Goal: Task Accomplishment & Management: Manage account settings

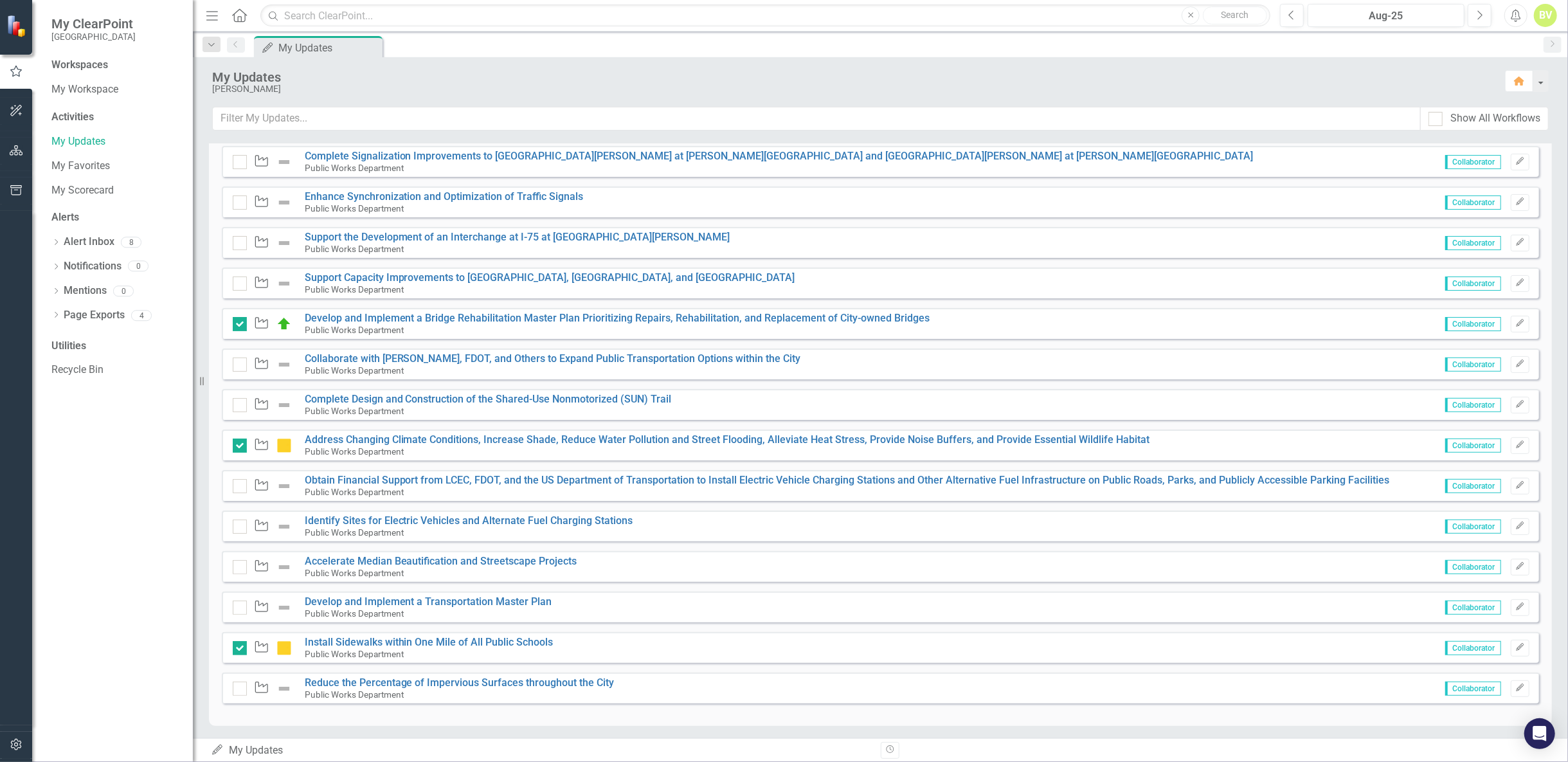
scroll to position [343, 0]
click at [1516, 525] on icon "Edit" at bounding box center [1520, 525] width 10 height 8
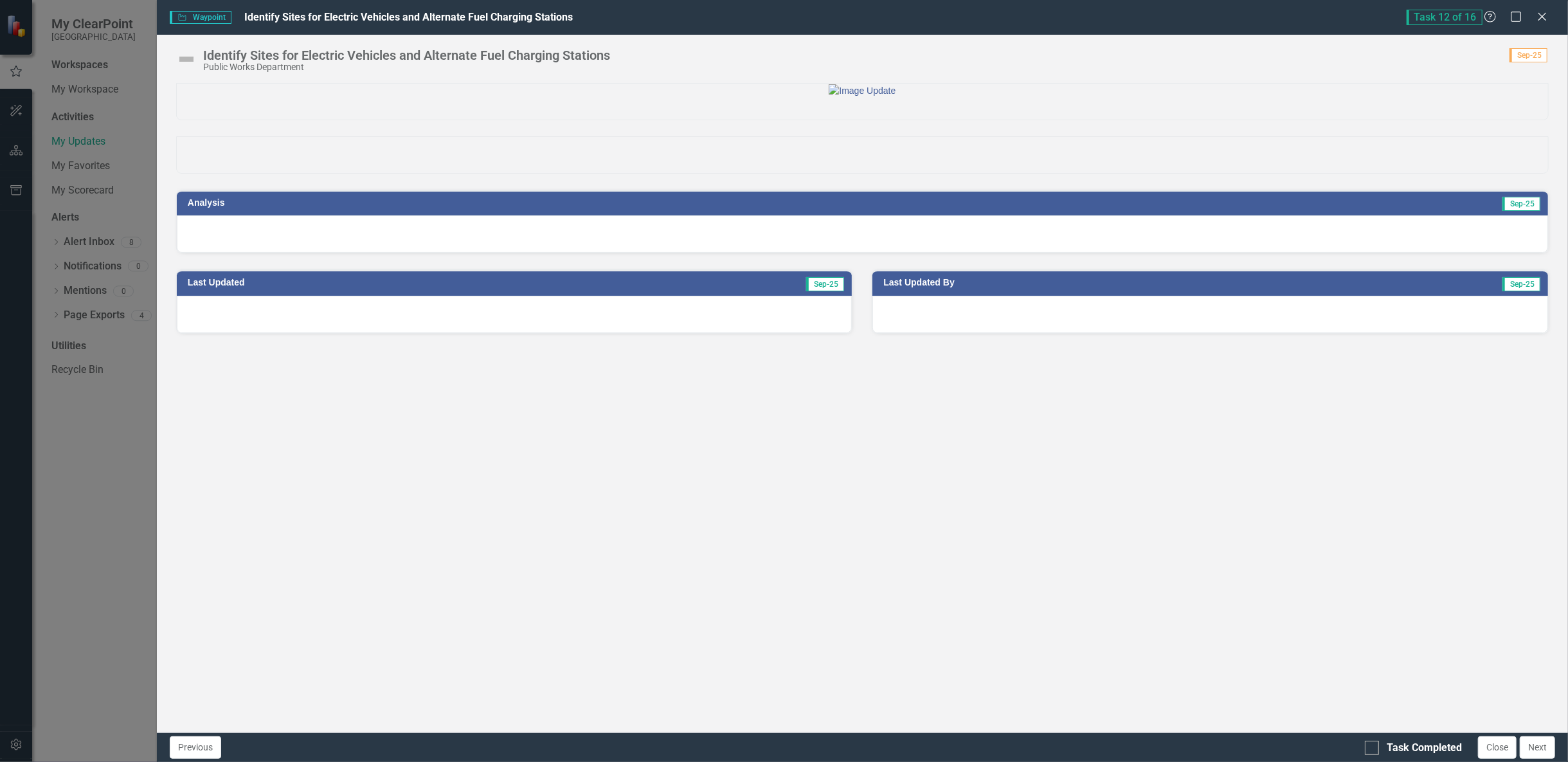
click at [397, 252] on div at bounding box center [862, 233] width 1371 height 37
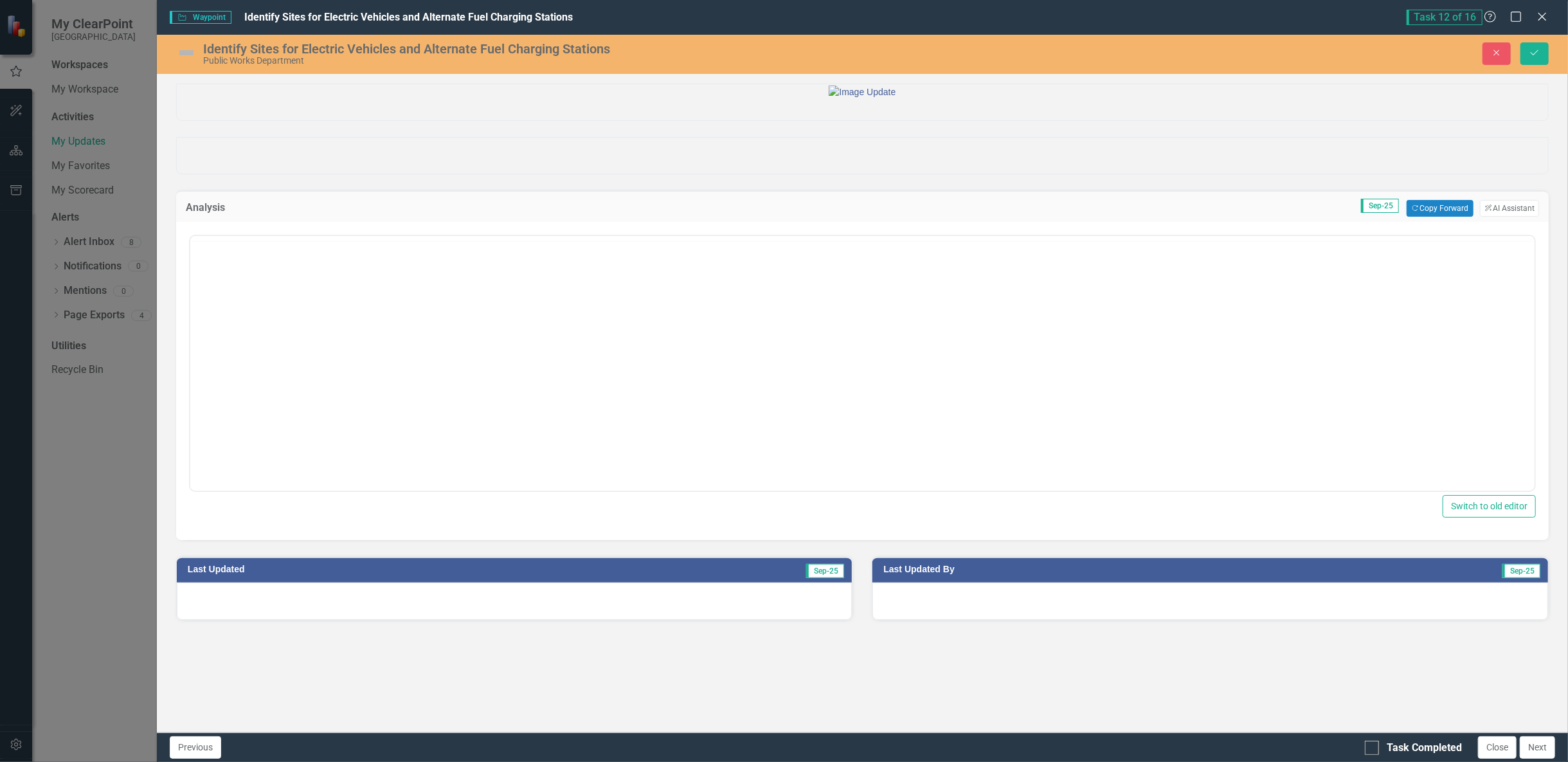
scroll to position [0, 0]
click at [1448, 217] on button "Copy Forward Copy Forward" at bounding box center [1439, 208] width 66 height 17
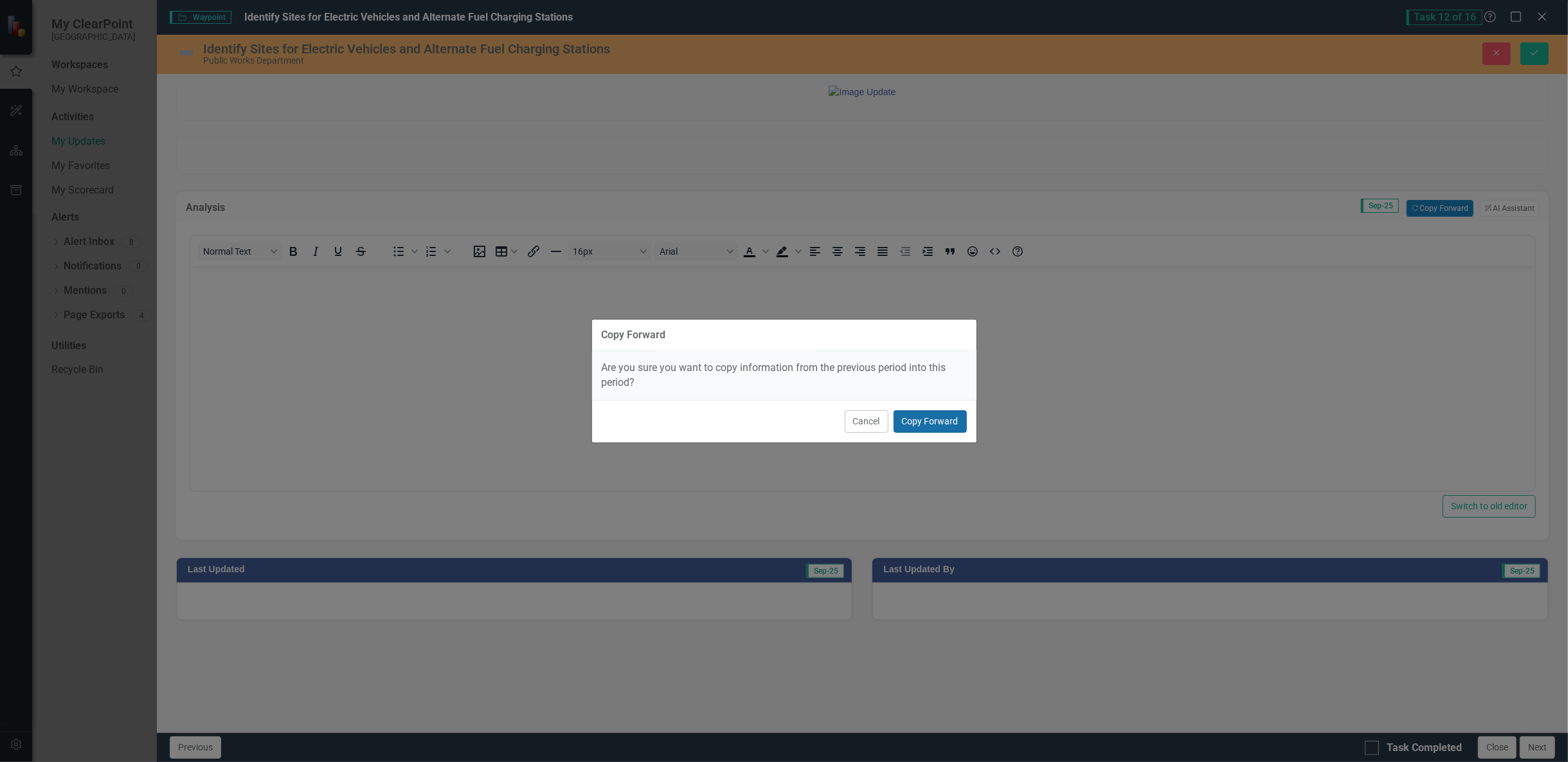
click at [940, 425] on button "Copy Forward" at bounding box center [930, 421] width 73 height 23
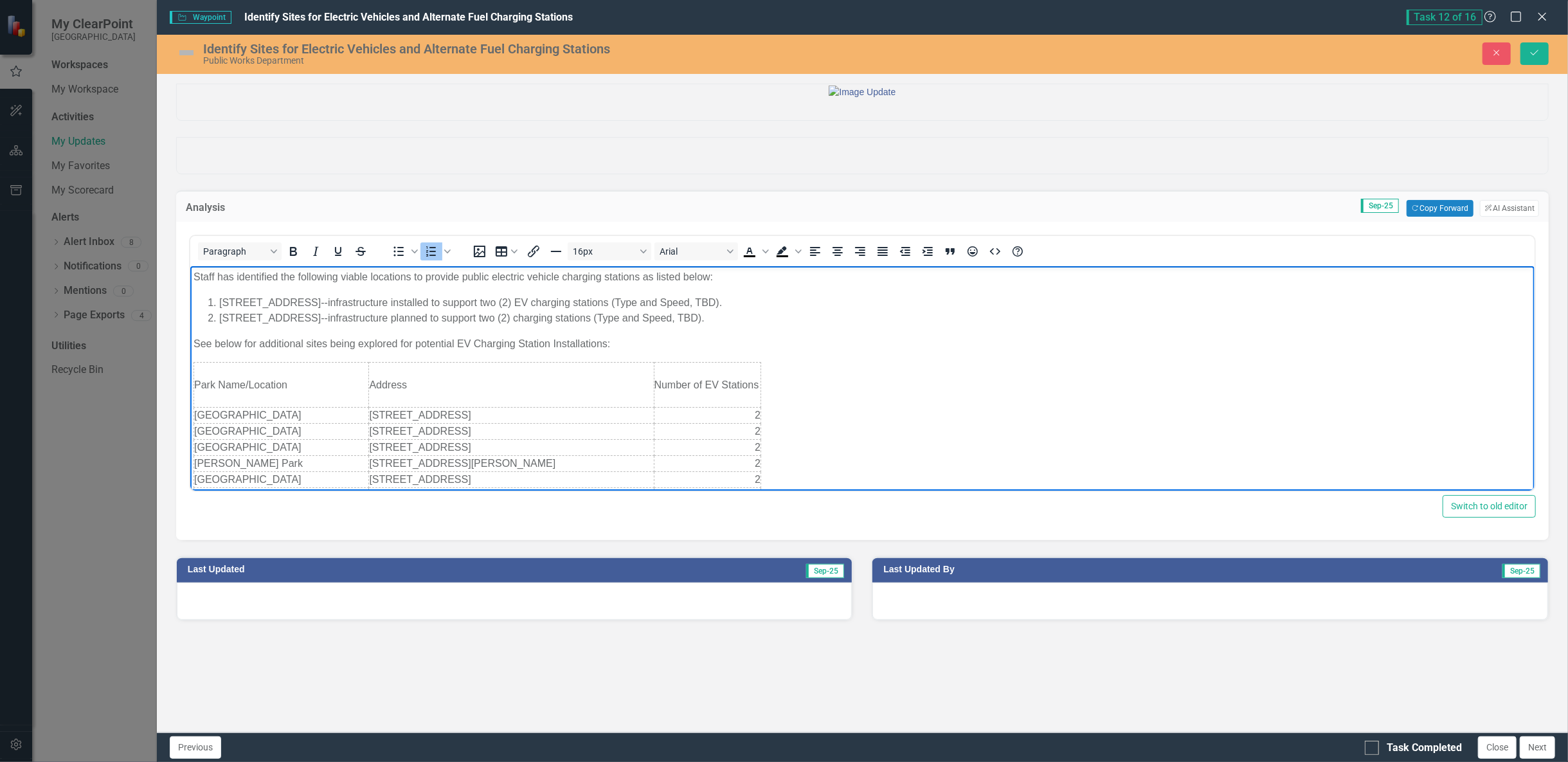
click at [605, 303] on li "[STREET_ADDRESS]--infrastructure installed to support two (2) EV charging stati…" at bounding box center [874, 303] width 1312 height 15
drag, startPoint x: 222, startPoint y: 302, endPoint x: 376, endPoint y: 294, distance: 154.2
click at [376, 294] on body "Staff has identified the following viable locations to provide public electric …" at bounding box center [862, 506] width 1344 height 481
click at [417, 295] on li "[STREET_ADDRESS]--infrastructure installed to support two (2) EV charging stati…" at bounding box center [874, 303] width 1312 height 15
click at [672, 299] on li "[STREET_ADDRESS]--infrastructure installed to support two (2) EV charging stati…" at bounding box center [874, 303] width 1312 height 15
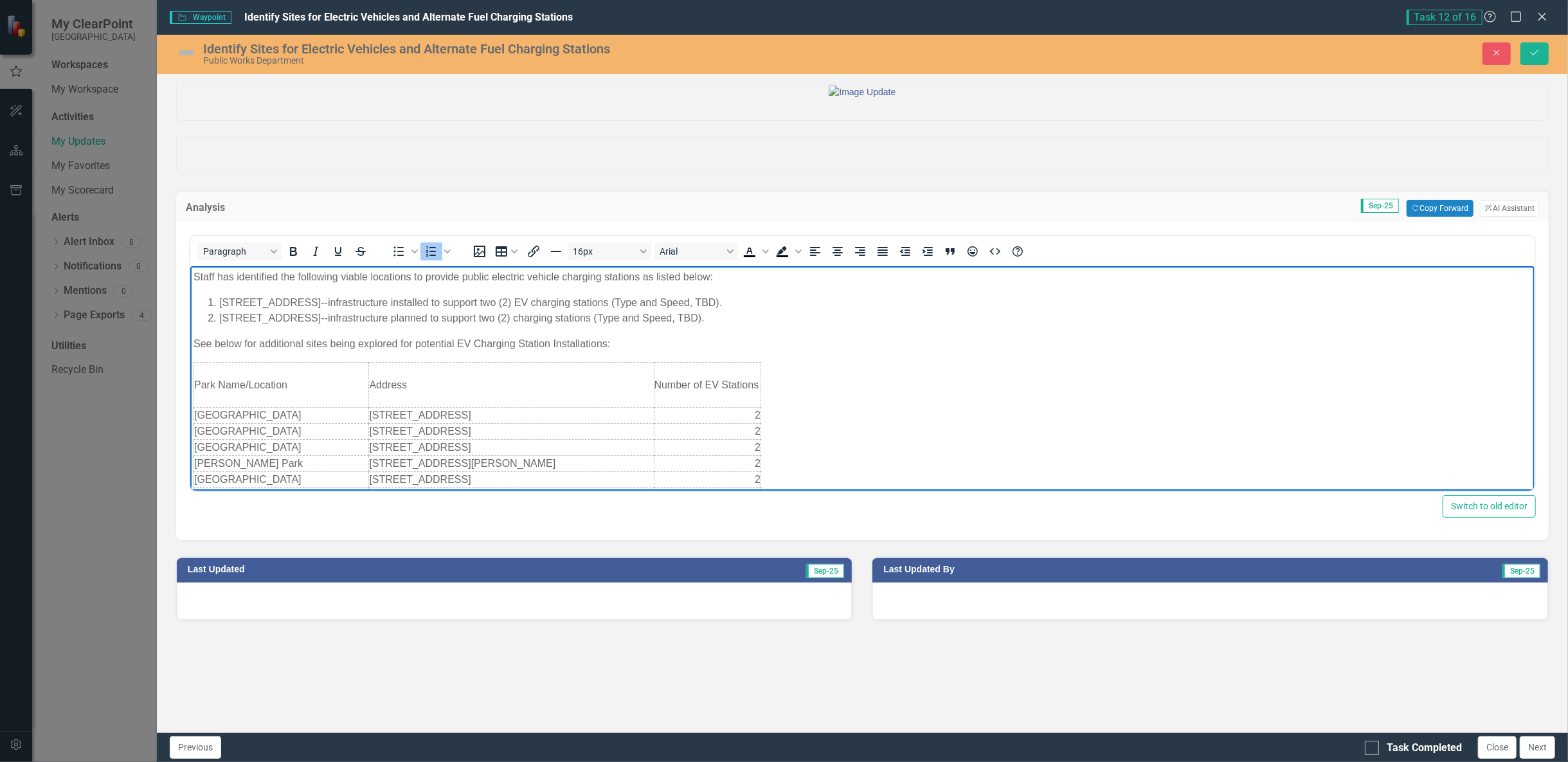
click at [751, 304] on li "[STREET_ADDRESS]--infrastructure installed to support two (2) EV charging stati…" at bounding box center [874, 303] width 1312 height 15
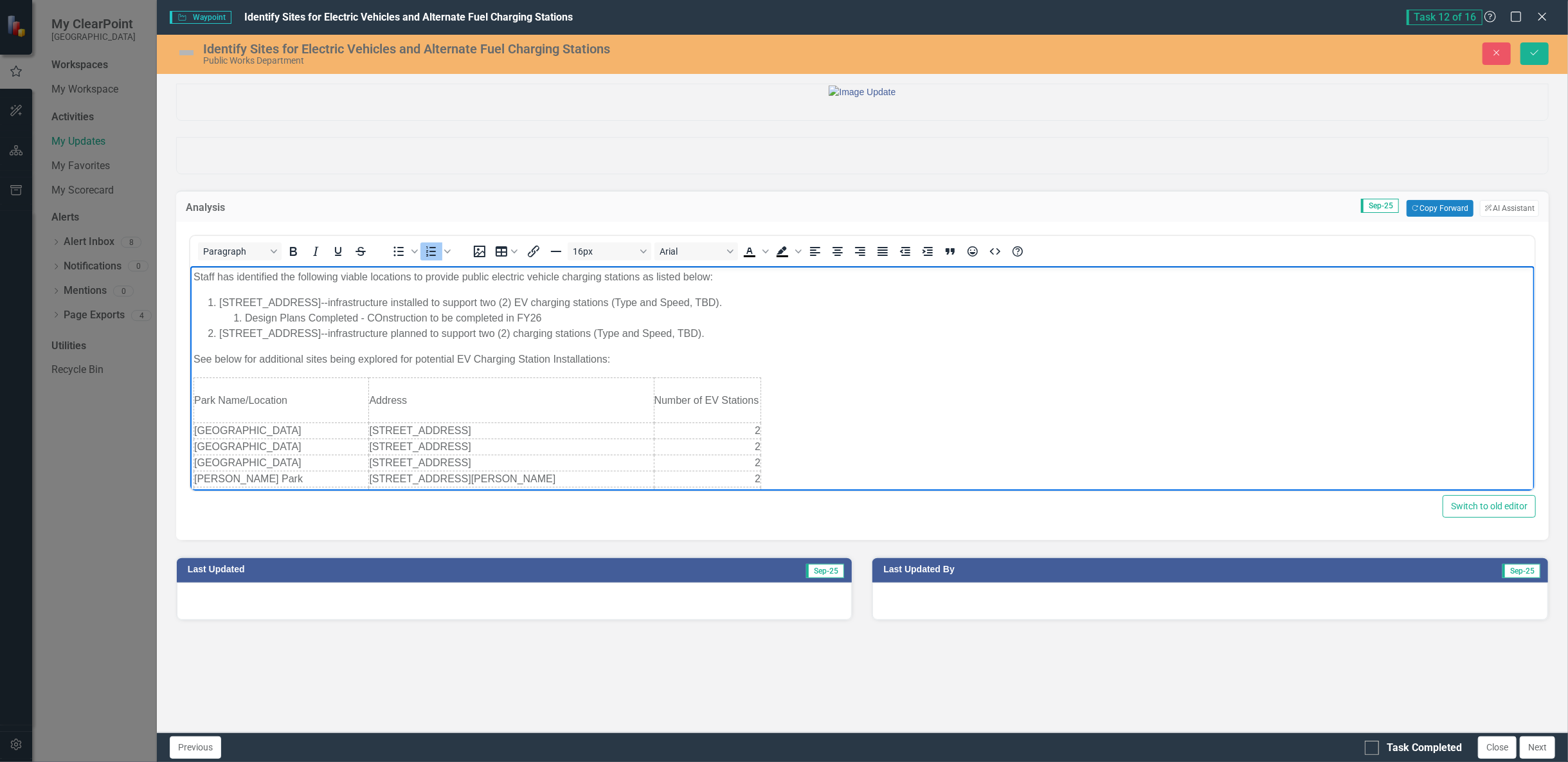
click at [373, 316] on li "Design Plans Completed - COnstruction to be completed in FY26" at bounding box center [887, 318] width 1287 height 15
drag, startPoint x: 555, startPoint y: 316, endPoint x: 240, endPoint y: 322, distance: 315.1
click at [244, 322] on li "Design Plans Completed - Construction to be completed in FY26" at bounding box center [887, 318] width 1287 height 15
copy li "Design Plans Completed - Construction to be completed in FY26"
click at [735, 332] on li "[STREET_ADDRESS]--infrastructure planned to support two (2) charging stations (…" at bounding box center [874, 334] width 1312 height 15
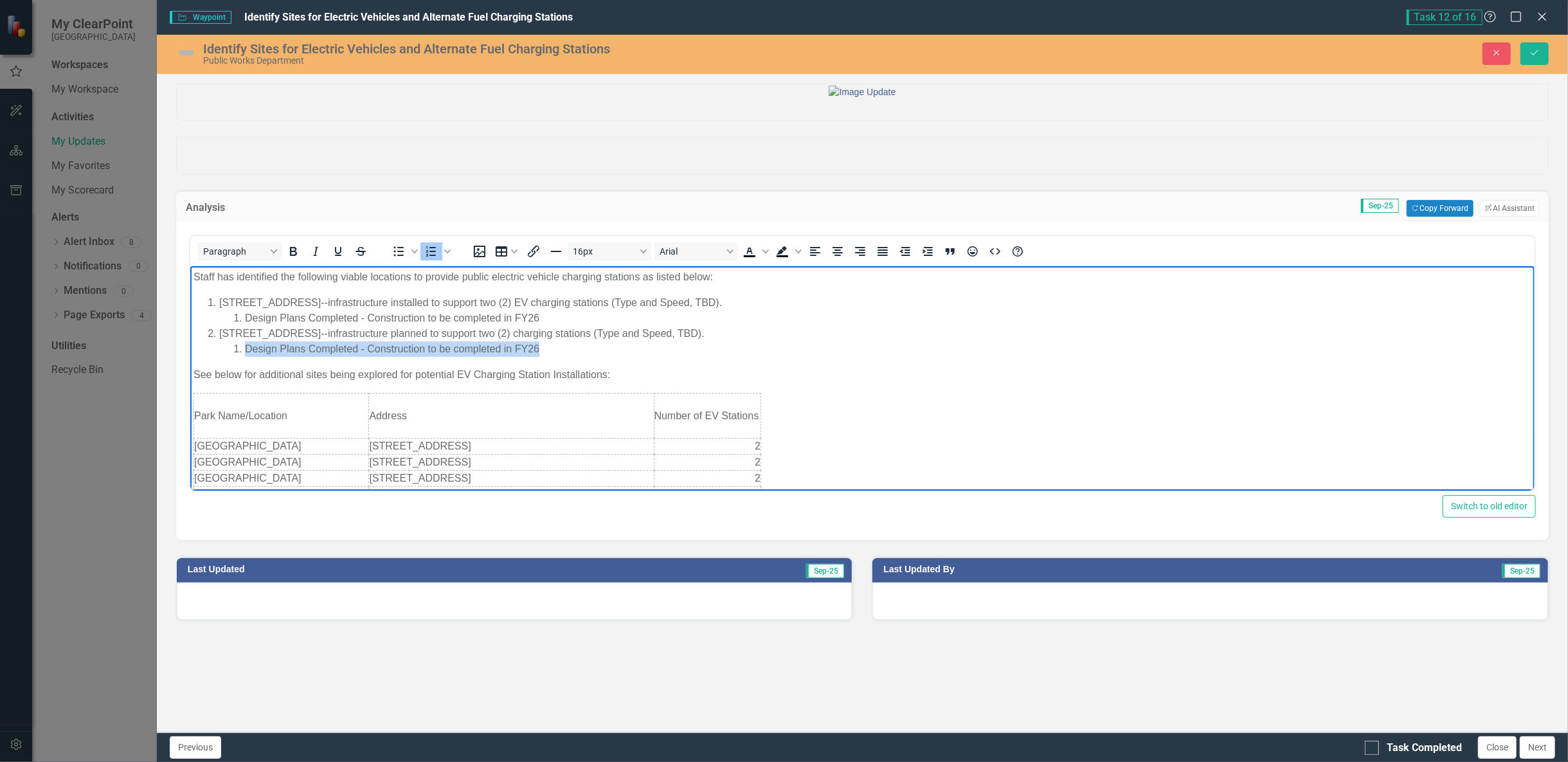
drag, startPoint x: 551, startPoint y: 348, endPoint x: 242, endPoint y: 342, distance: 309.1
click at [244, 342] on li "Design Plans Completed - Construction to be completed in FY26" at bounding box center [887, 349] width 1287 height 15
click at [448, 253] on icon "Numbered list" at bounding box center [447, 251] width 6 height 4
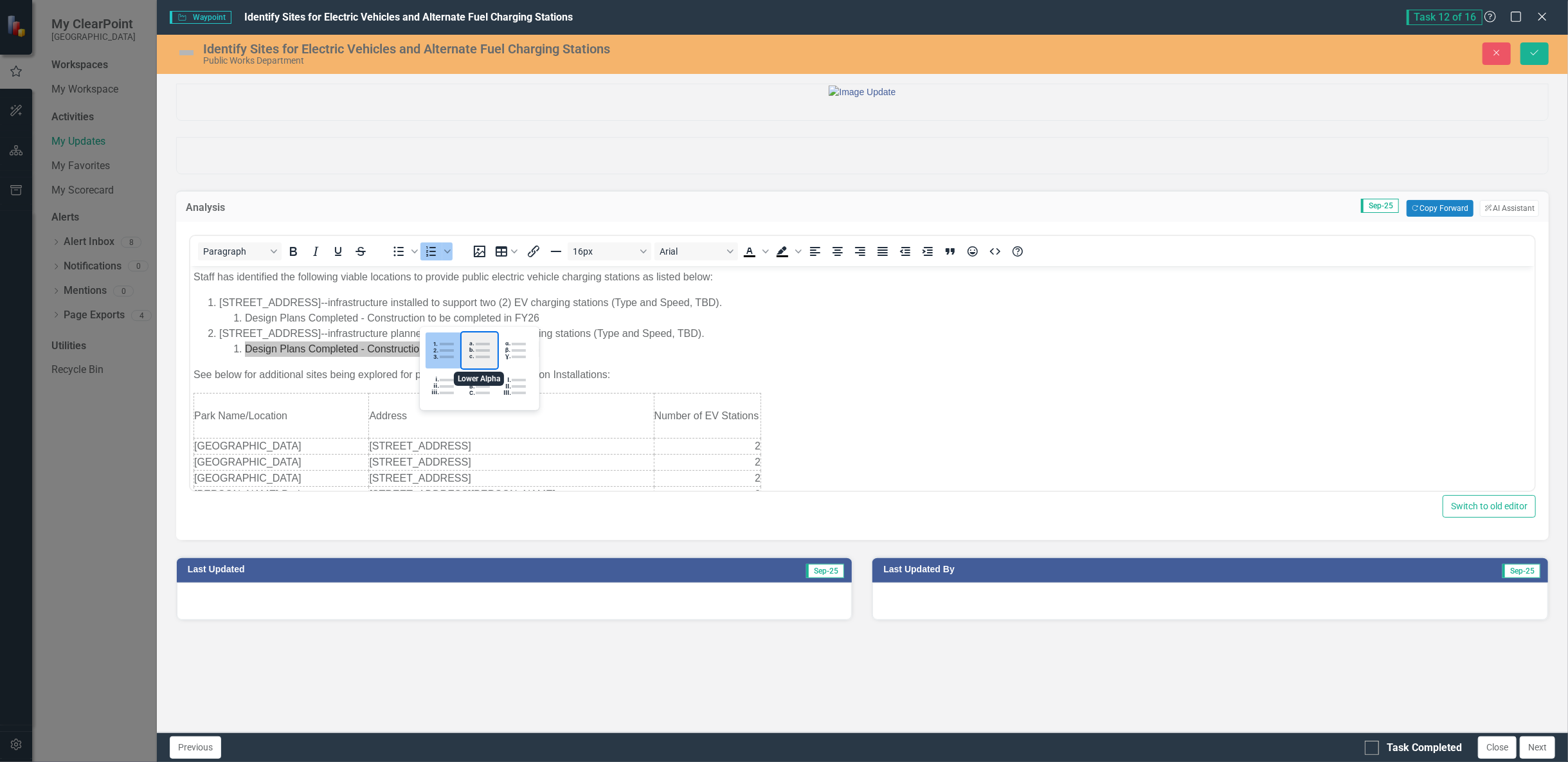
click at [481, 356] on div "Lower Alpha" at bounding box center [479, 350] width 36 height 36
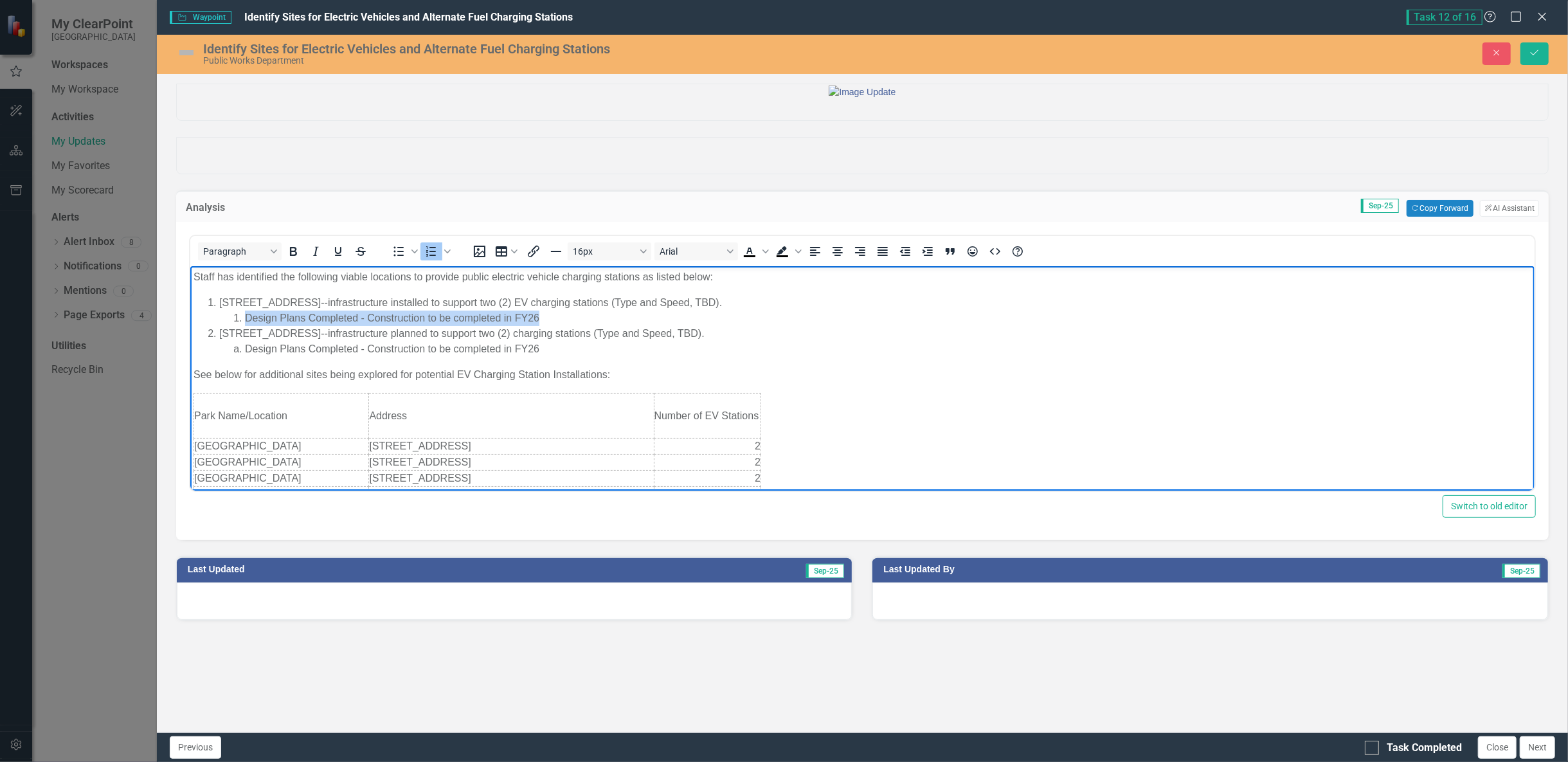
drag, startPoint x: 553, startPoint y: 317, endPoint x: 236, endPoint y: 321, distance: 317.0
click at [244, 321] on li "Design Plans Completed - Construction to be completed in FY26" at bounding box center [887, 318] width 1287 height 15
click at [449, 255] on icon "Numbered list" at bounding box center [447, 251] width 6 height 6
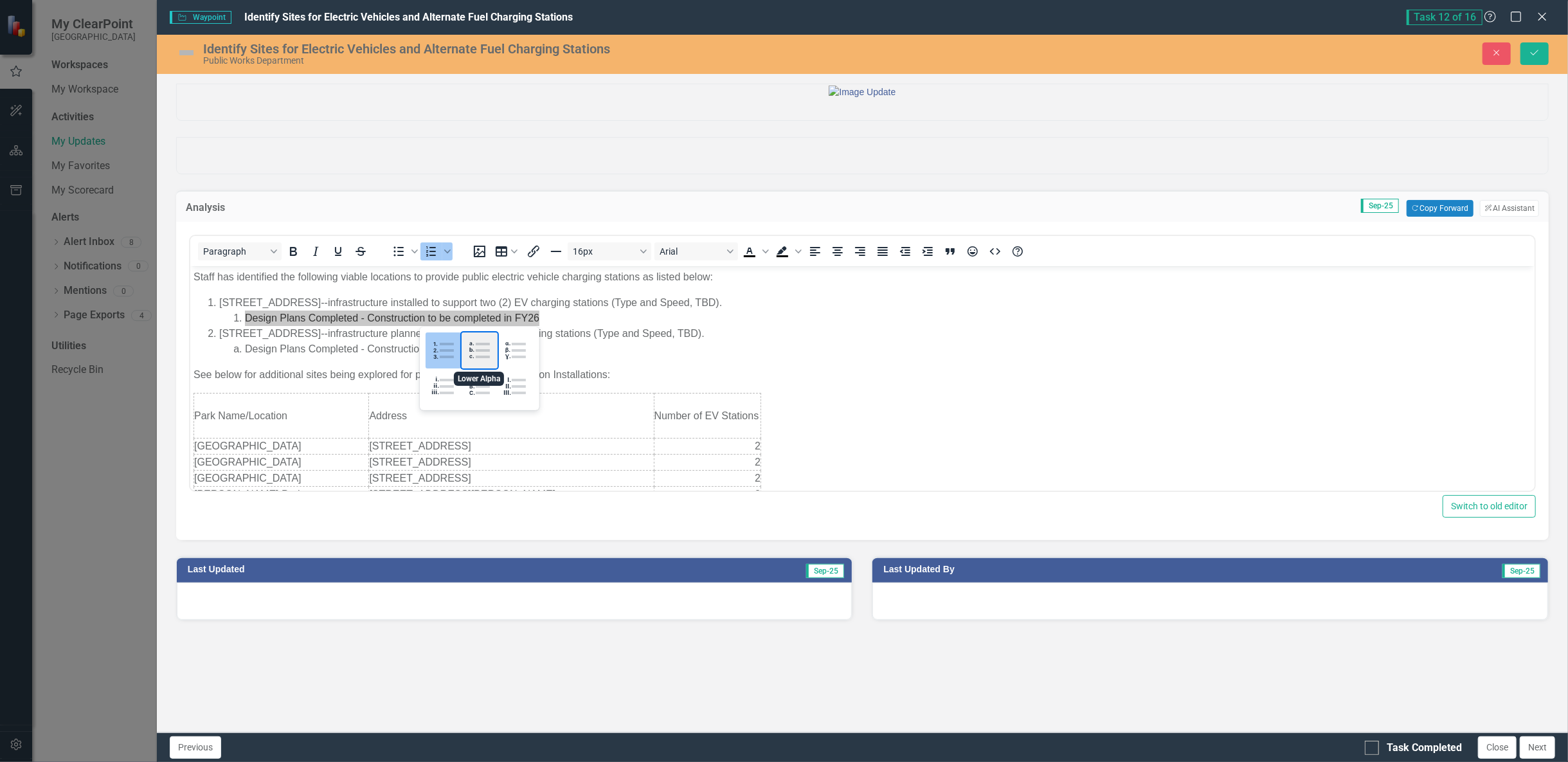
drag, startPoint x: 484, startPoint y: 352, endPoint x: 268, endPoint y: 87, distance: 341.9
click at [484, 352] on div "Lower Alpha" at bounding box center [479, 350] width 36 height 36
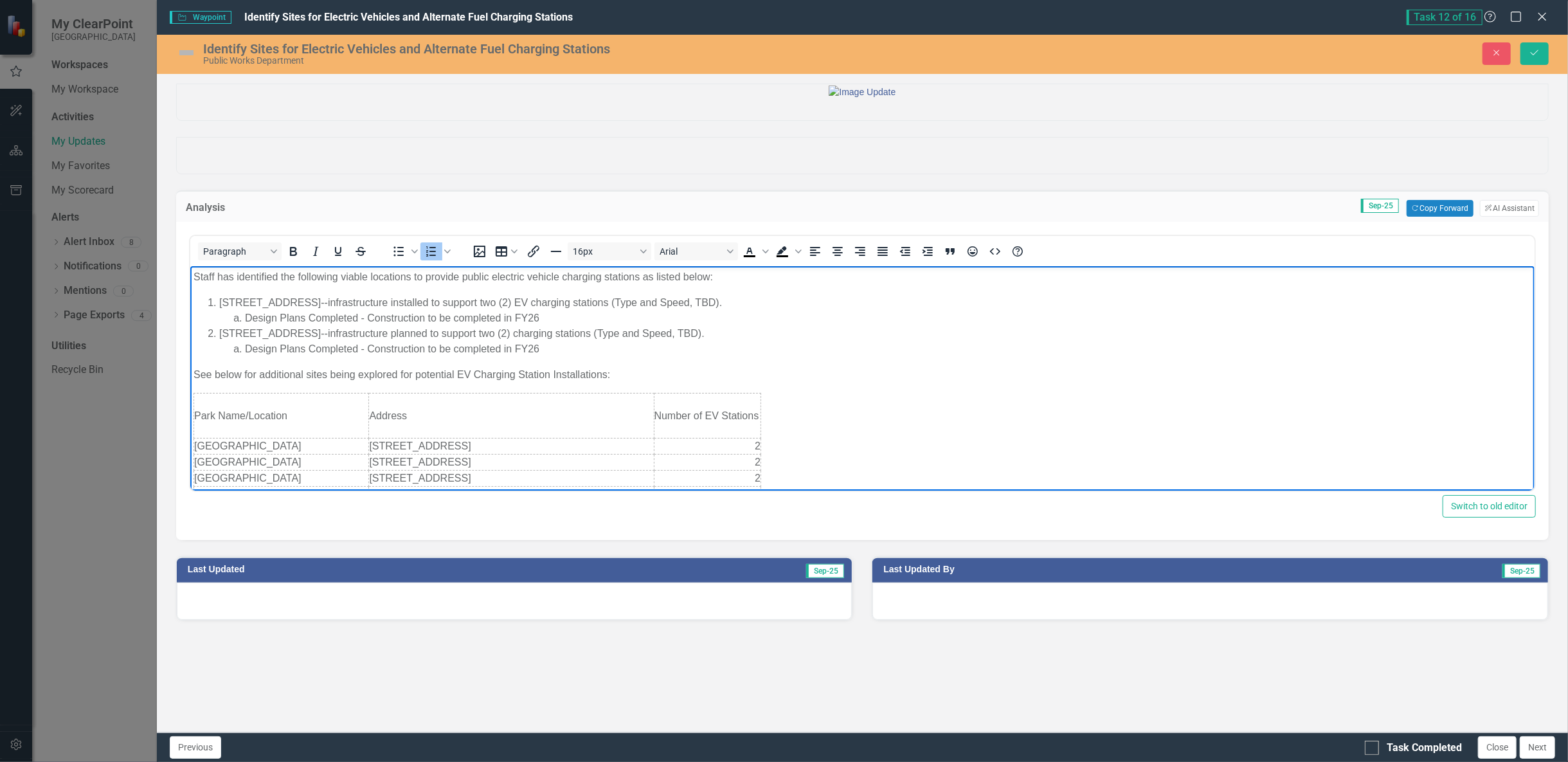
click at [334, 356] on li "Design Plans Completed - Construction to be completed in FY26" at bounding box center [887, 349] width 1287 height 15
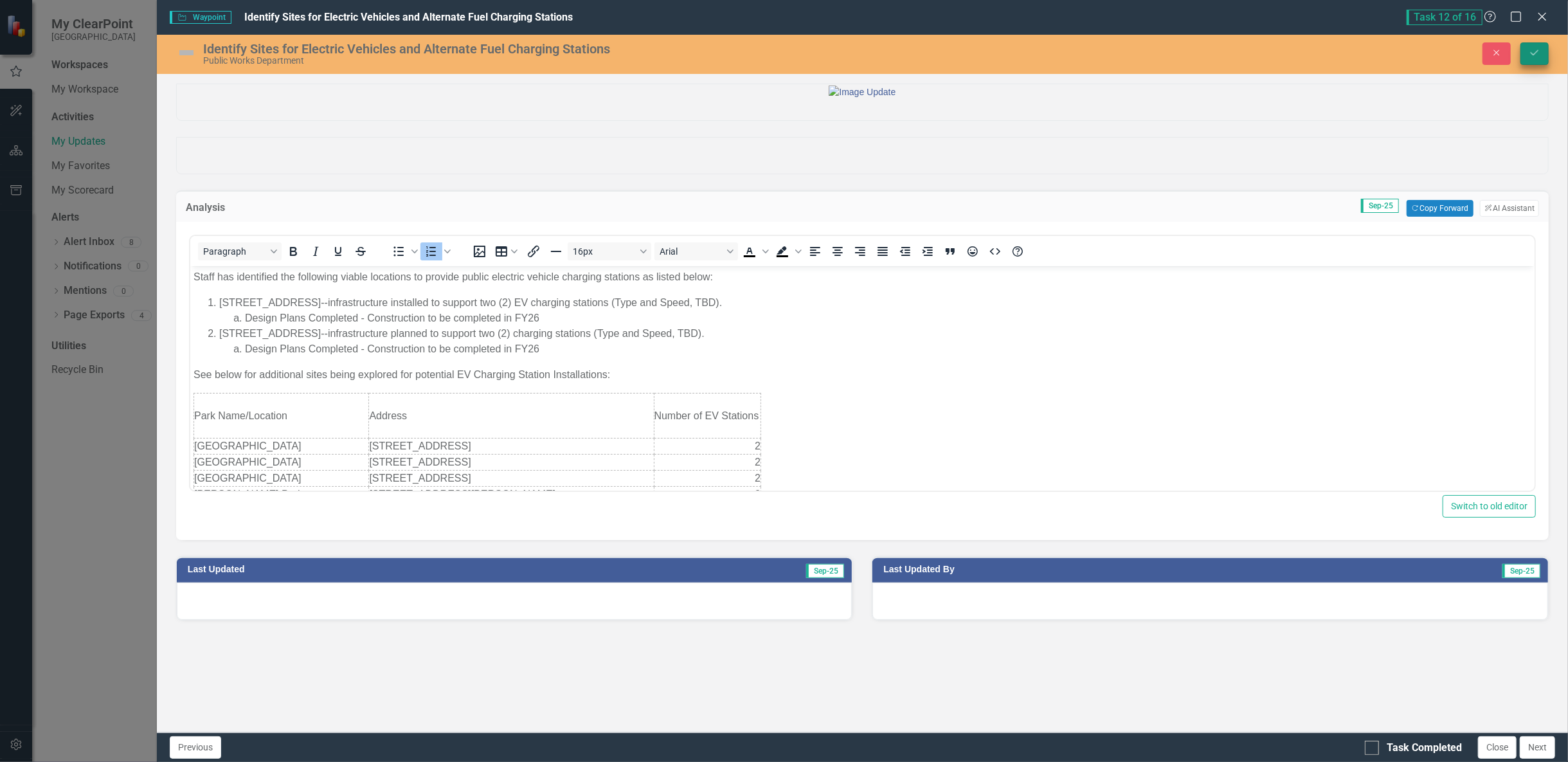
click at [1534, 57] on icon "Save" at bounding box center [1534, 52] width 11 height 9
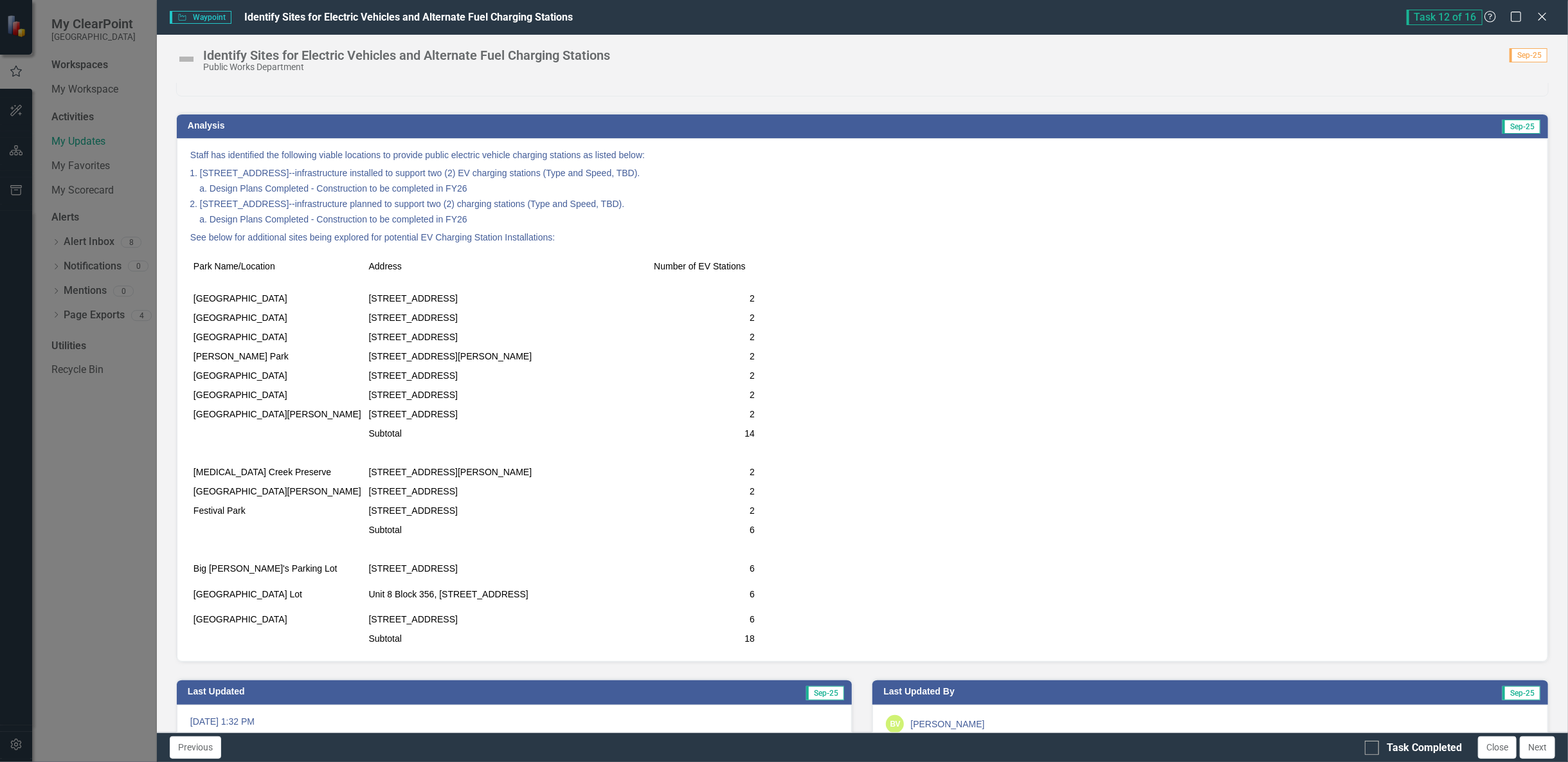
scroll to position [168, 0]
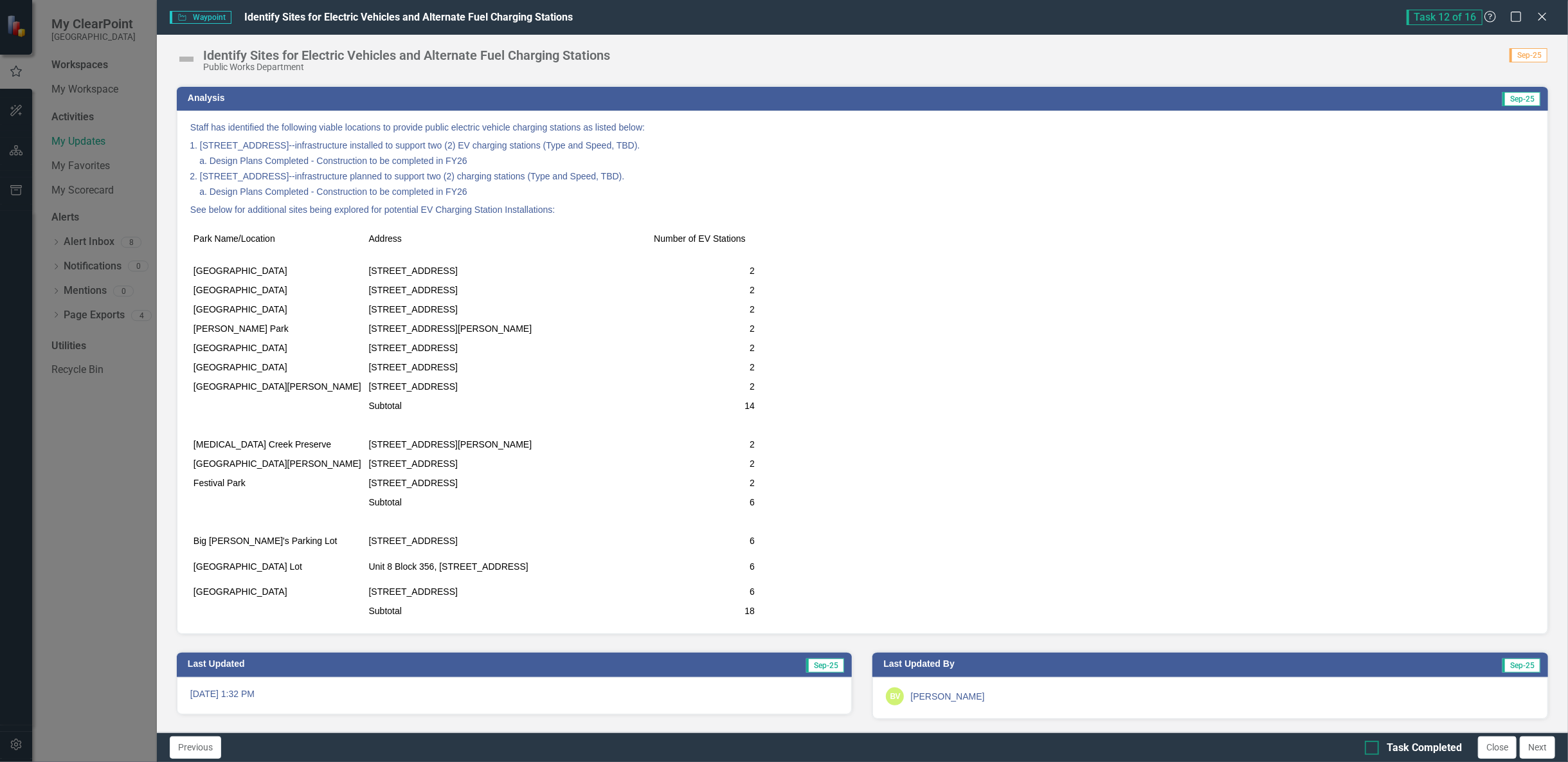
click at [1389, 746] on div "Task Completed" at bounding box center [1424, 748] width 75 height 14
click at [1373, 746] on input "Task Completed" at bounding box center [1369, 745] width 8 height 8
checkbox input "true"
click at [1483, 751] on button "Close" at bounding box center [1497, 748] width 39 height 23
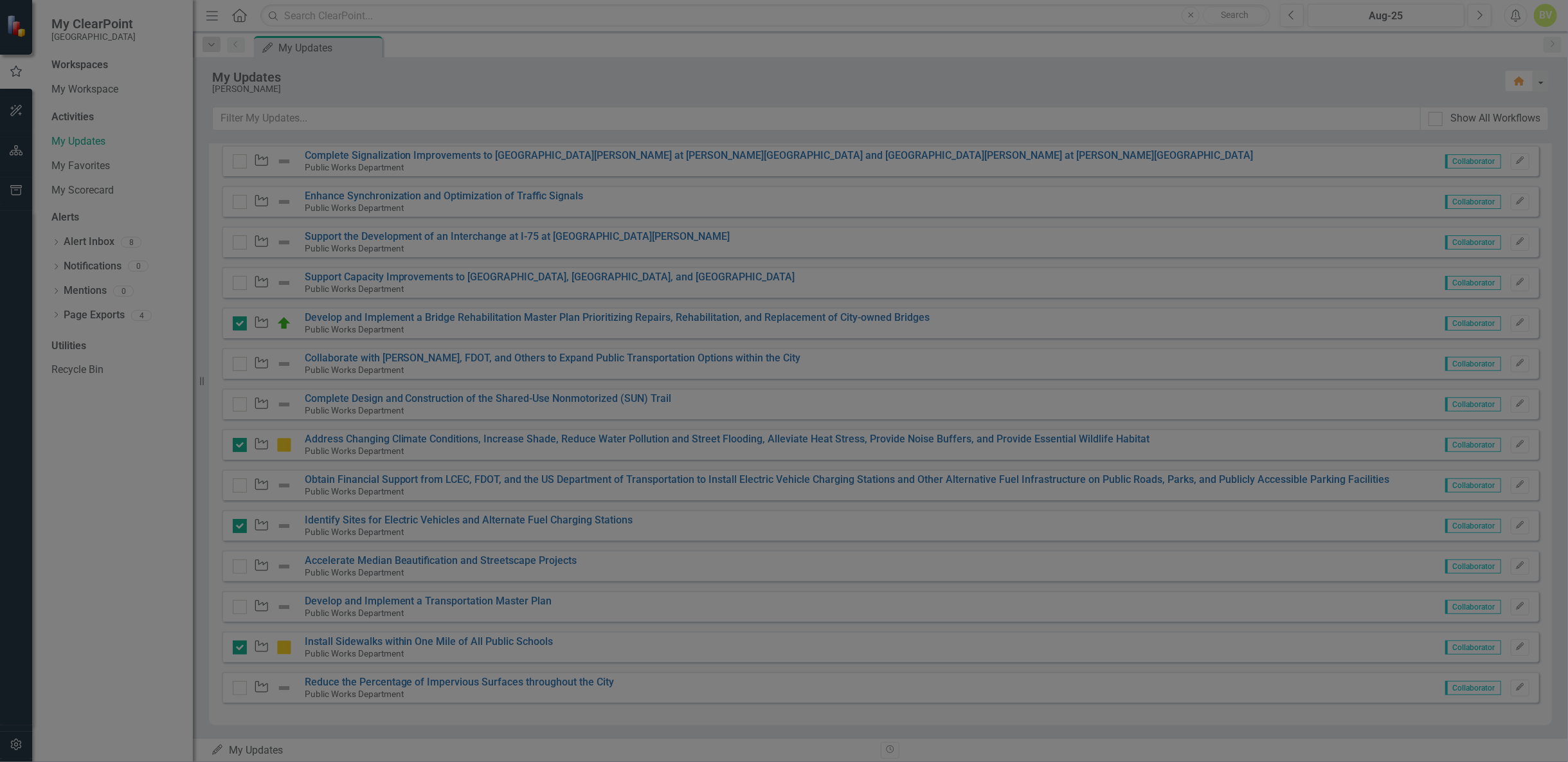
checkbox input "true"
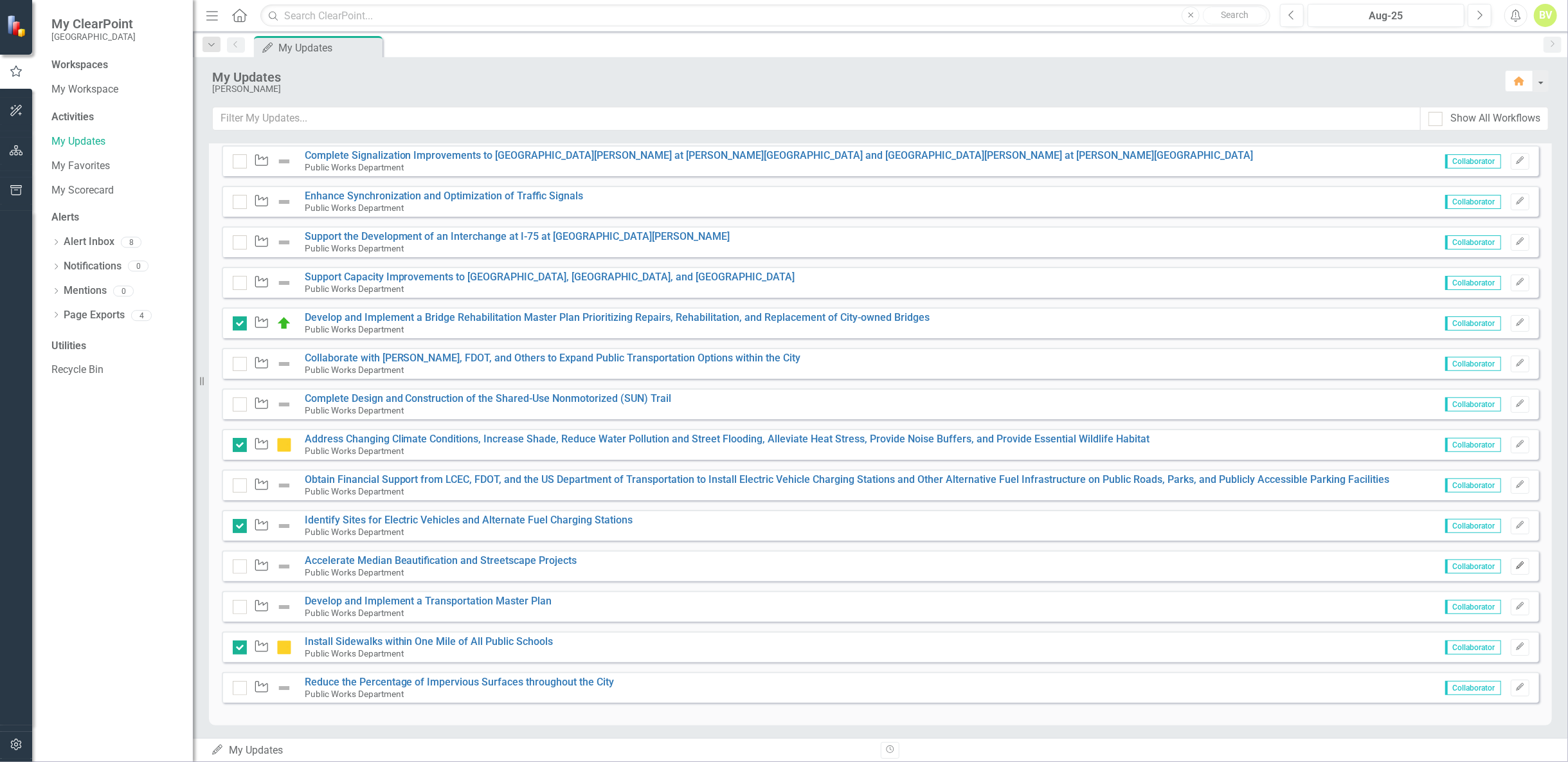
click at [1516, 564] on icon "Edit" at bounding box center [1520, 566] width 10 height 8
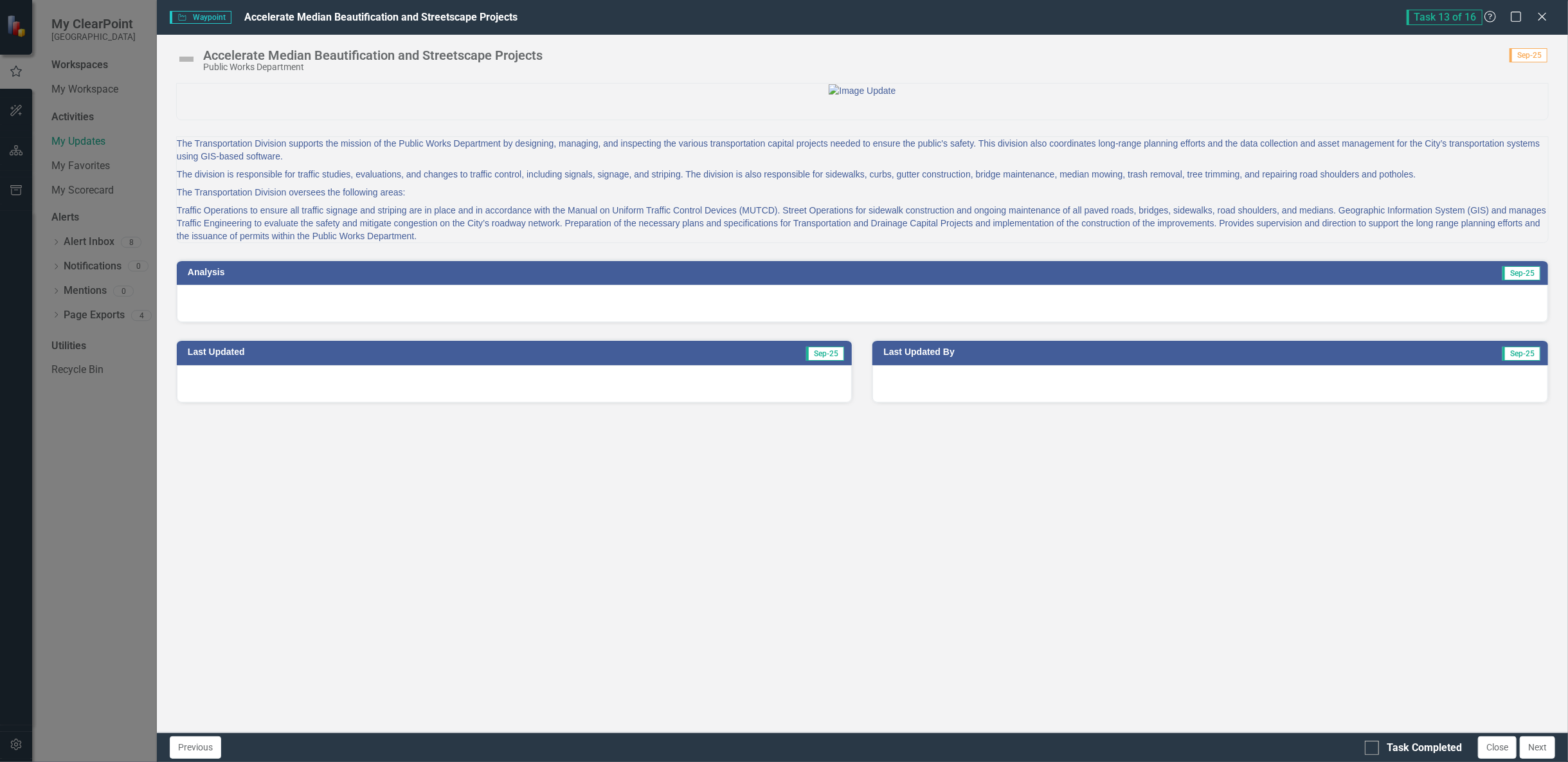
click at [348, 322] on div at bounding box center [862, 303] width 1371 height 37
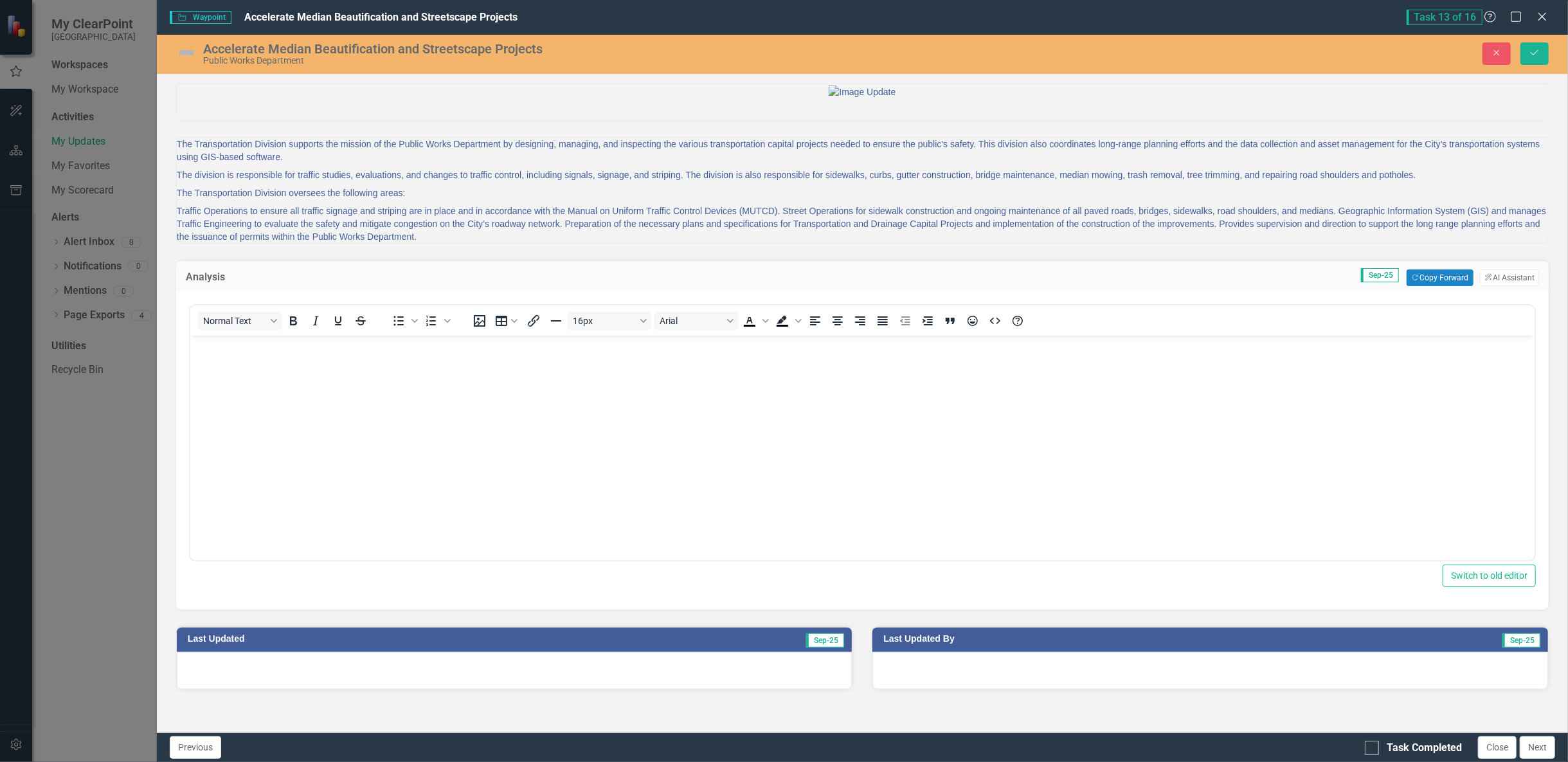
scroll to position [0, 0]
click at [1434, 286] on button "Copy Forward Copy Forward" at bounding box center [1439, 278] width 66 height 17
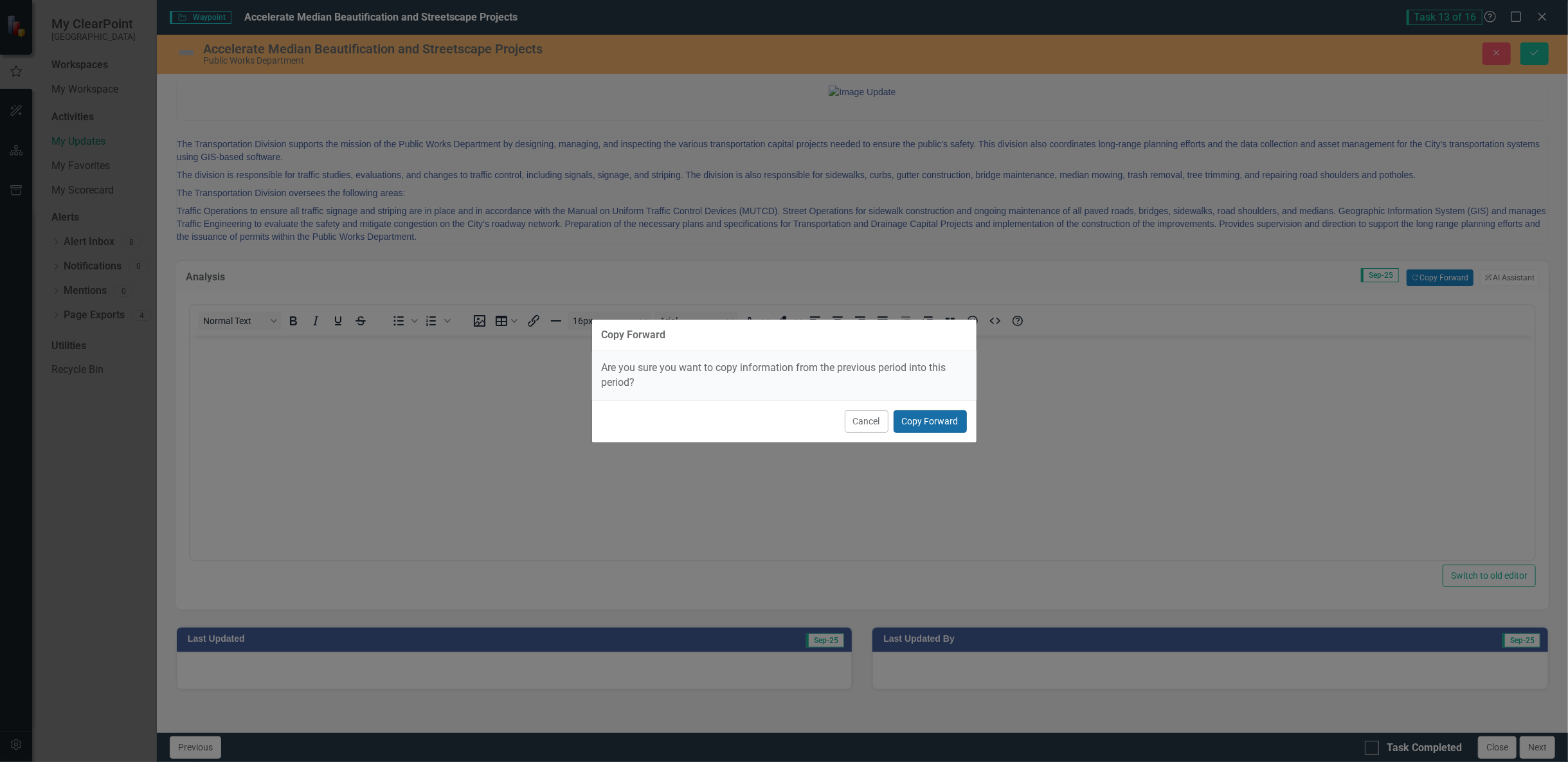
click at [930, 423] on button "Copy Forward" at bounding box center [930, 421] width 73 height 23
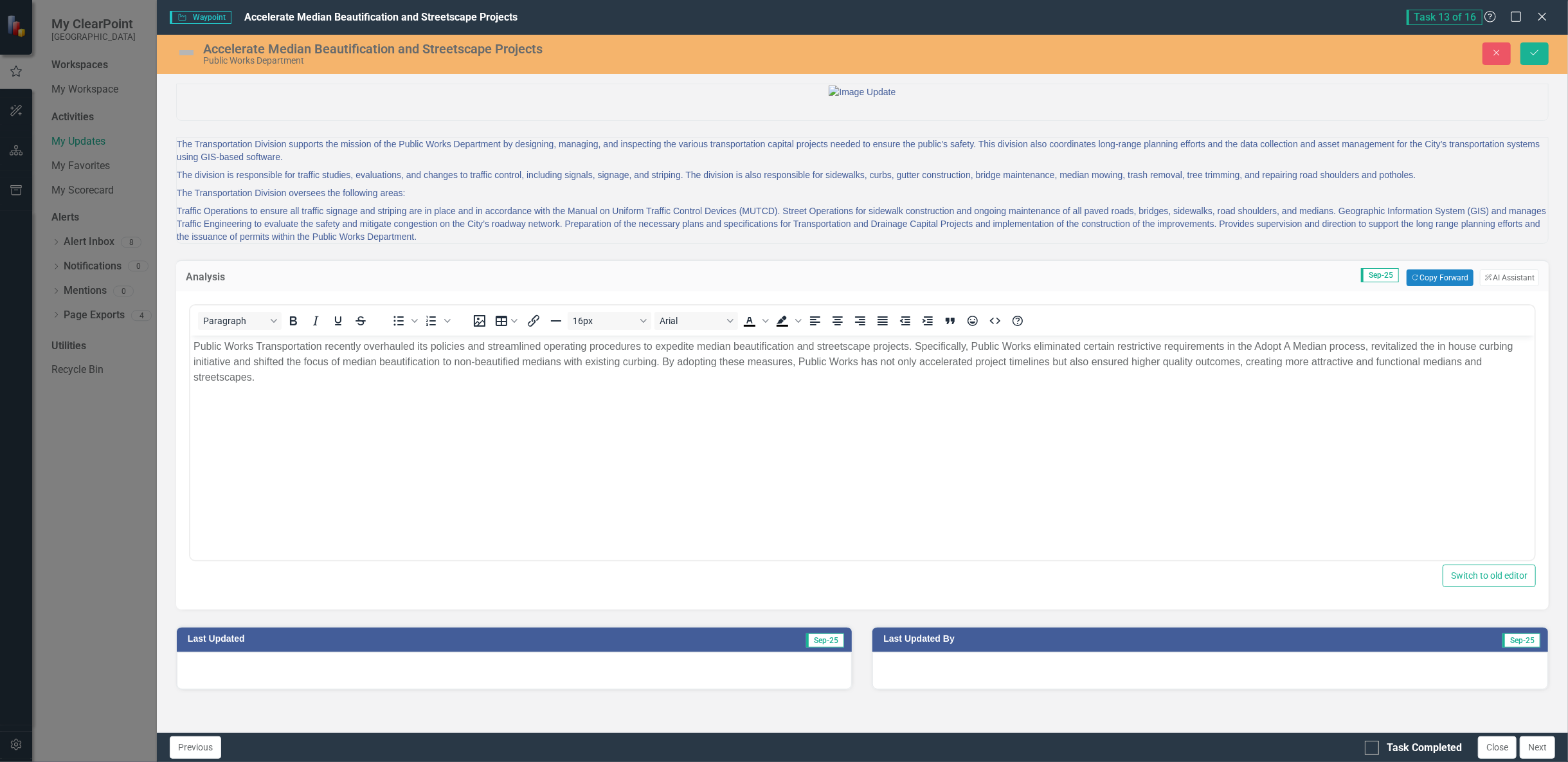
click at [592, 351] on p "Public Works Transportation recently overhauled its policies and streamlined op…" at bounding box center [862, 362] width 1338 height 46
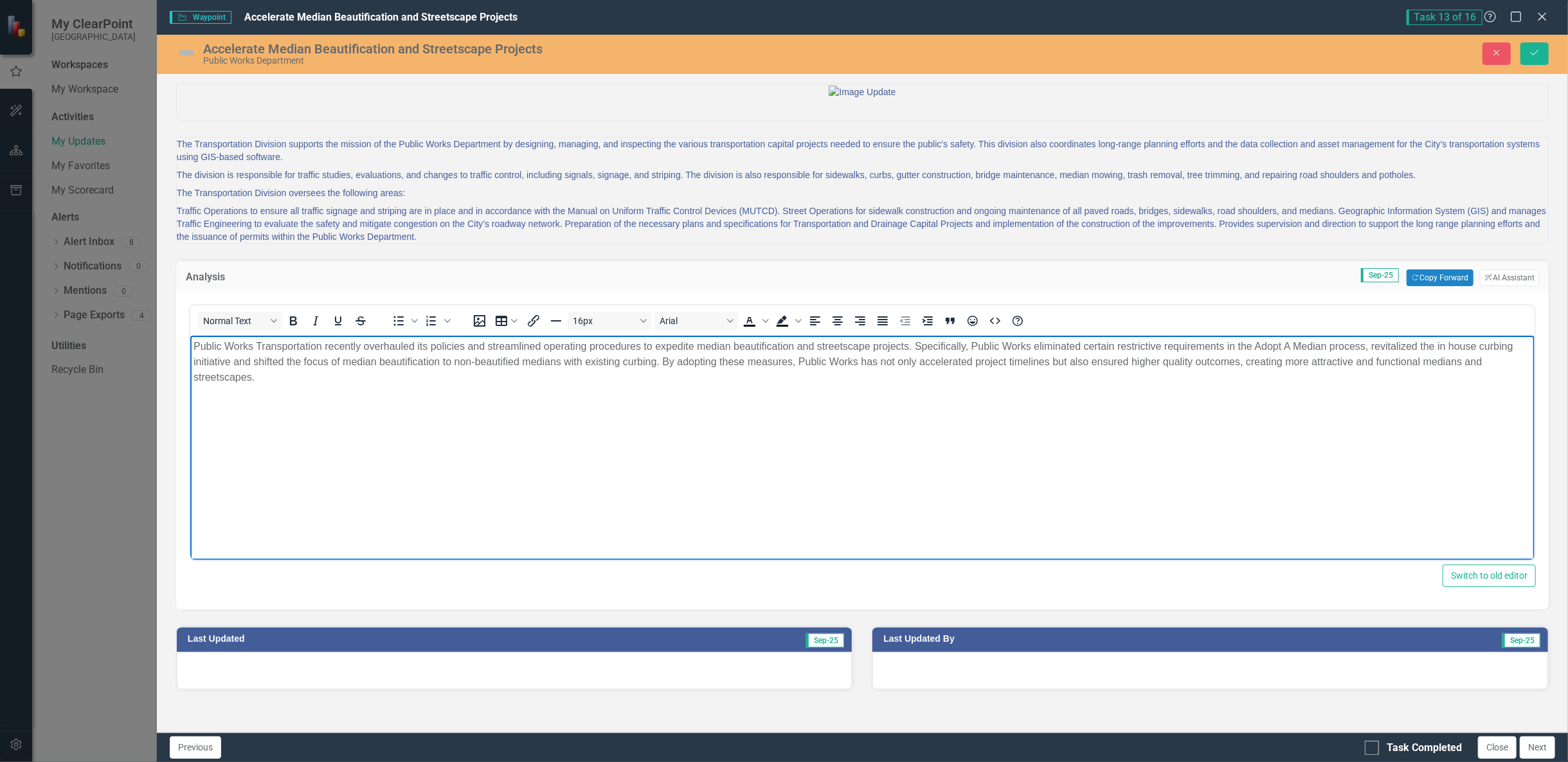
click at [178, 166] on p "The Transportation Division supports the mission of the Public Works Department…" at bounding box center [862, 151] width 1371 height 28
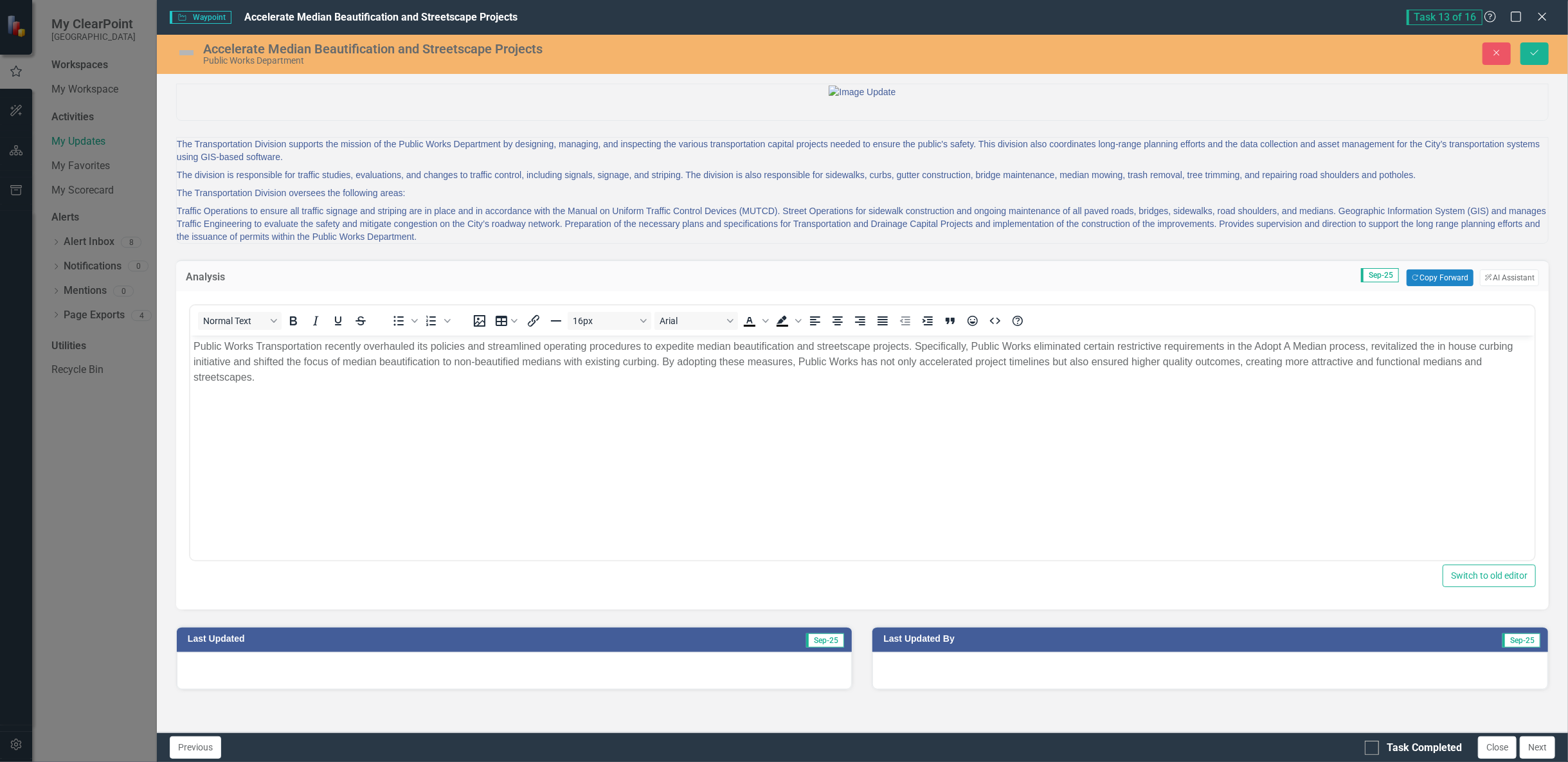
click at [238, 184] on p "The division is responsible for traffic studies, evaluations, and changes to tr…" at bounding box center [862, 175] width 1371 height 18
drag, startPoint x: 181, startPoint y: 210, endPoint x: 212, endPoint y: 213, distance: 31.1
click at [212, 166] on p "The Transportation Division supports the mission of the Public Works Department…" at bounding box center [862, 151] width 1371 height 28
click at [206, 166] on p "The Transportation Division supports the mission of the Public Works Department…" at bounding box center [862, 151] width 1371 height 28
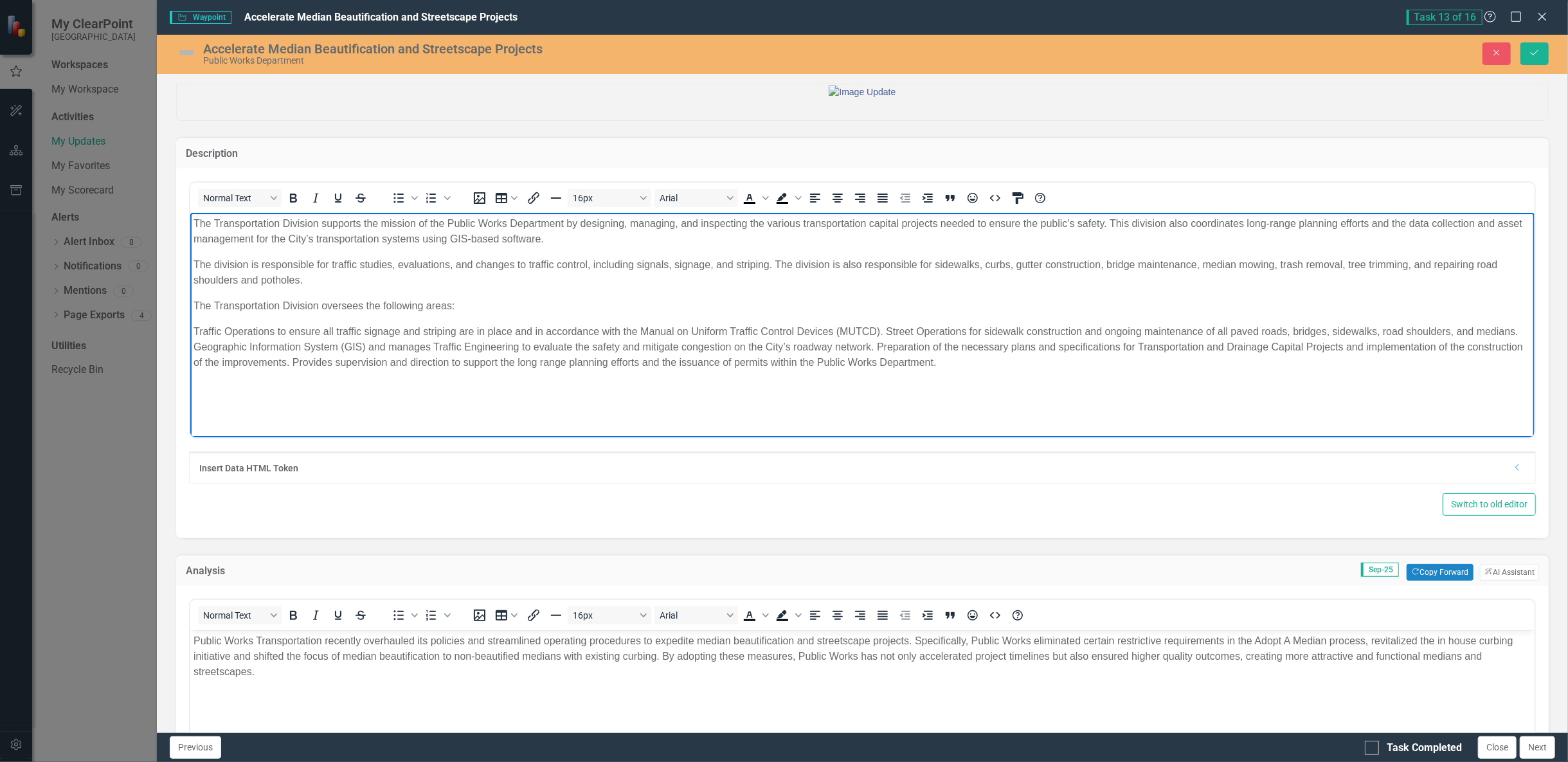
drag, startPoint x: 192, startPoint y: 219, endPoint x: 1283, endPoint y: 376, distance: 1102.2
click at [1283, 376] on body "The Transportation Division supports the mission of the Public Works Department…" at bounding box center [862, 309] width 1344 height 193
copy body "Lor Ipsumdolorsita Consecte adipisci eli seddoei te inc Utlabo Etdol Magnaaliqu…"
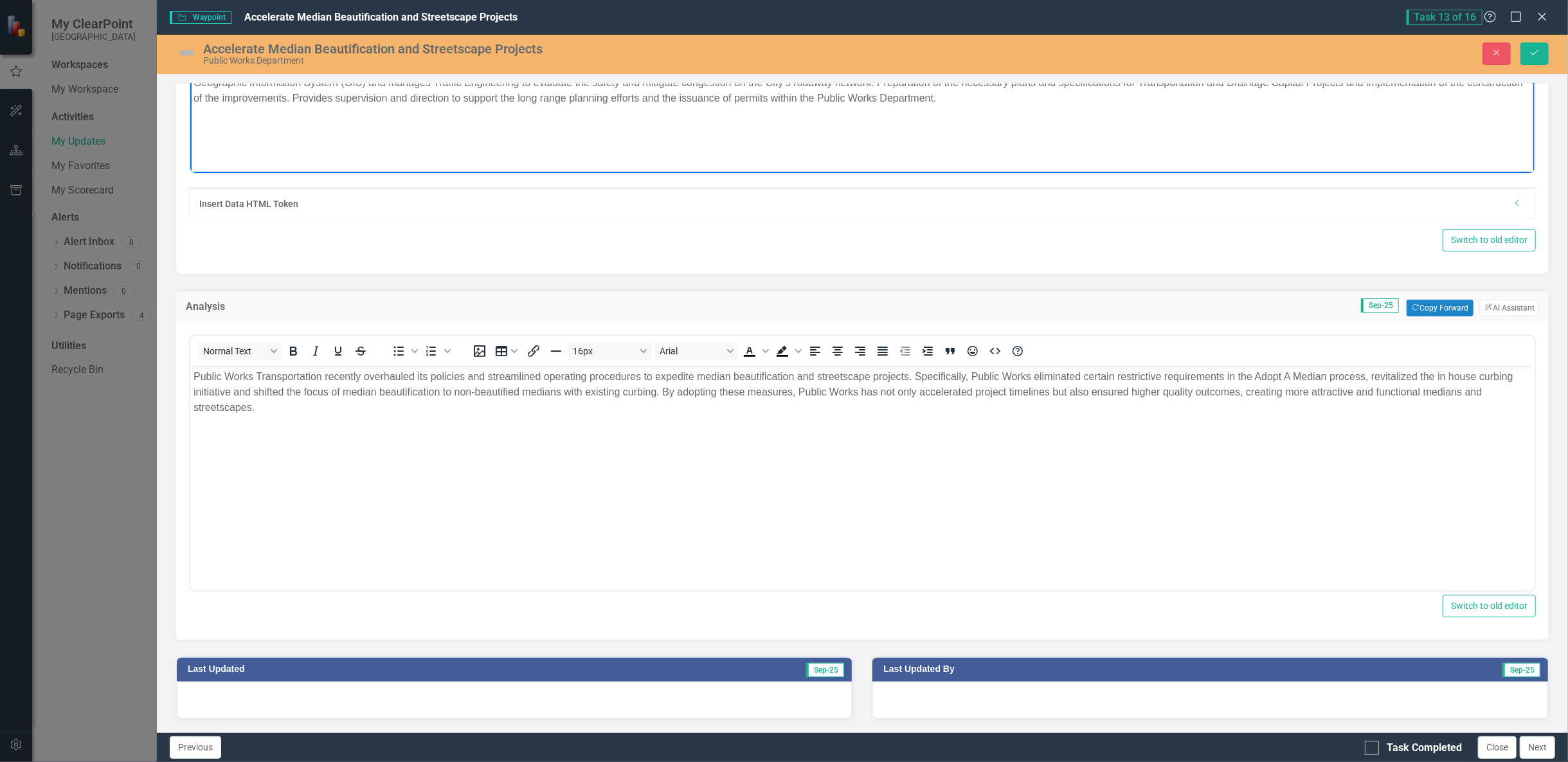
click at [379, 446] on body "Public Works Transportation recently overhauled its policies and streamlined op…" at bounding box center [862, 462] width 1344 height 193
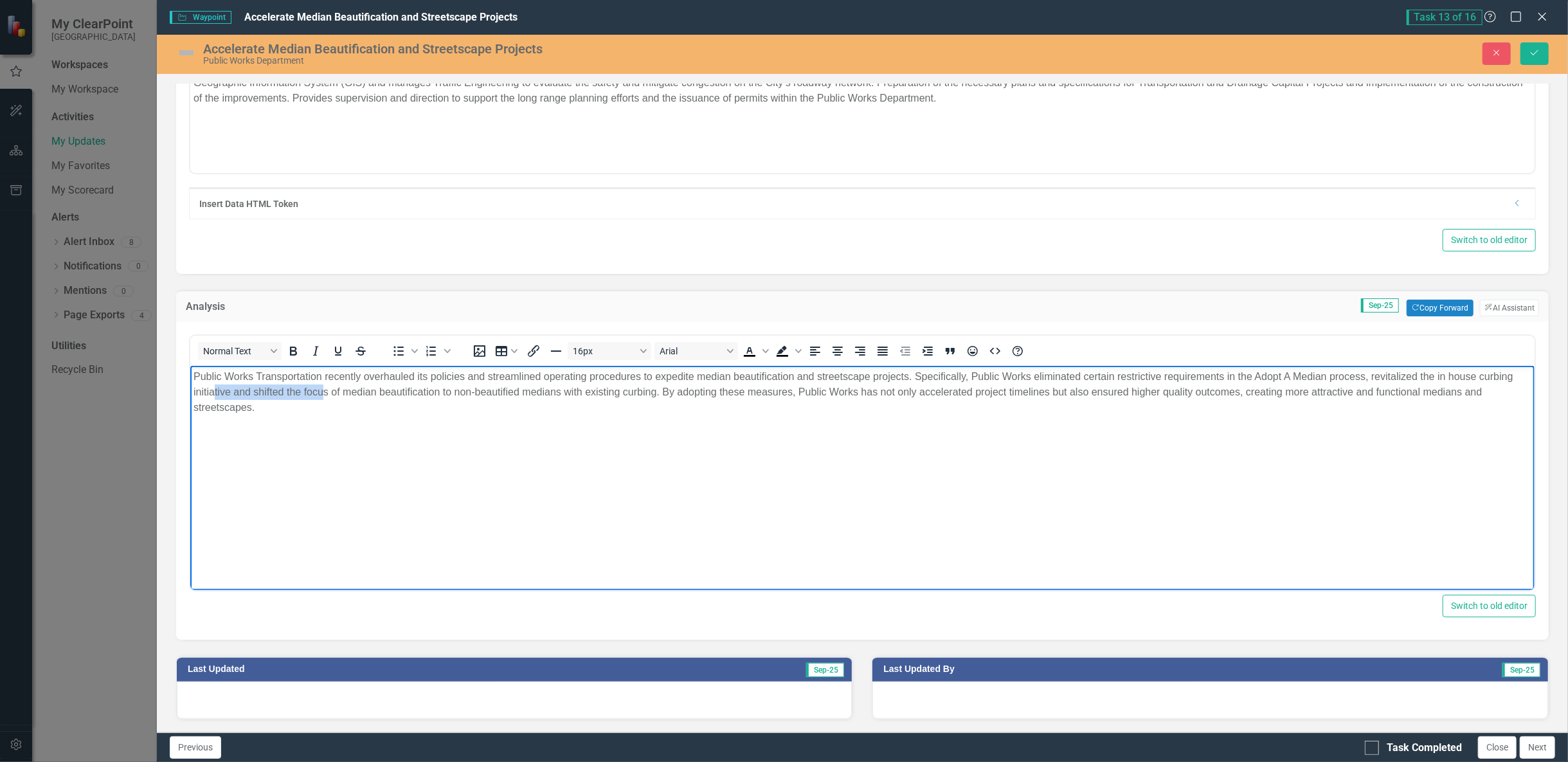
drag, startPoint x: 296, startPoint y: 402, endPoint x: 211, endPoint y: 393, distance: 85.5
click at [211, 393] on p "Public Works Transportation recently overhauled its policies and streamlined op…" at bounding box center [862, 391] width 1338 height 46
click at [306, 412] on p "Public Works Transportation recently overhauled its policies and streamlined op…" at bounding box center [862, 391] width 1338 height 46
click at [270, 414] on body "Public Works Transportation recently overhauled its policies and streamlined op…" at bounding box center [862, 462] width 1344 height 193
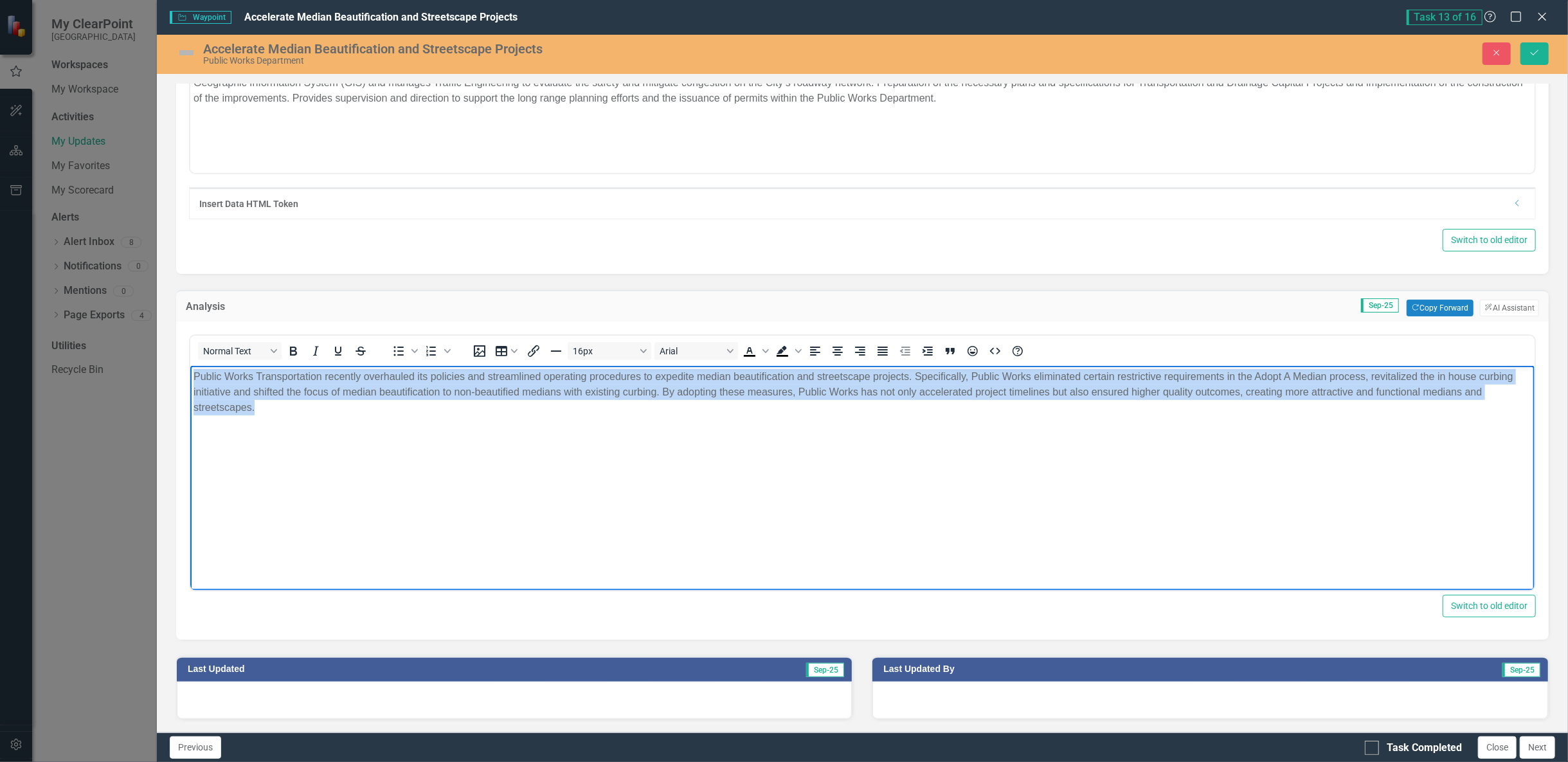
drag, startPoint x: 302, startPoint y: 410, endPoint x: 166, endPoint y: 369, distance: 142.0
click at [189, 369] on html "Public Works Transportation recently overhauled its policies and streamlined op…" at bounding box center [862, 462] width 1344 height 193
copy p "Public Works Transportation recently overhauled its policies and streamlined op…"
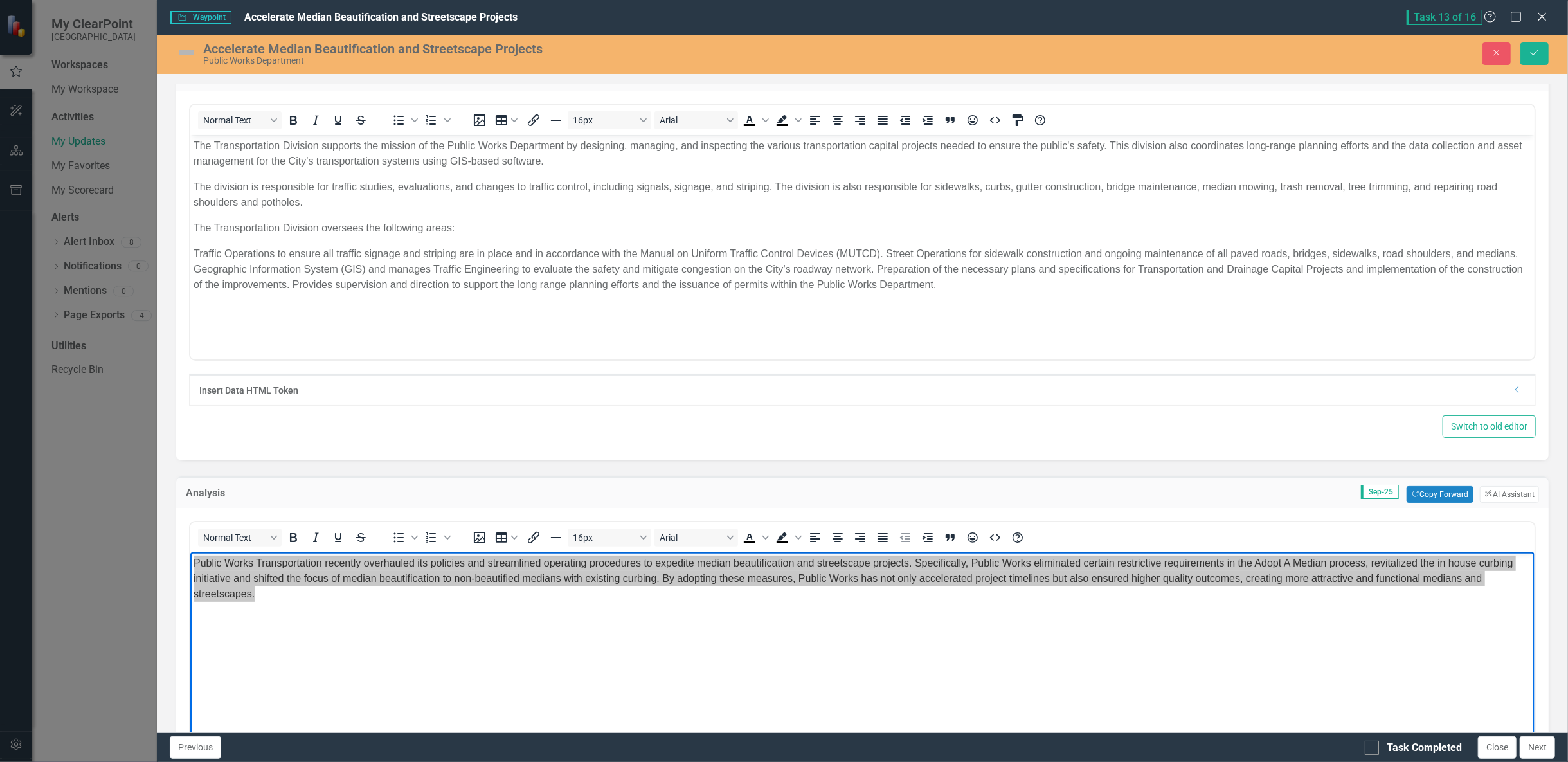
scroll to position [0, 0]
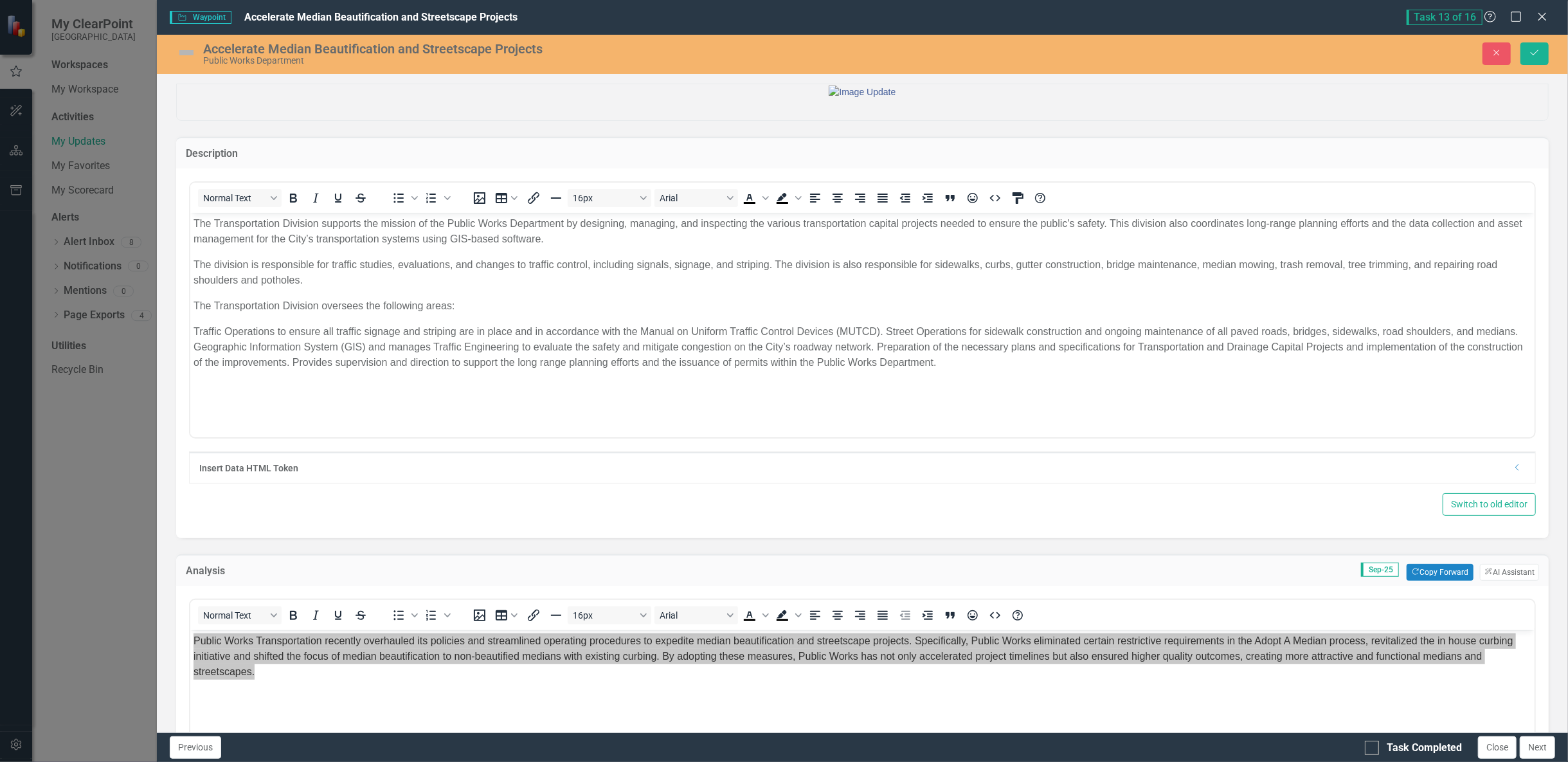
click at [494, 516] on div "Switch to old editor" at bounding box center [862, 504] width 1347 height 23
click at [494, 516] on div "Switch to old editor" at bounding box center [862, 504] width 1347 height 23
click at [1484, 58] on button "Close" at bounding box center [1497, 54] width 28 height 23
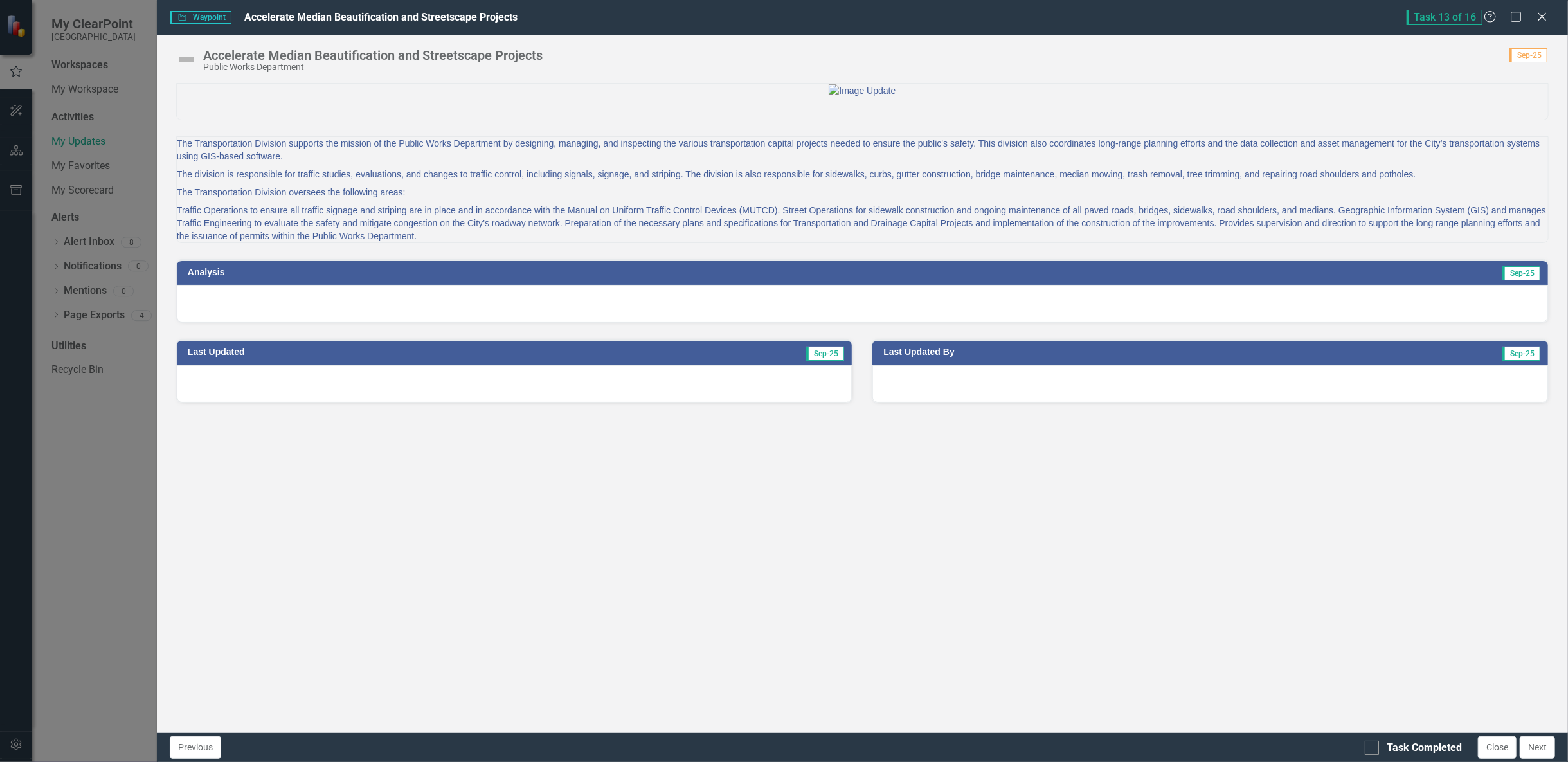
click at [814, 322] on div at bounding box center [862, 303] width 1371 height 37
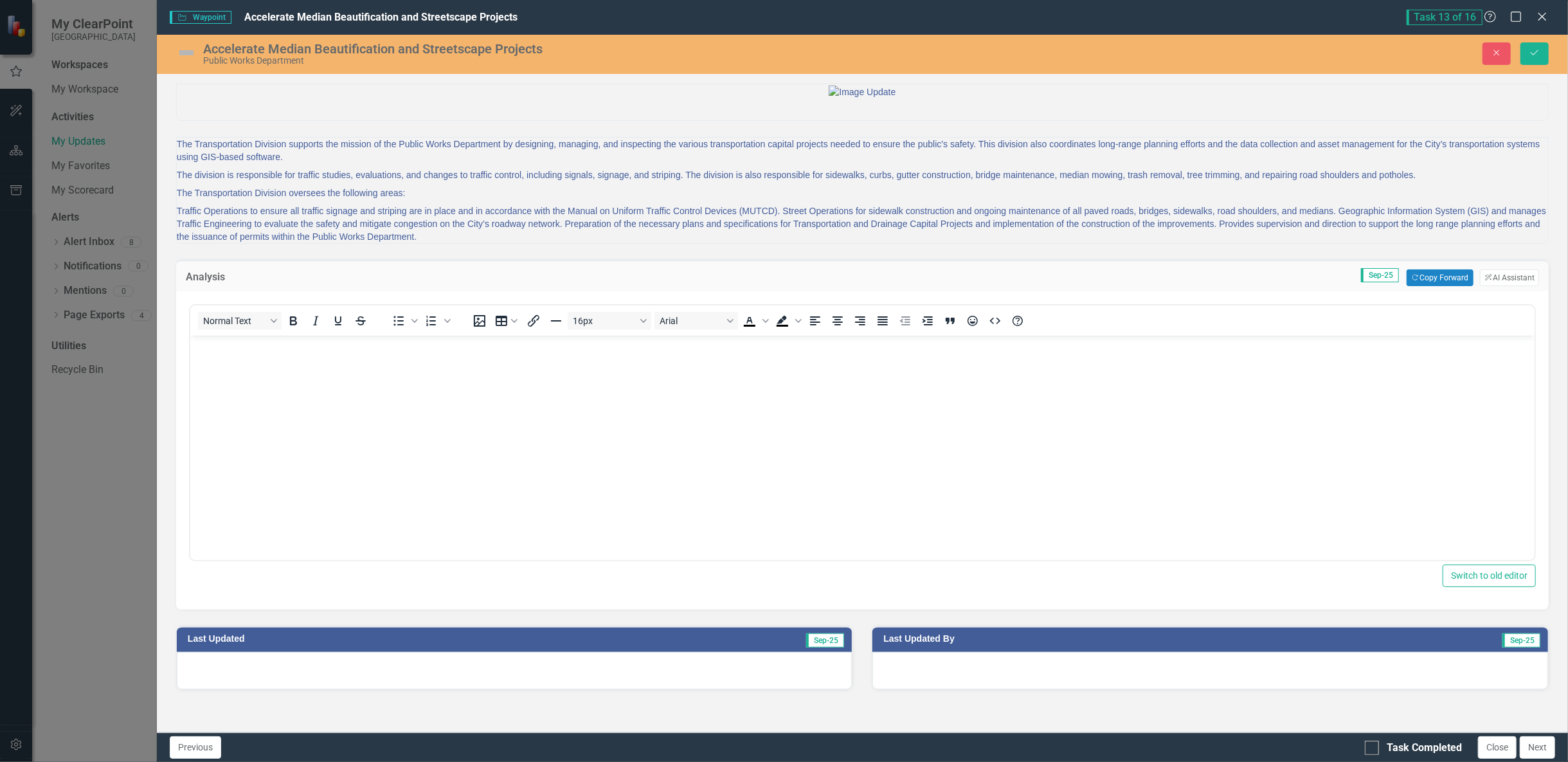
click at [725, 376] on body "Rich Text Area. Press ALT-0 for help." at bounding box center [862, 432] width 1344 height 193
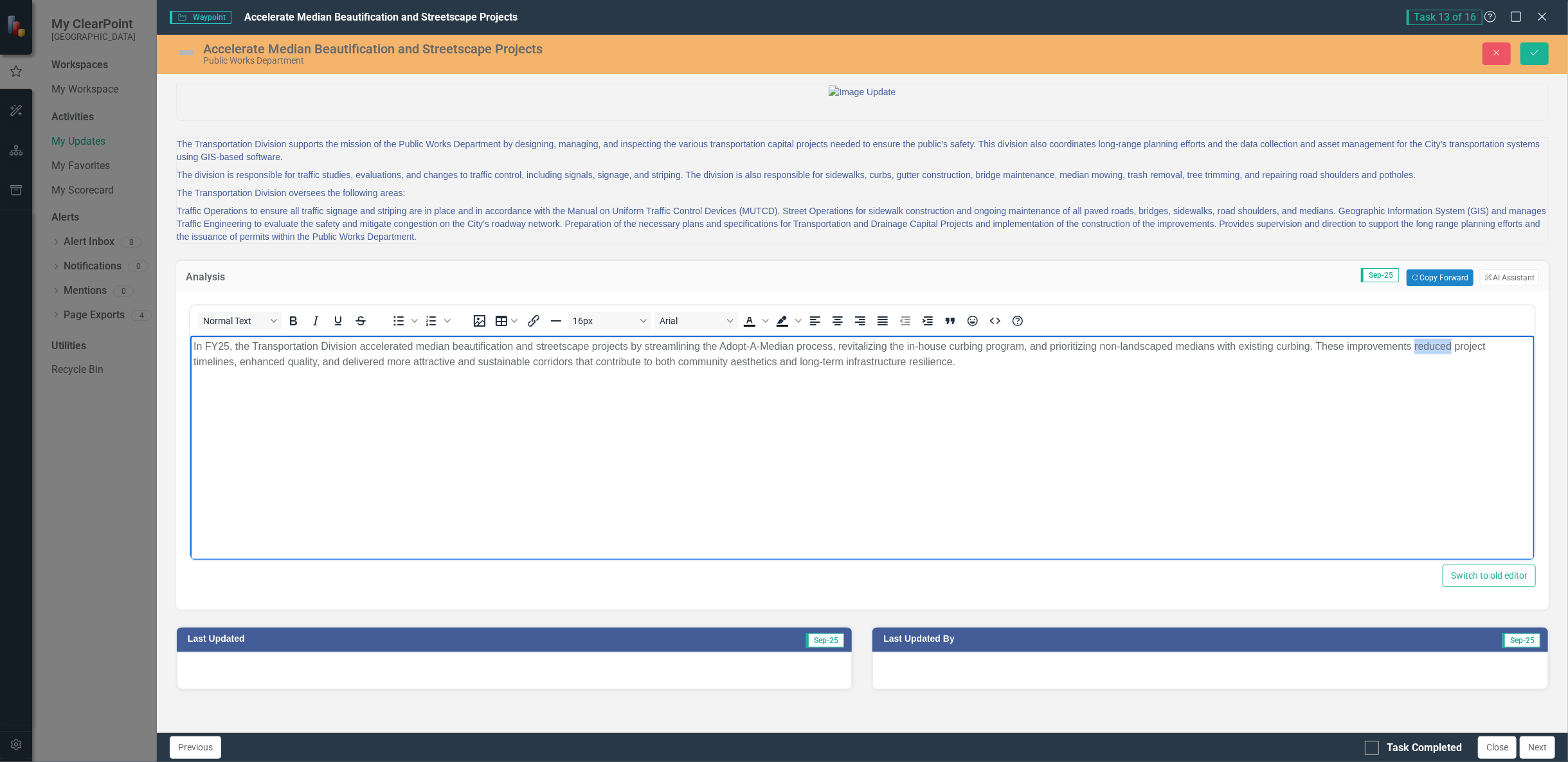
drag, startPoint x: 1414, startPoint y: 348, endPoint x: 1450, endPoint y: 348, distance: 36.0
click at [1450, 348] on p "In FY25, the Transportation Division accelerated median beautification and stre…" at bounding box center [862, 354] width 1338 height 31
click at [238, 361] on p "In FY25, the Transportation Division accelerated median beautification and stre…" at bounding box center [862, 354] width 1338 height 31
click at [676, 366] on p "In FY25, the Transportation Division accelerated median beautification and stre…" at bounding box center [862, 354] width 1338 height 31
click at [983, 360] on p "In FY25, the Transportation Division accelerated median beautification and stre…" at bounding box center [862, 354] width 1338 height 31
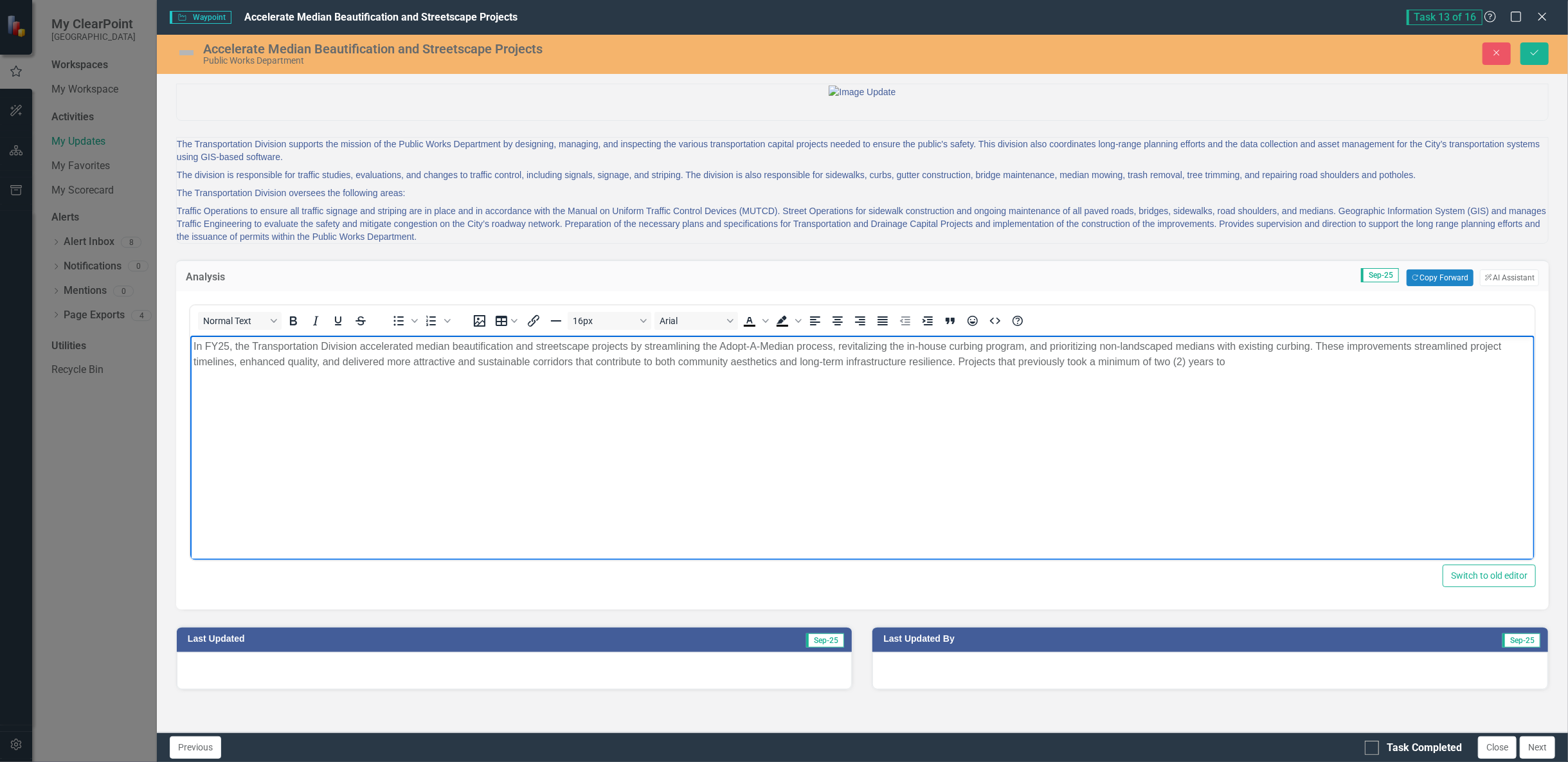
click at [468, 361] on p "In FY25, the Transportation Division accelerated median beautification and stre…" at bounding box center [862, 354] width 1338 height 31
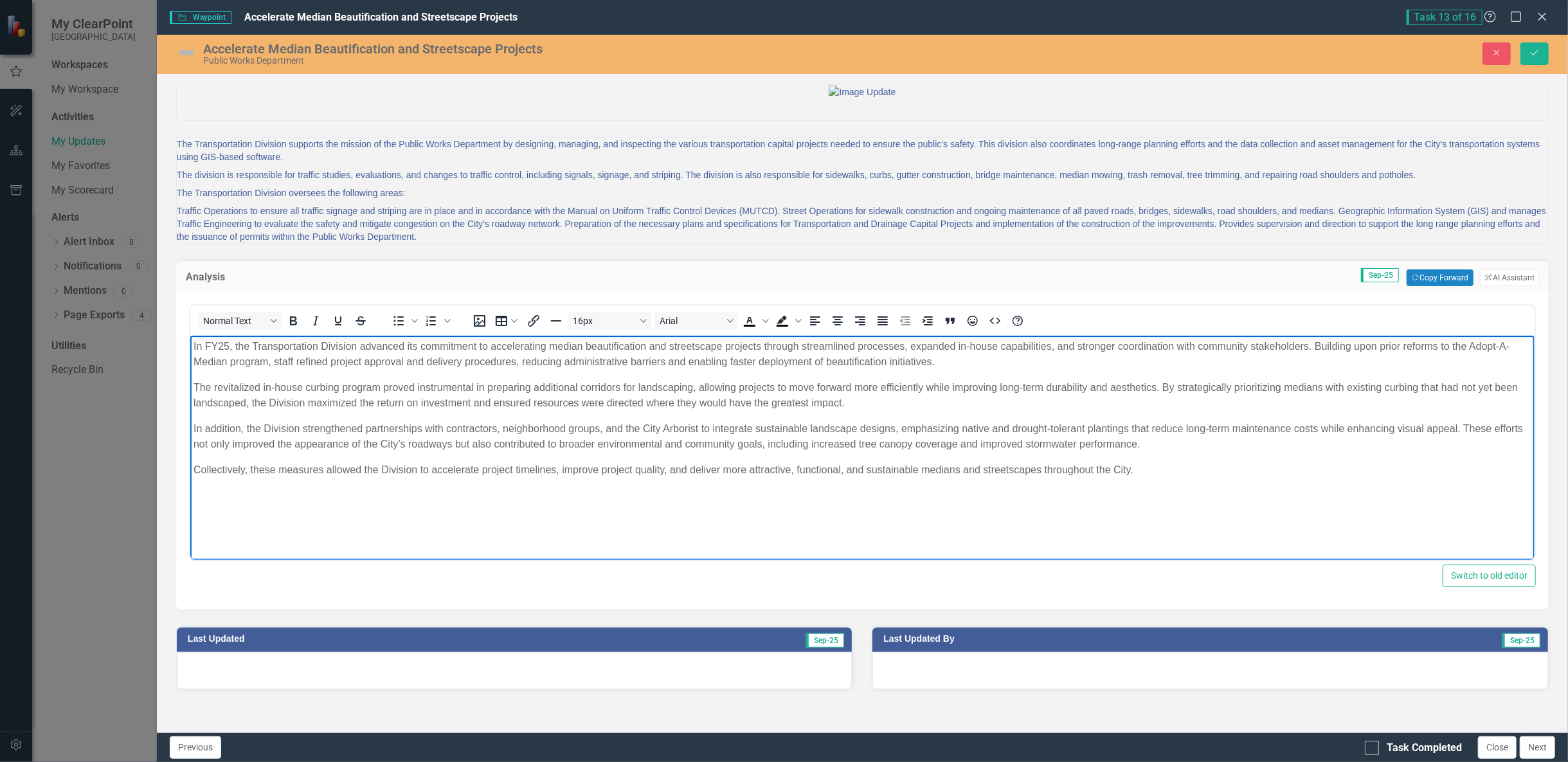
click at [238, 353] on p "In FY25, the Transportation Division advanced its commitment to accelerating me…" at bounding box center [862, 354] width 1338 height 31
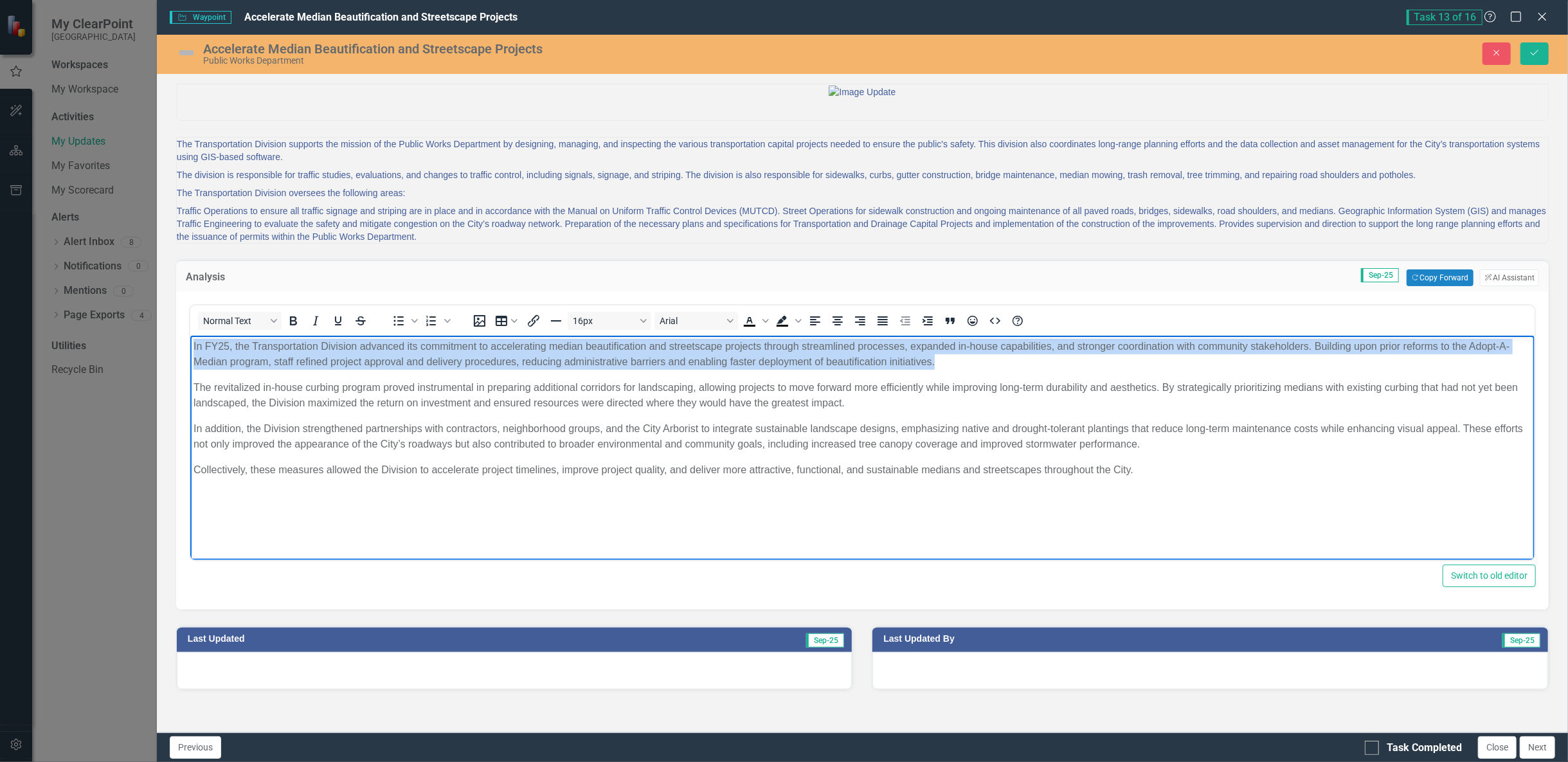
drag, startPoint x: 194, startPoint y: 344, endPoint x: 950, endPoint y: 362, distance: 756.2
click at [950, 364] on p "In FY25, the Transportation Division advanced its commitment to accelerating me…" at bounding box center [862, 354] width 1338 height 31
click at [1312, 347] on p "In FY25, the Transportation Division advanced its commitment to accelerating me…" at bounding box center [862, 354] width 1338 height 31
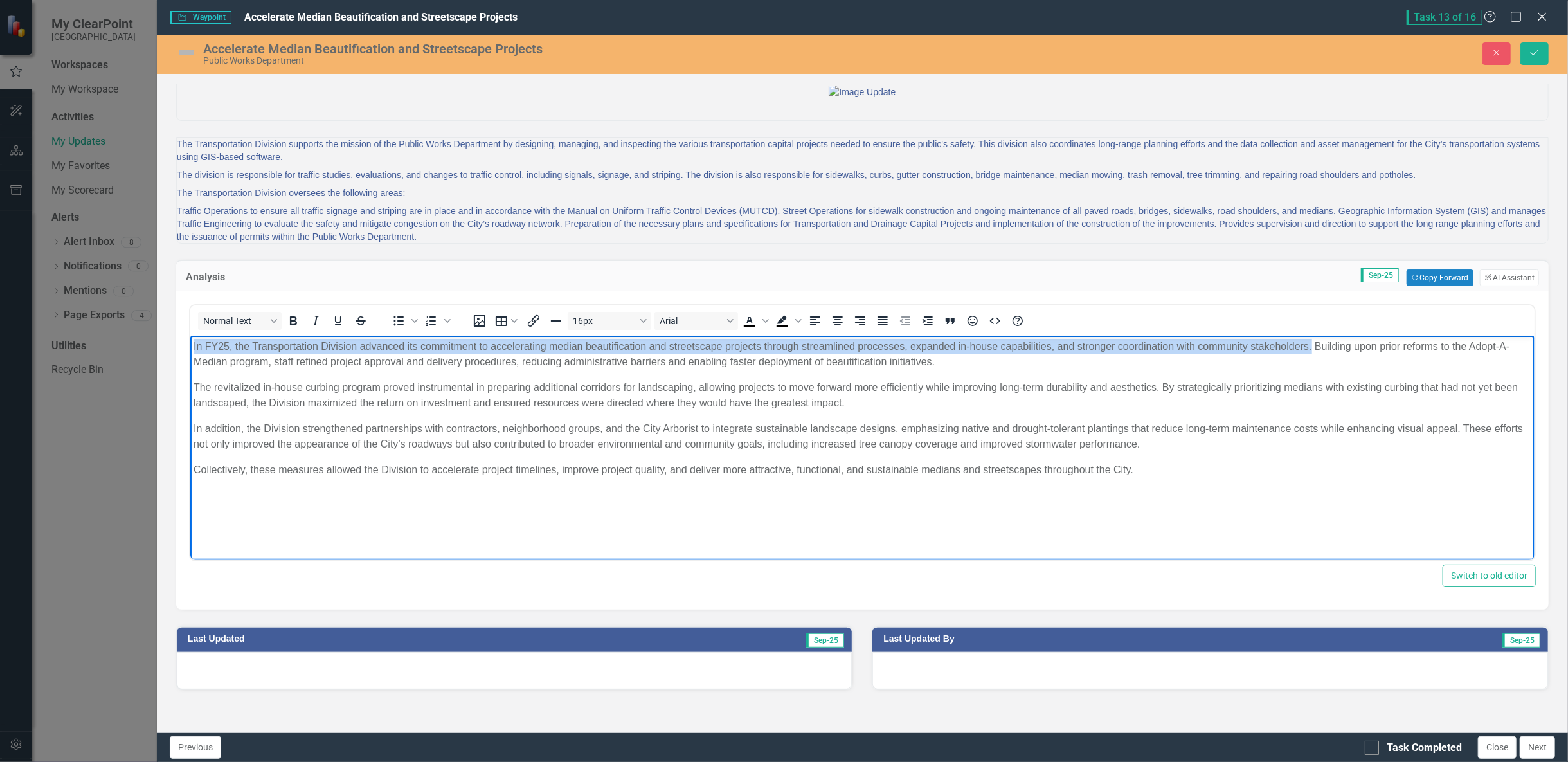
drag, startPoint x: 1309, startPoint y: 347, endPoint x: 181, endPoint y: 336, distance: 1128.1
click at [189, 336] on html "In FY25, the Transportation Division advanced its commitment to accelerating me…" at bounding box center [862, 432] width 1344 height 193
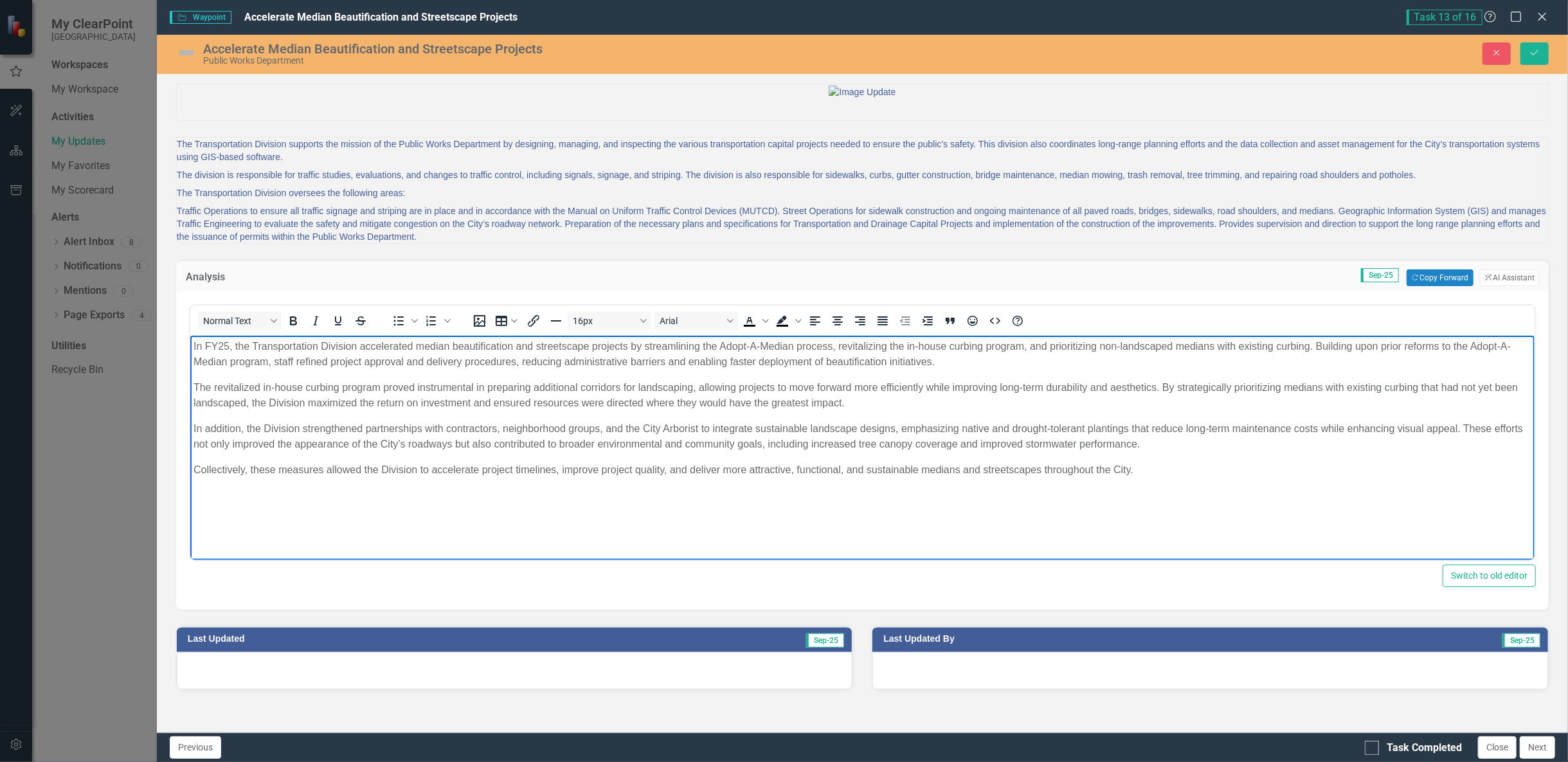
drag, startPoint x: 1313, startPoint y: 345, endPoint x: 1321, endPoint y: 347, distance: 8.2
click at [1315, 345] on p "In FY25, the Transportation Division accelerated median beautification and stre…" at bounding box center [862, 354] width 1338 height 31
click at [193, 386] on p "The revitalized in-house curbing program proved instrumental in preparing addit…" at bounding box center [862, 395] width 1338 height 31
click at [1316, 348] on p "In FY25, the Transportation Division accelerated median beautification and stre…" at bounding box center [862, 354] width 1338 height 31
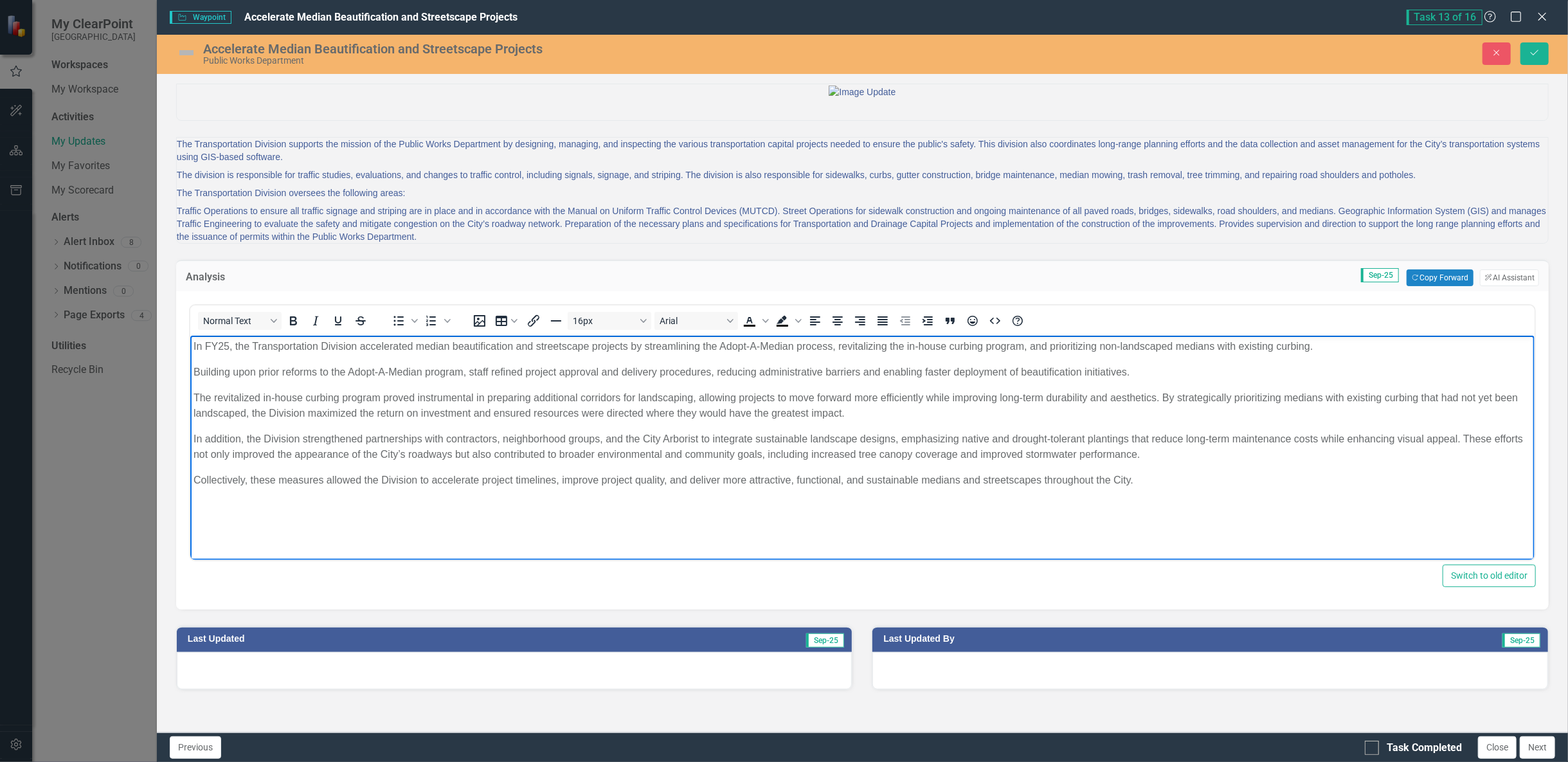
click at [1163, 376] on p "Building upon prior reforms to the Adopt-A-Median program, staff refined projec…" at bounding box center [862, 372] width 1338 height 15
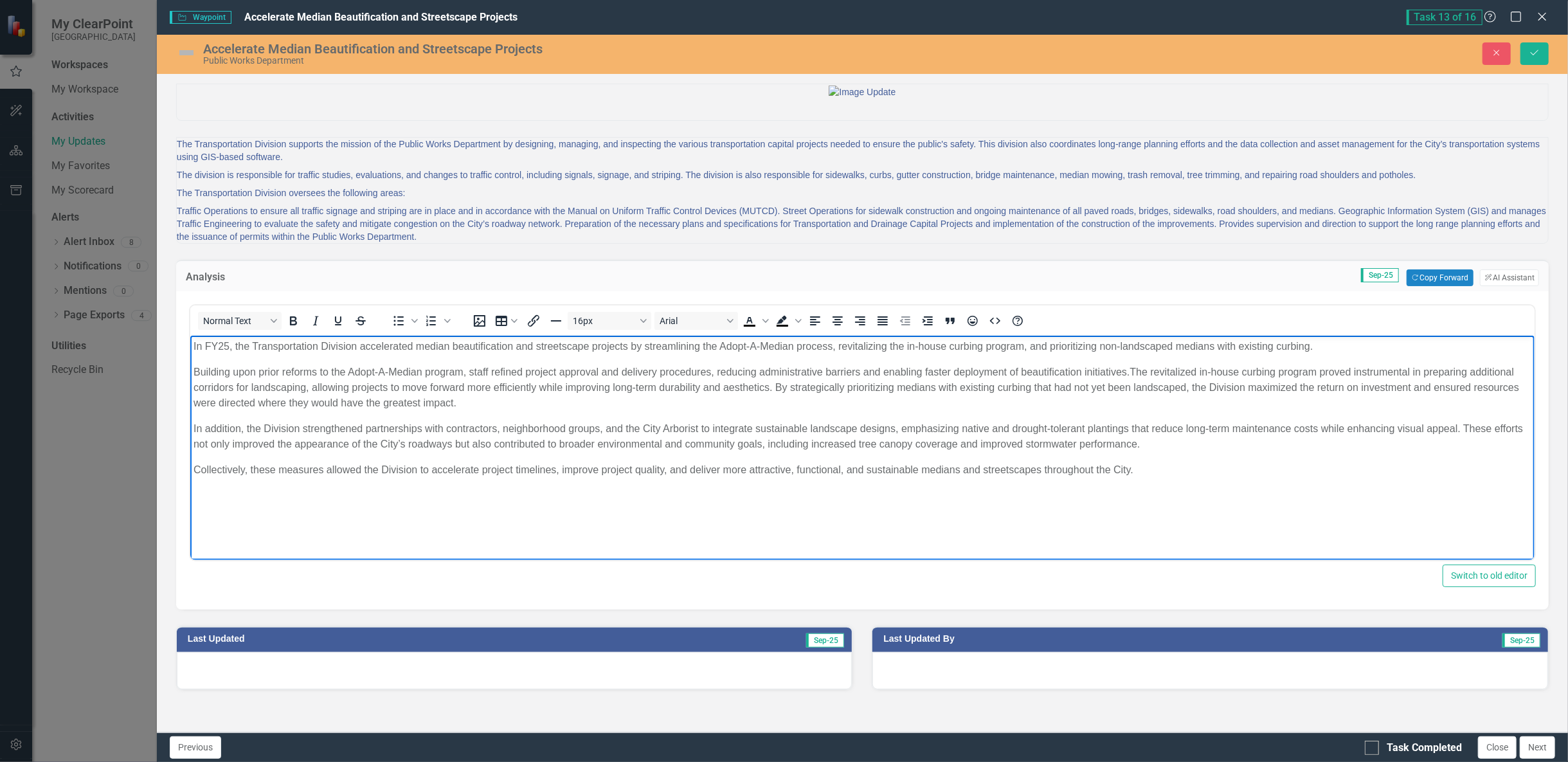
drag, startPoint x: 312, startPoint y: 387, endPoint x: 522, endPoint y: 386, distance: 210.0
click at [312, 386] on p "Building upon prior reforms to the Adopt-A-Median program, staff refined projec…" at bounding box center [862, 387] width 1338 height 46
drag, startPoint x: 938, startPoint y: 388, endPoint x: 931, endPoint y: 388, distance: 7.0
click at [931, 388] on p "Building upon prior reforms to the Adopt-A-Median program, staff refined projec…" at bounding box center [862, 387] width 1338 height 46
click at [1063, 419] on body "In FY25, the Transportation Division accelerated median beautification and stre…" at bounding box center [862, 432] width 1344 height 193
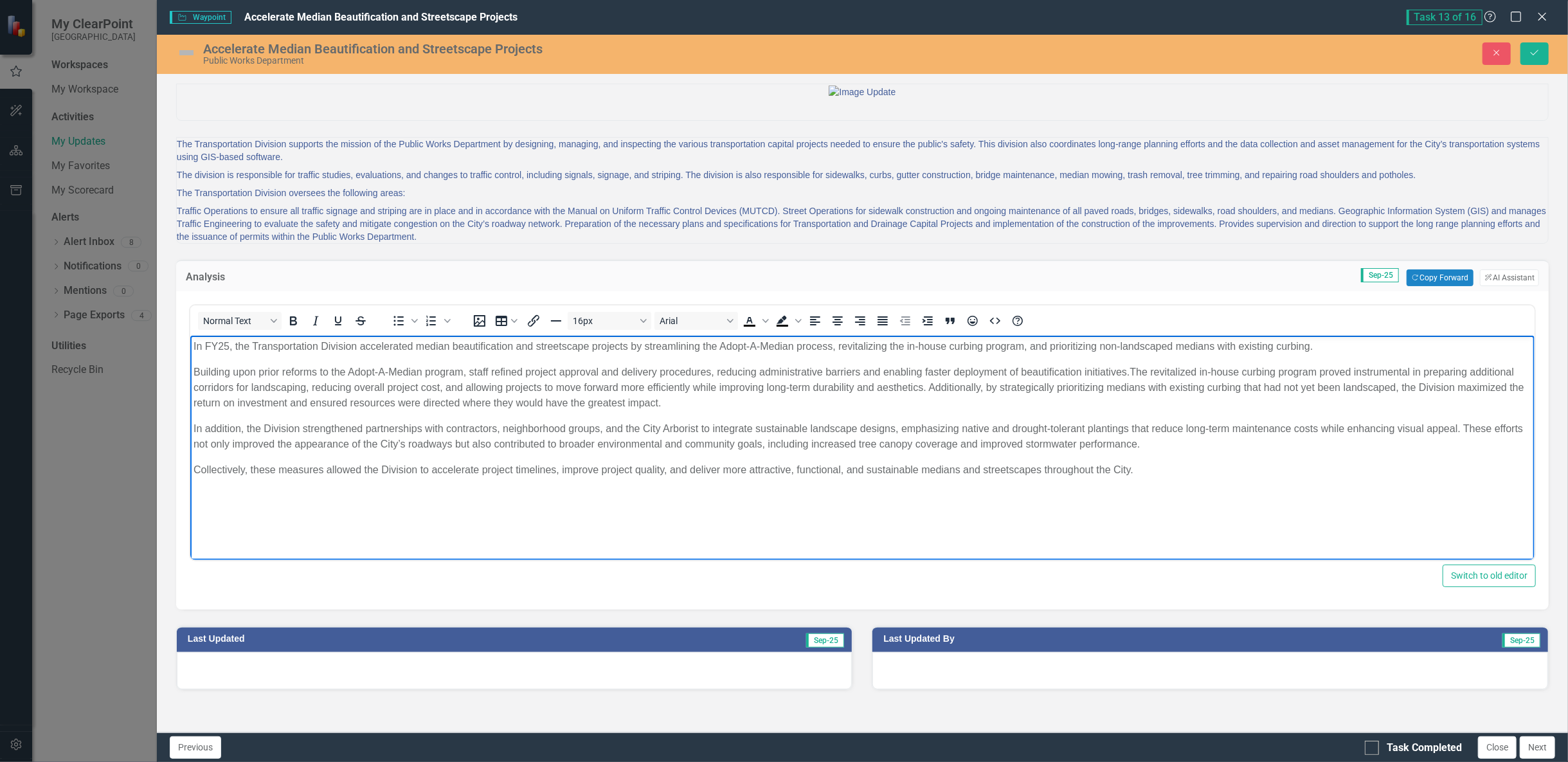
click at [395, 410] on p "Building upon prior reforms to the Adopt-A-Median program, staff refined projec…" at bounding box center [862, 387] width 1338 height 46
click at [514, 402] on p "Building upon prior reforms to the Adopt-A-Median program, staff refined projec…" at bounding box center [862, 387] width 1338 height 46
drag, startPoint x: 663, startPoint y: 428, endPoint x: 697, endPoint y: 431, distance: 34.1
click at [697, 431] on p "In addition, the Division strengthened partnerships with contractors, neighborh…" at bounding box center [862, 437] width 1338 height 31
click at [1219, 436] on p "In addition, the Division strengthened partnerships with contractors, neighborh…" at bounding box center [862, 437] width 1338 height 31
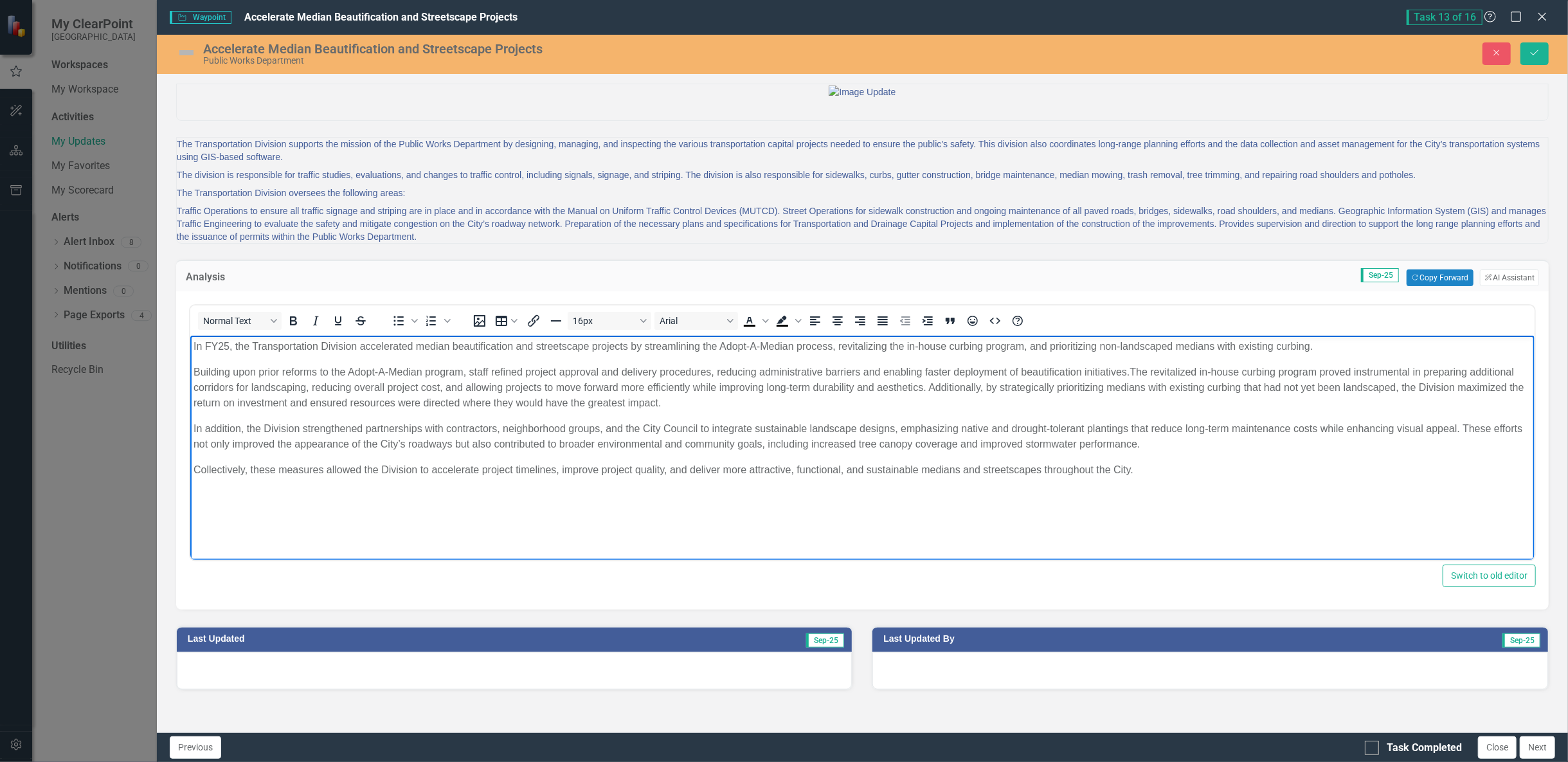
drag, startPoint x: 305, startPoint y: 443, endPoint x: 382, endPoint y: 459, distance: 78.6
click at [306, 443] on p "In addition, the Division strengthened partnerships with contractors, neighborh…" at bounding box center [862, 437] width 1338 height 31
click at [573, 443] on p "In addition, the Division strengthened partnerships with contractors, neighborh…" at bounding box center [862, 437] width 1338 height 31
click at [858, 449] on p "In addition, the Division strengthened partnerships with contractors, neighborh…" at bounding box center [862, 437] width 1338 height 31
drag, startPoint x: 414, startPoint y: 468, endPoint x: 382, endPoint y: 471, distance: 32.1
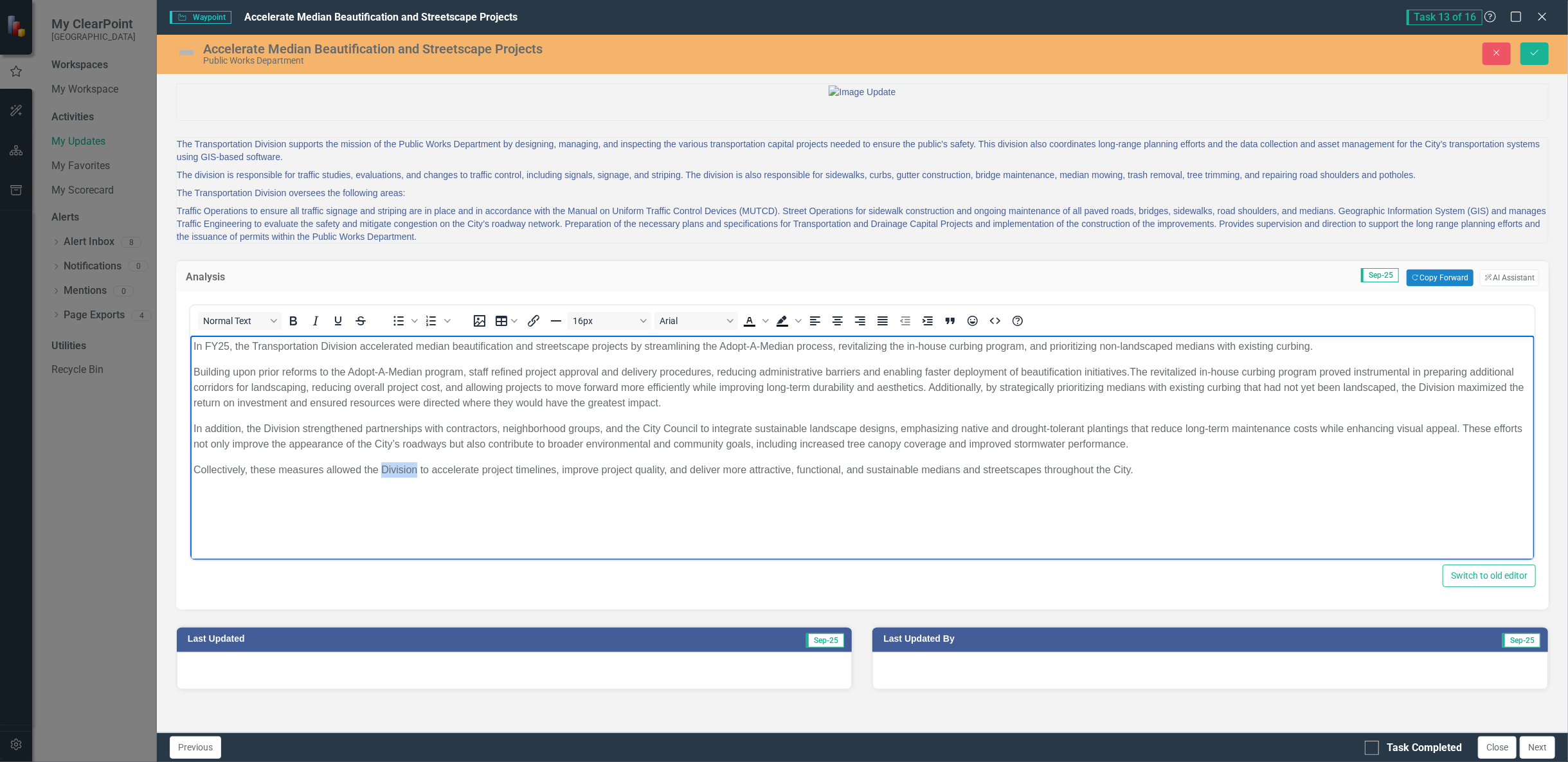
click at [382, 471] on p "Collectively, these measures allowed the Division to accelerate project timelin…" at bounding box center [862, 470] width 1338 height 15
click at [959, 479] on body "In FY25, the Transportation Division accelerated median beautification and stre…" at bounding box center [862, 432] width 1344 height 193
click at [1137, 468] on p "Collectively, these measures allowed the City to accelerate project timelines, …" at bounding box center [862, 470] width 1338 height 15
click at [180, 52] on img at bounding box center [186, 52] width 21 height 21
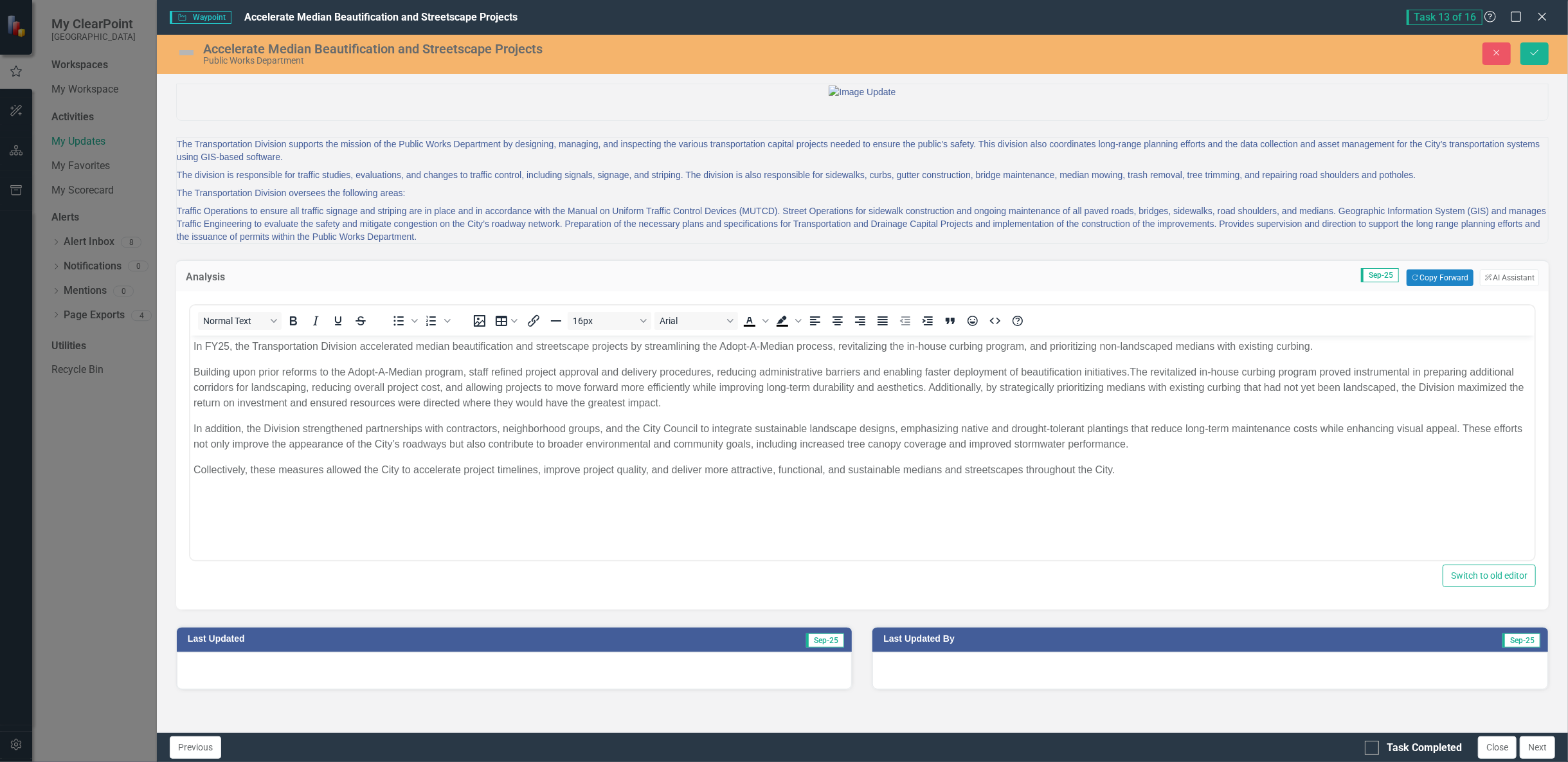
click at [180, 52] on img at bounding box center [186, 52] width 21 height 21
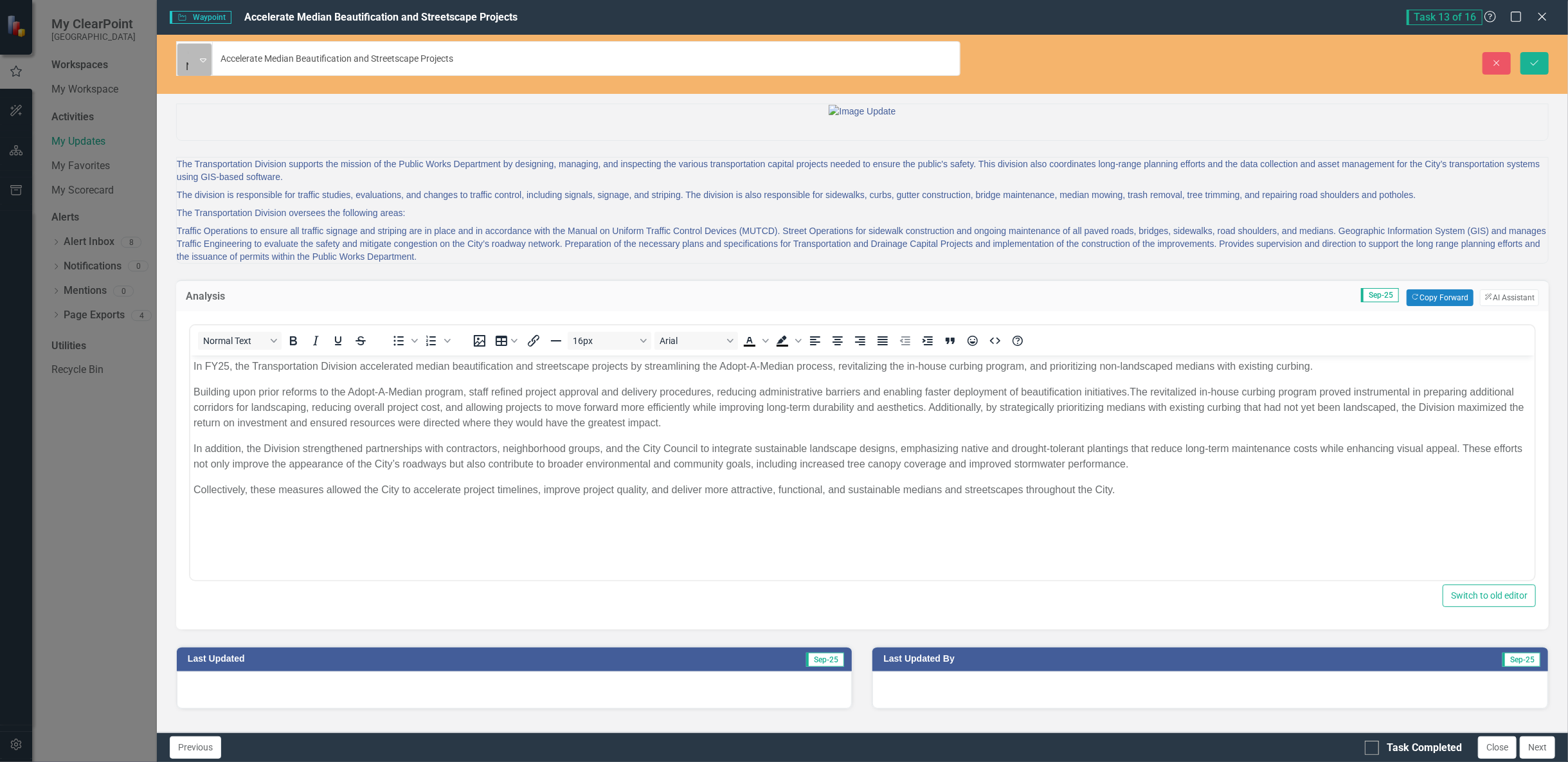
click at [186, 52] on img at bounding box center [192, 52] width 13 height 13
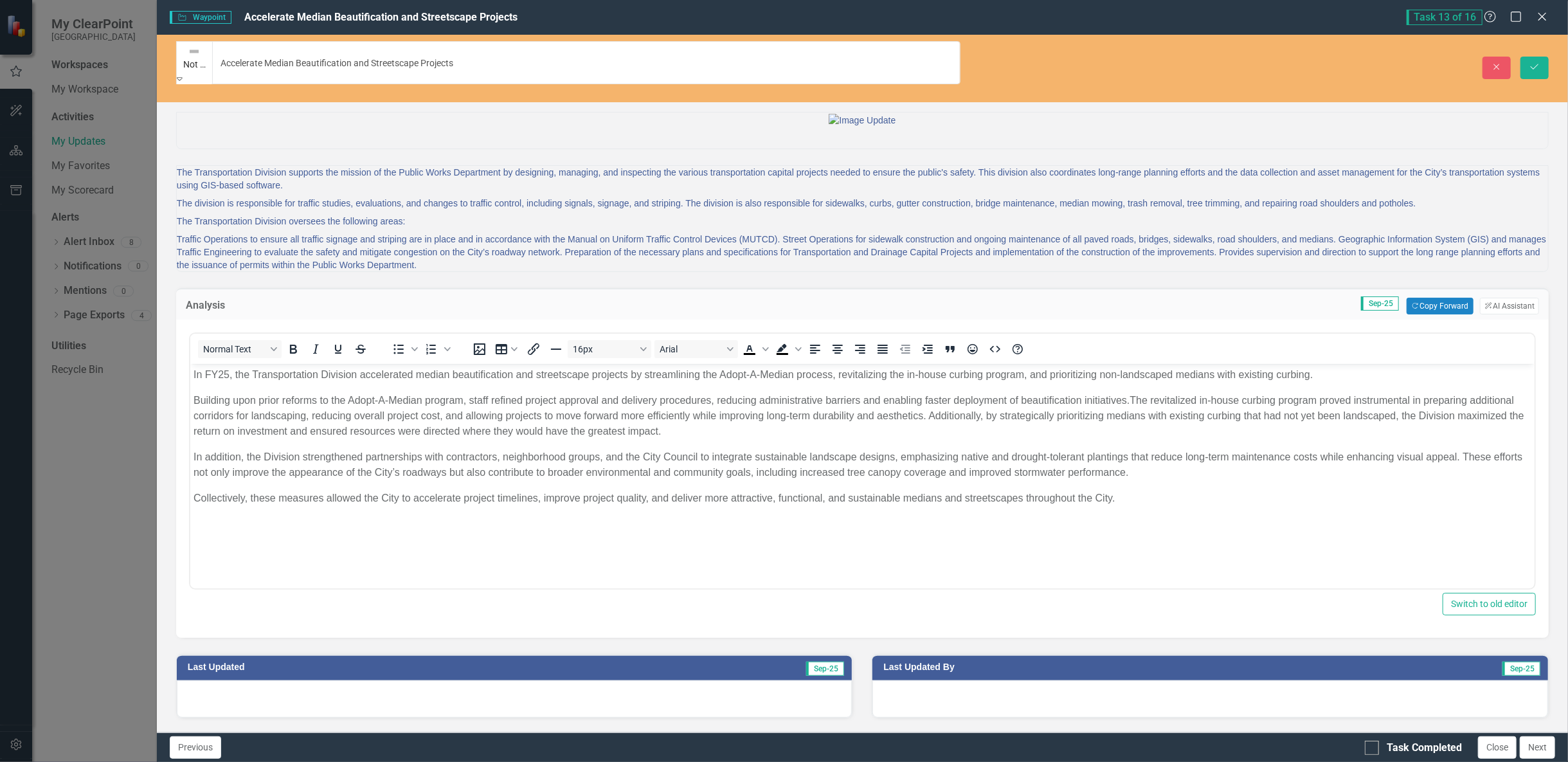
click at [198, 51] on div "In Progress or Needs Work" at bounding box center [194, 58] width 35 height 29
click at [183, 77] on icon at bounding box center [179, 78] width 6 height 3
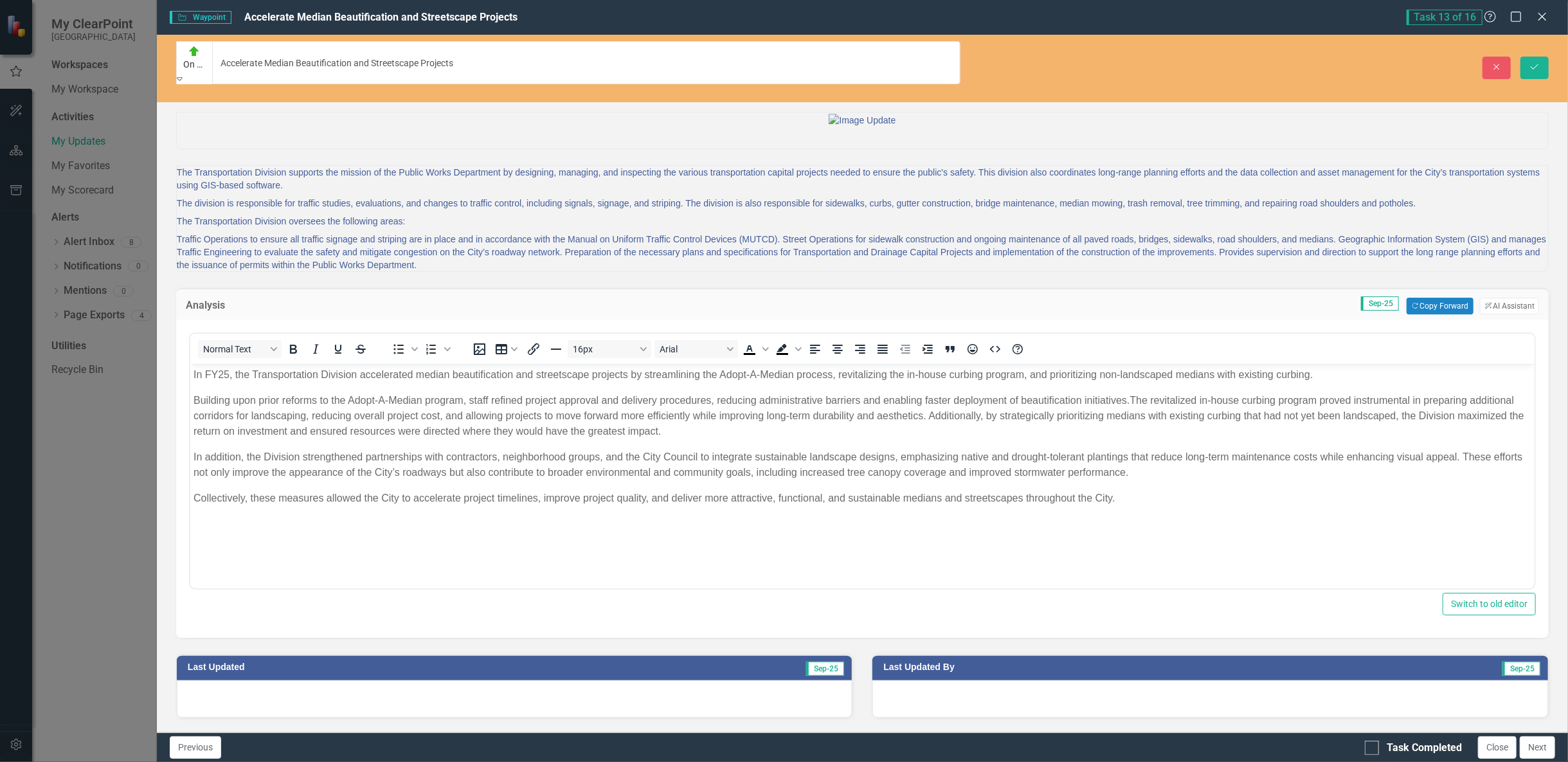
click at [1537, 62] on icon "Save" at bounding box center [1534, 67] width 11 height 9
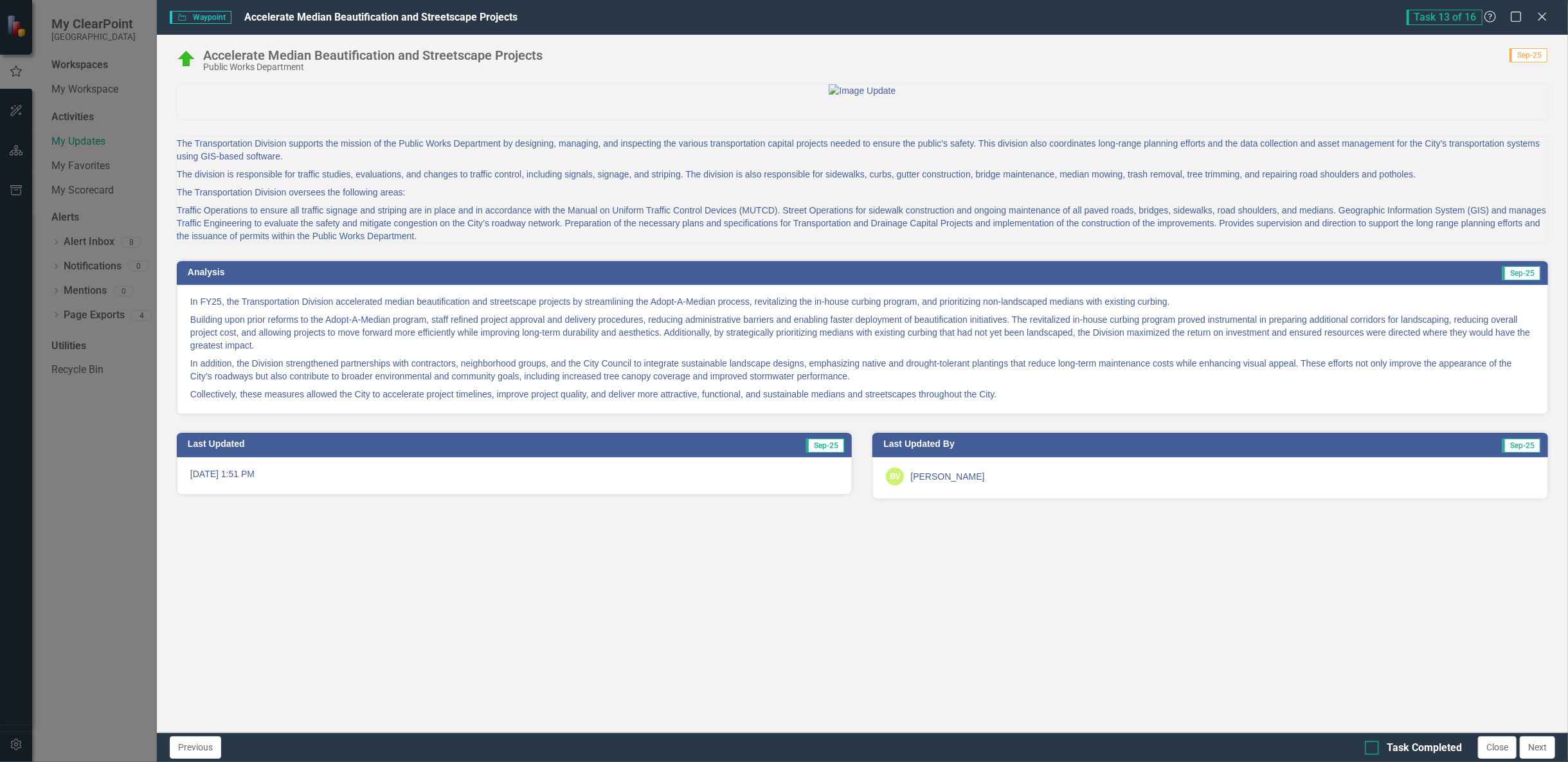
click at [1401, 746] on div "Task Completed" at bounding box center [1424, 748] width 75 height 14
click at [1373, 746] on input "Task Completed" at bounding box center [1369, 745] width 8 height 8
checkbox input "true"
click at [1500, 749] on button "Close" at bounding box center [1497, 748] width 39 height 23
checkbox input "true"
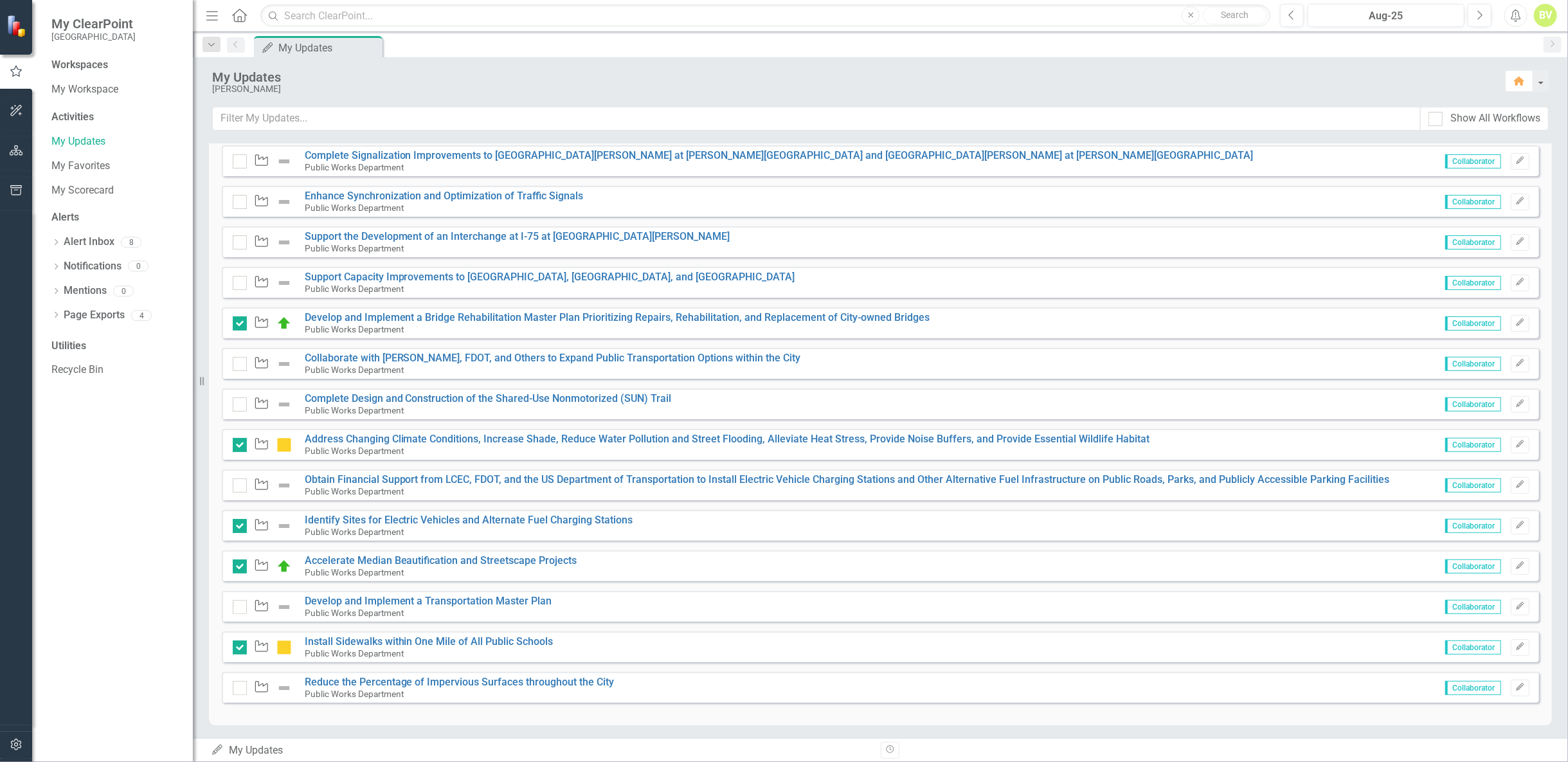
click at [287, 439] on img at bounding box center [284, 445] width 15 height 15
click at [1516, 442] on icon "Edit" at bounding box center [1520, 444] width 10 height 8
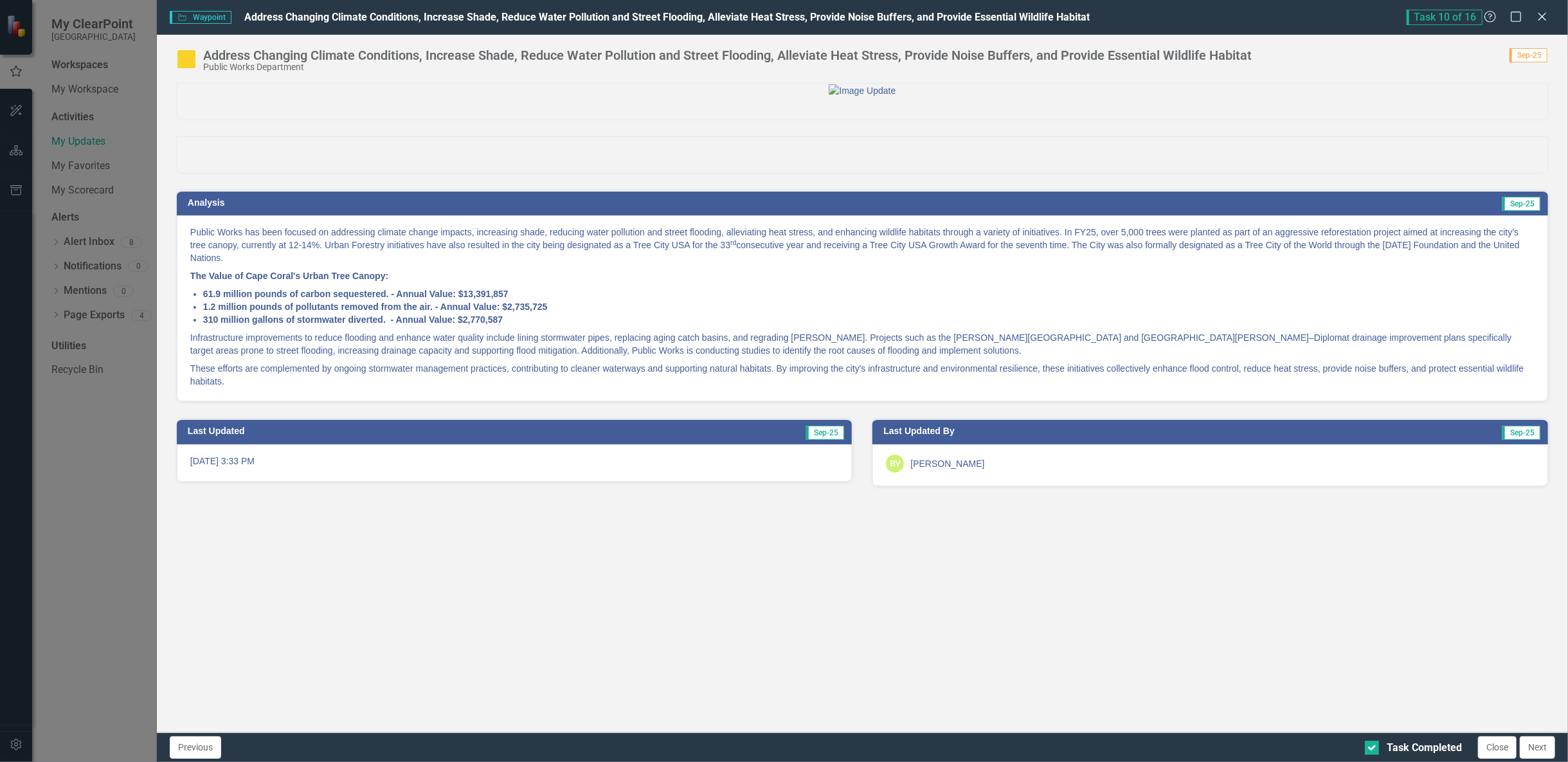
click at [178, 68] on img at bounding box center [186, 59] width 21 height 21
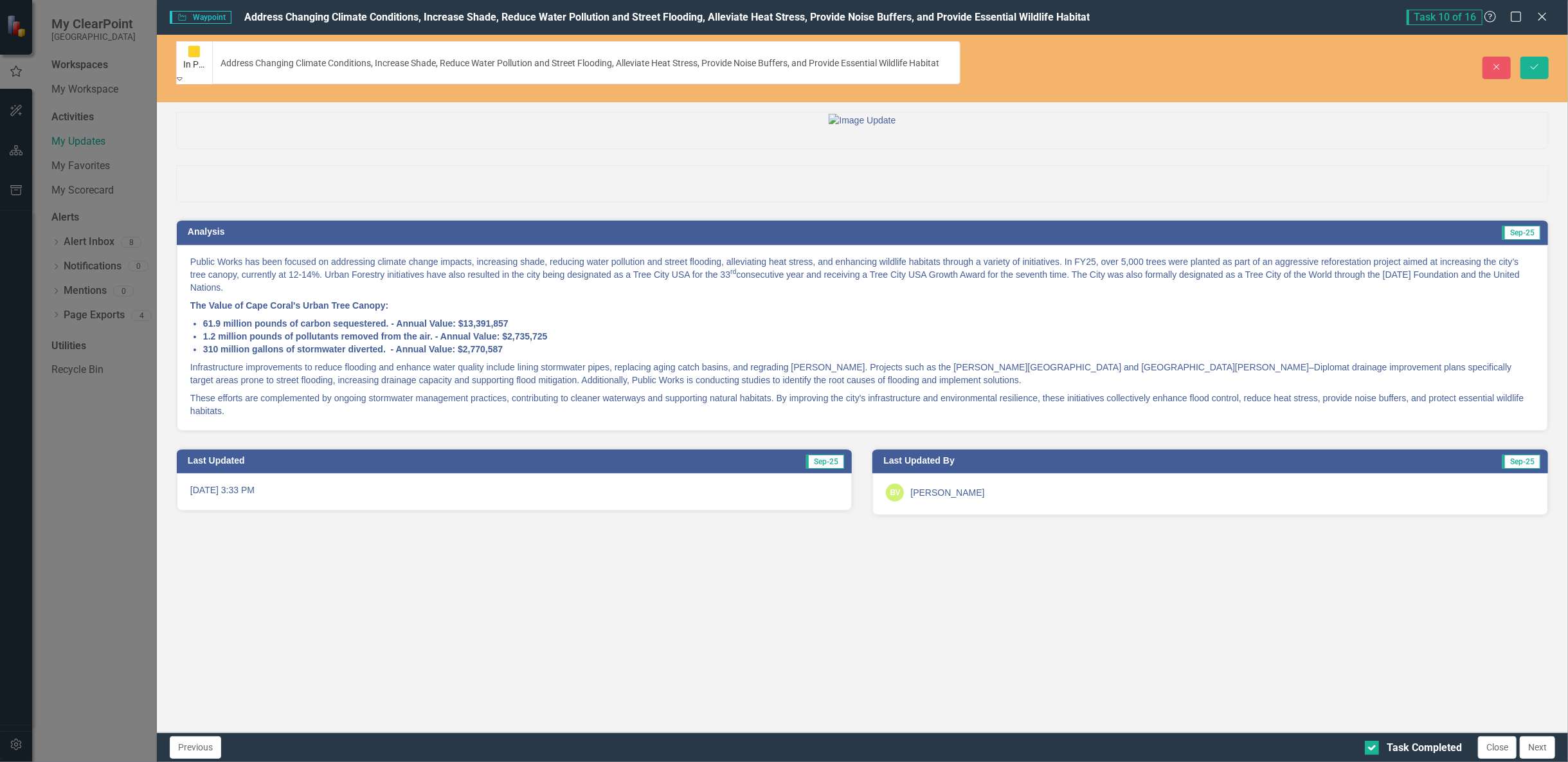
click at [196, 45] on div "In Progress or Needs Work" at bounding box center [195, 57] width 23 height 27
click at [1537, 62] on icon "Save" at bounding box center [1534, 67] width 11 height 9
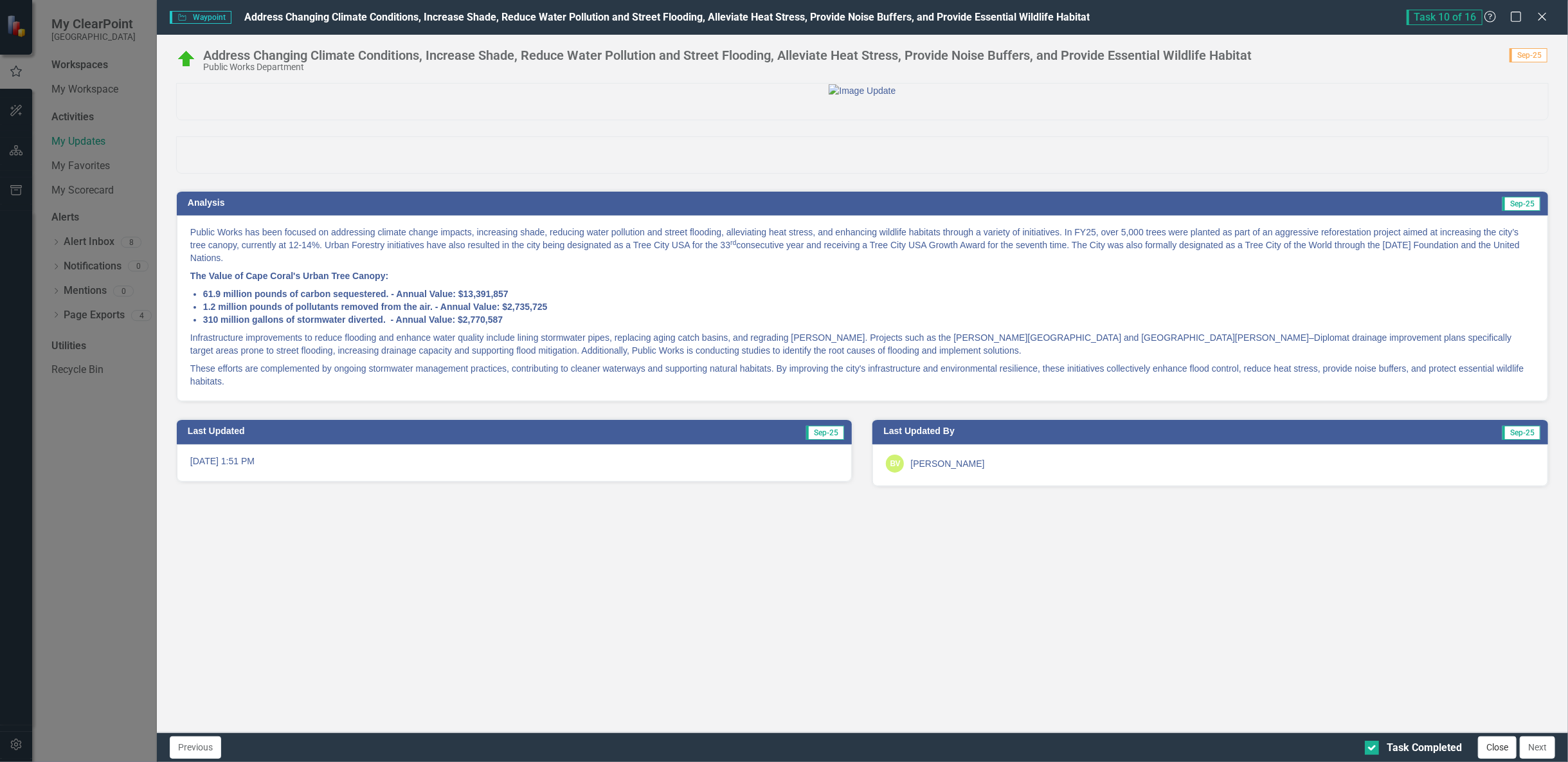
click at [1498, 746] on button "Close" at bounding box center [1497, 748] width 39 height 23
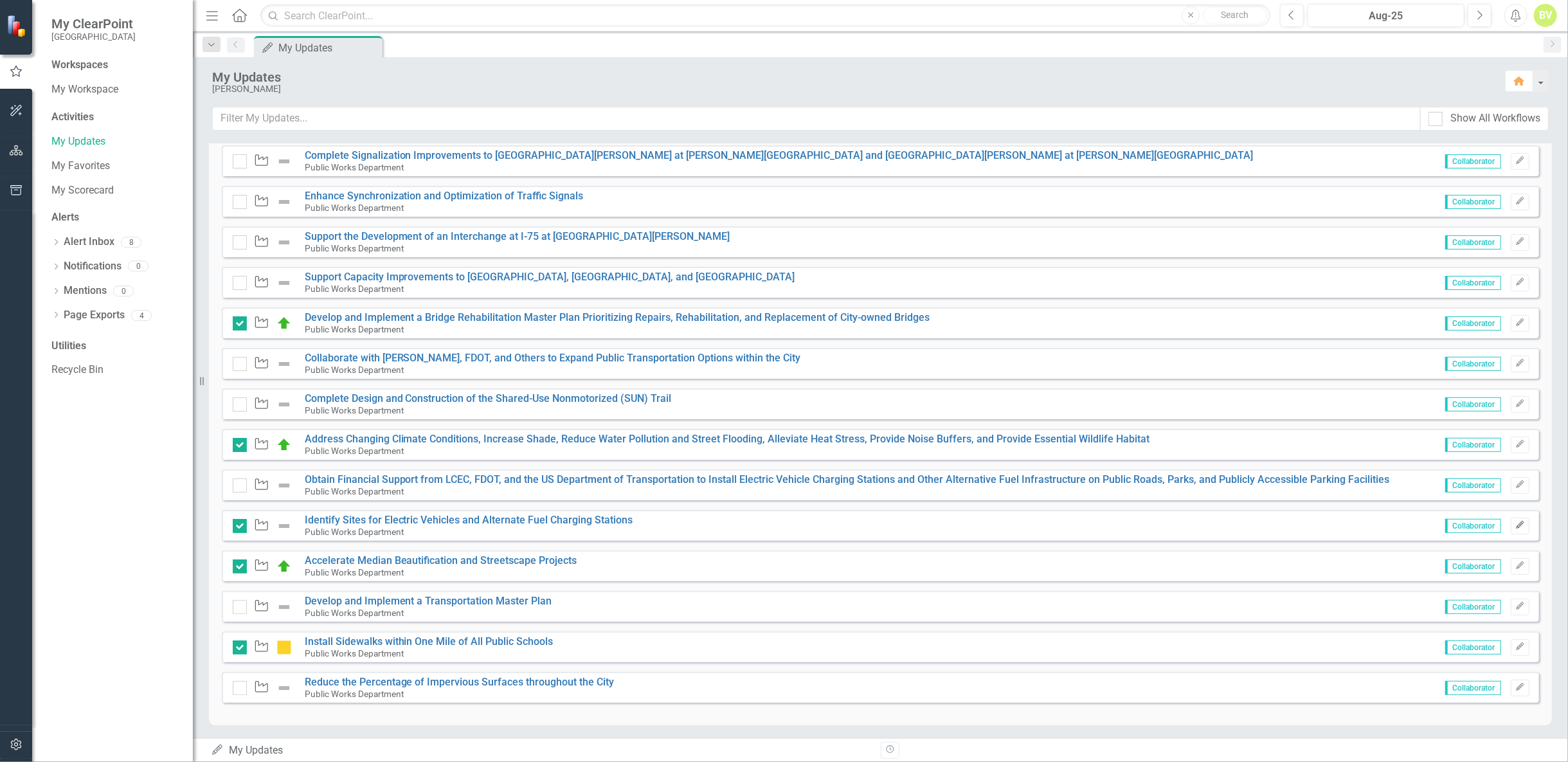
click at [1516, 522] on icon "Edit" at bounding box center [1520, 525] width 10 height 8
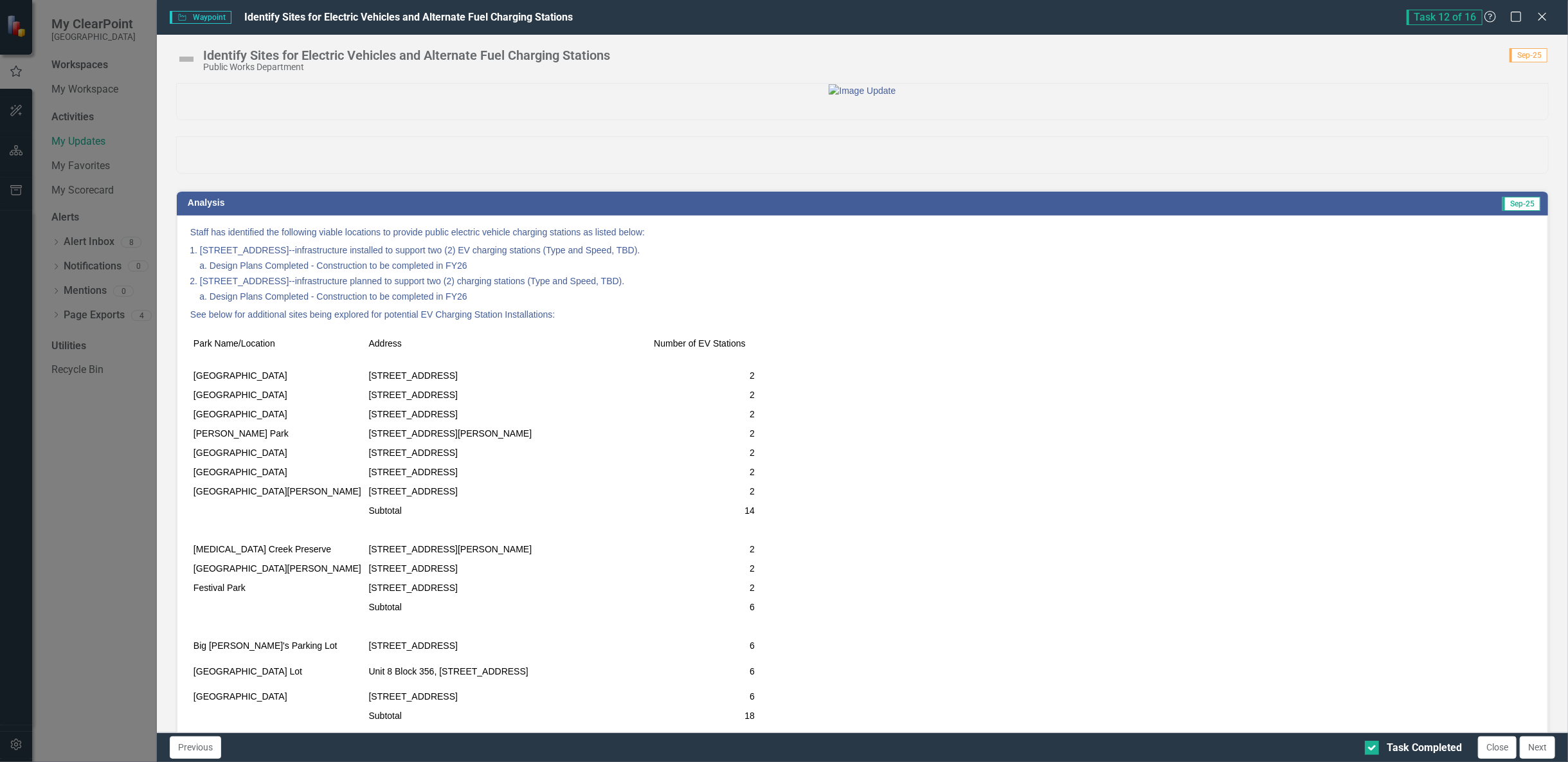
click at [190, 65] on img at bounding box center [186, 59] width 21 height 21
click at [180, 60] on img at bounding box center [186, 59] width 21 height 21
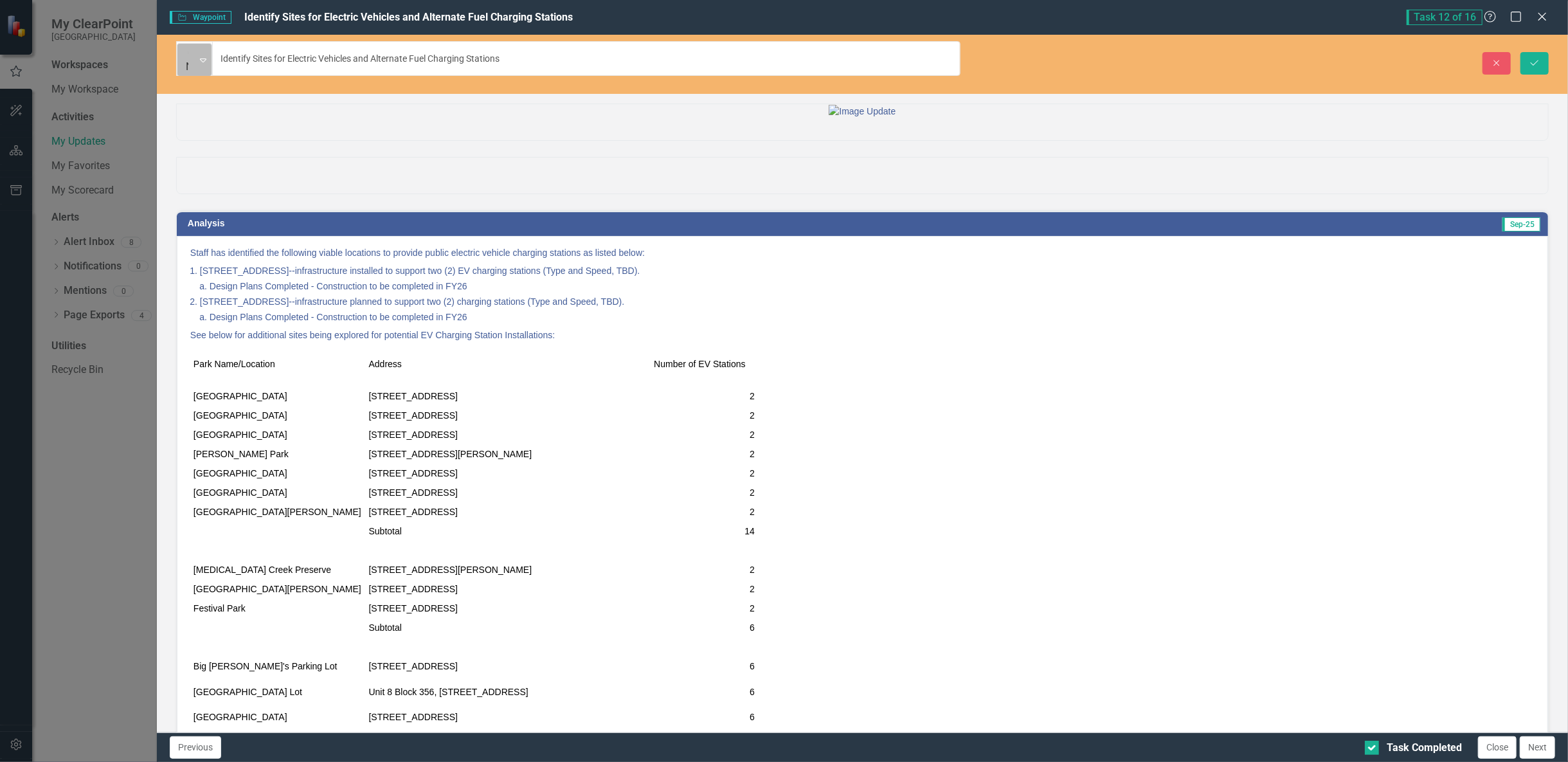
click at [205, 55] on icon "Expand" at bounding box center [203, 60] width 6 height 11
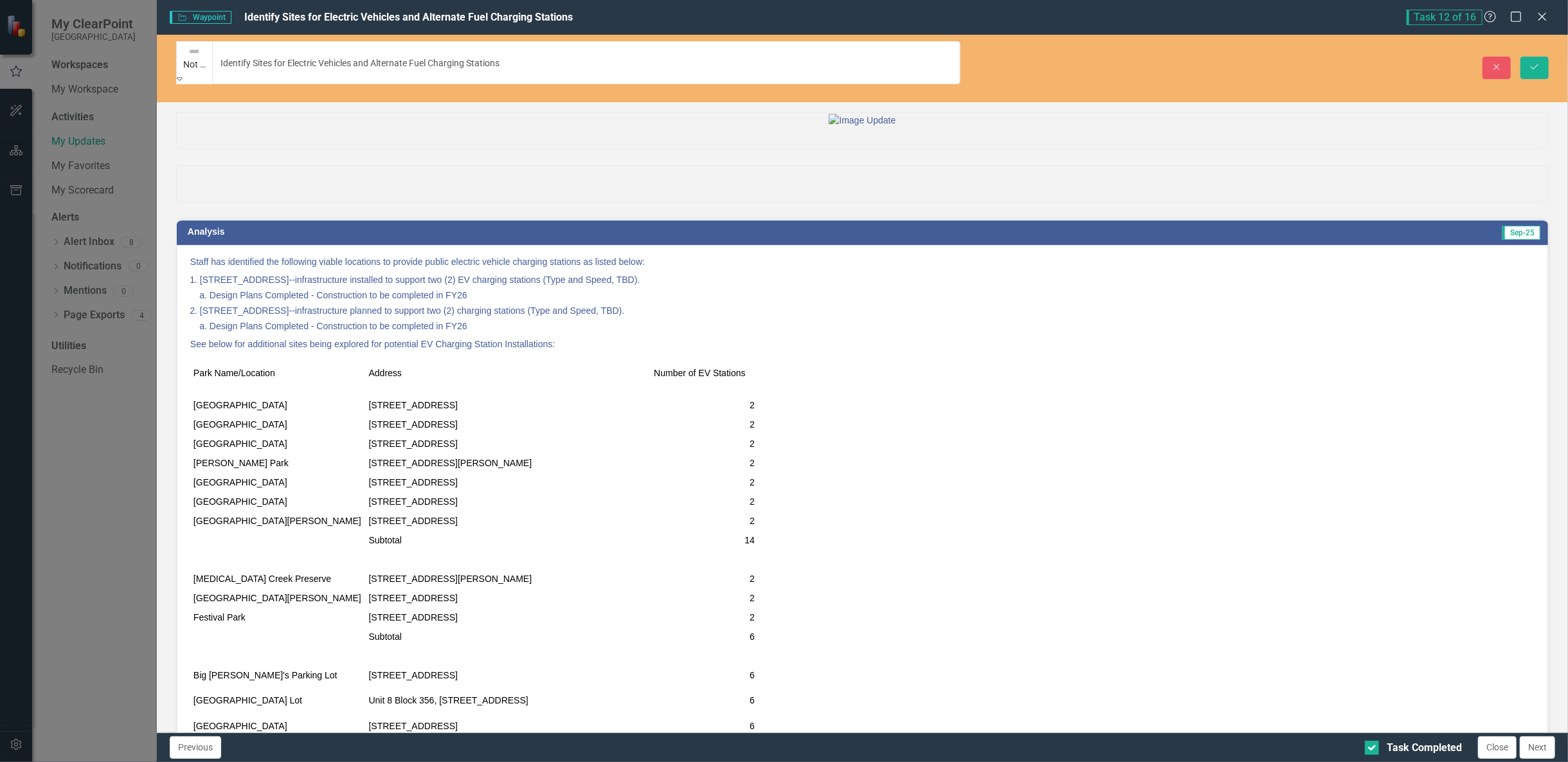
click at [1529, 62] on icon "Save" at bounding box center [1534, 67] width 11 height 9
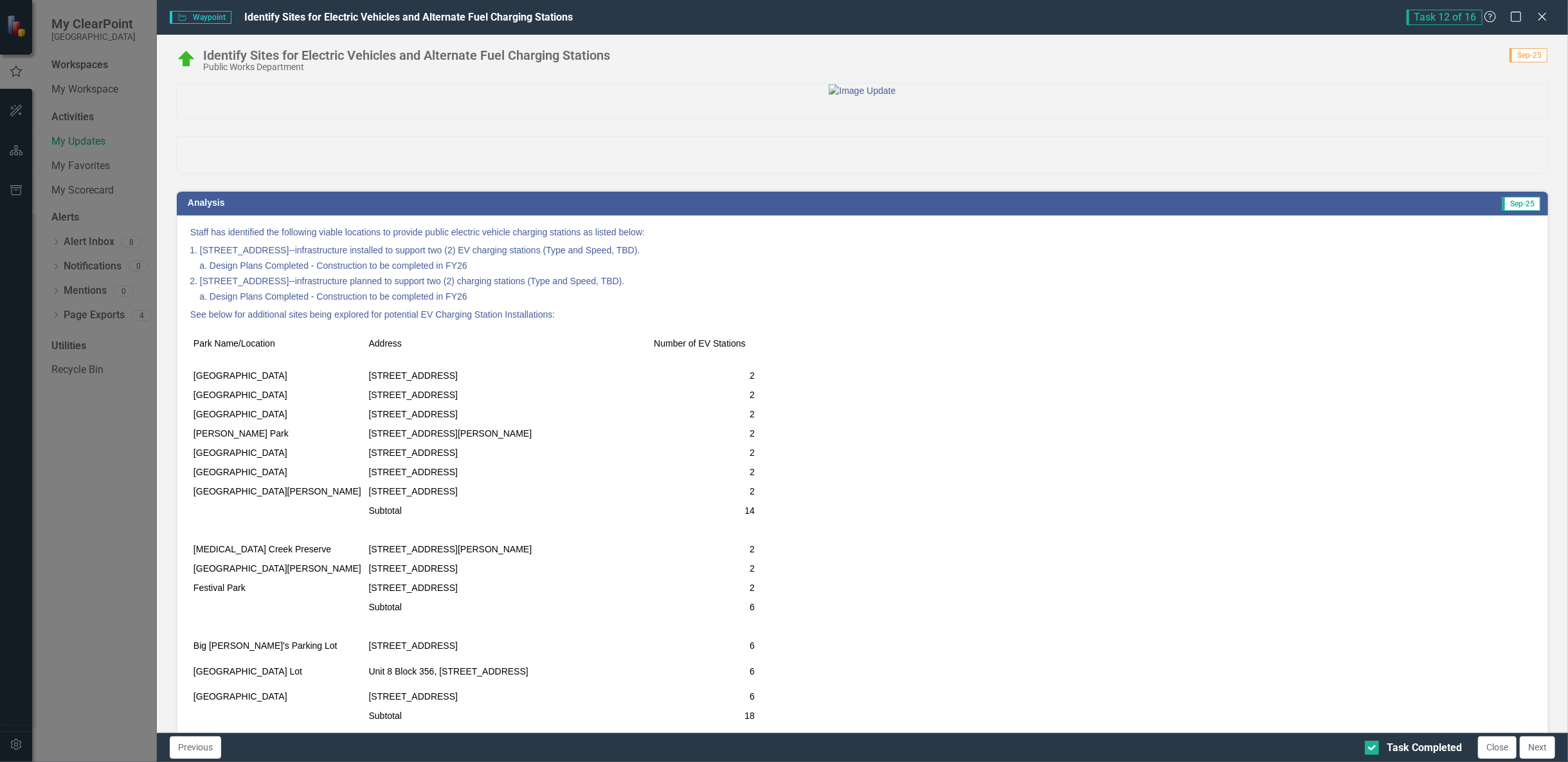
click at [1497, 748] on button "Close" at bounding box center [1497, 748] width 39 height 23
